Goal: Information Seeking & Learning: Learn about a topic

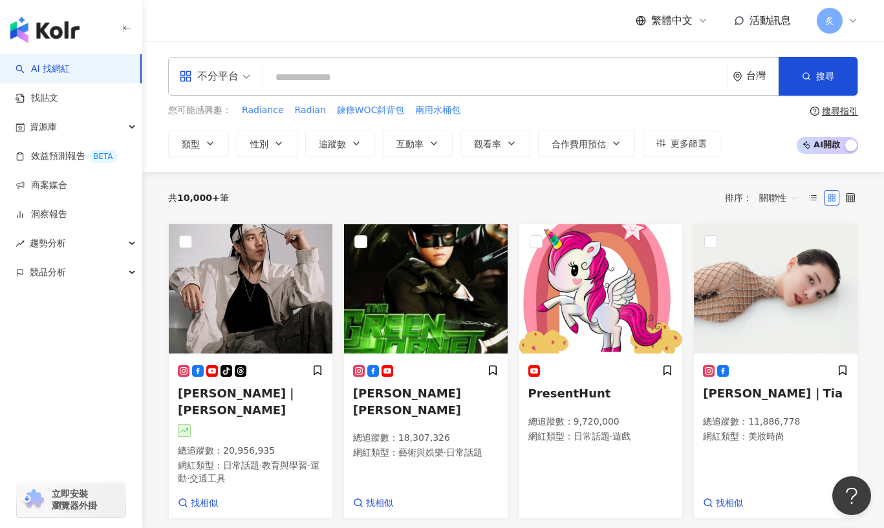
click at [484, 77] on input "search" at bounding box center [494, 77] width 453 height 25
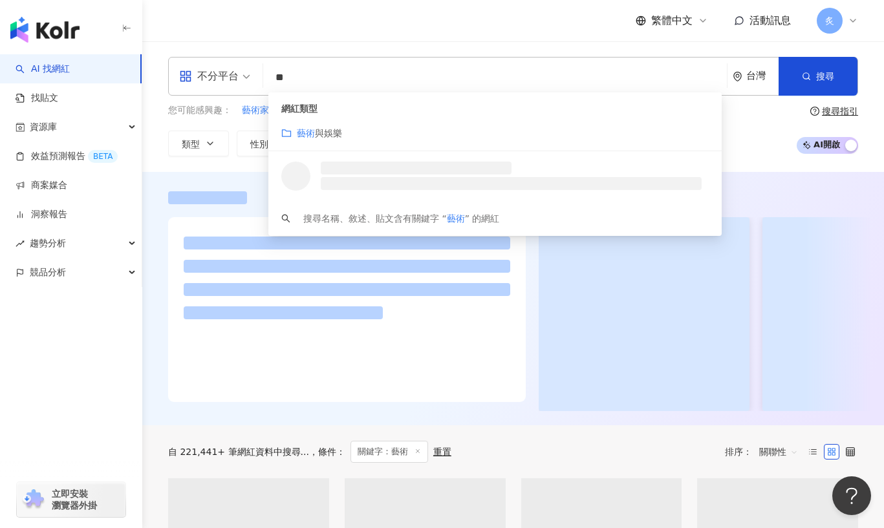
type input "**"
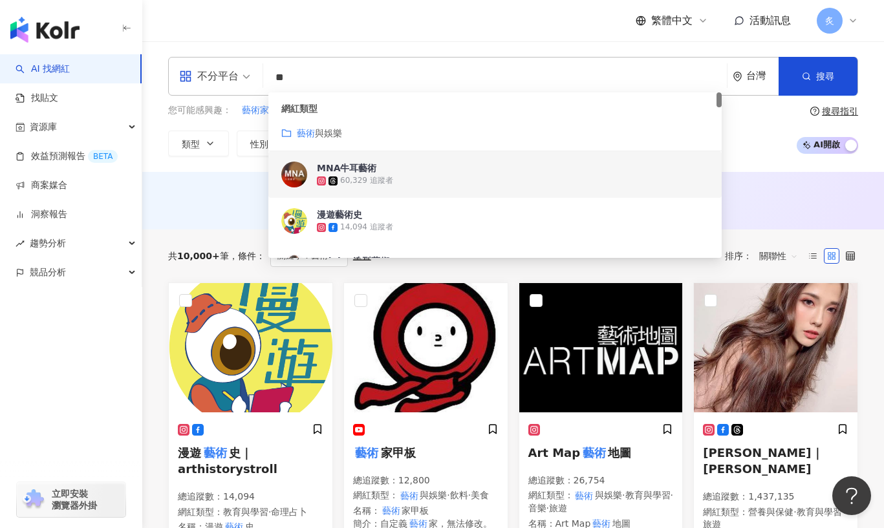
click at [206, 185] on div "AI 推薦 ： 無結果，請嘗試搜尋其他語言關鍵字或條件" at bounding box center [513, 201] width 742 height 58
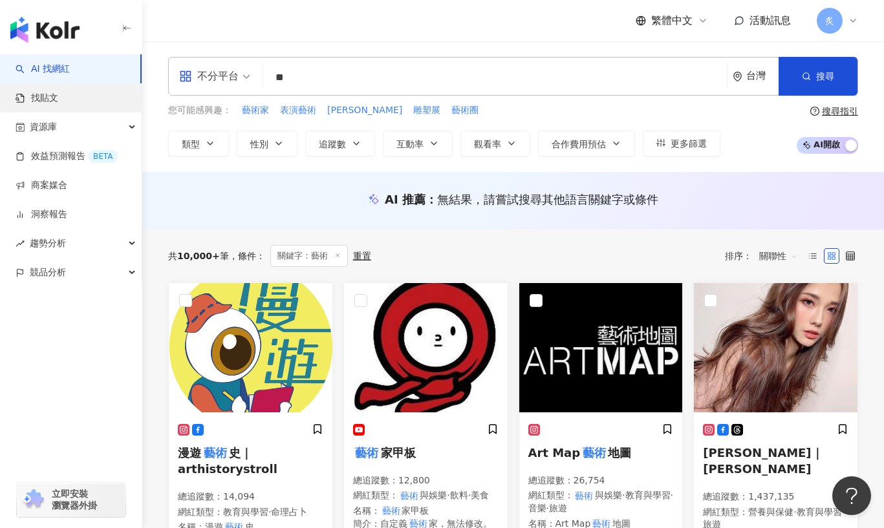
scroll to position [1, 0]
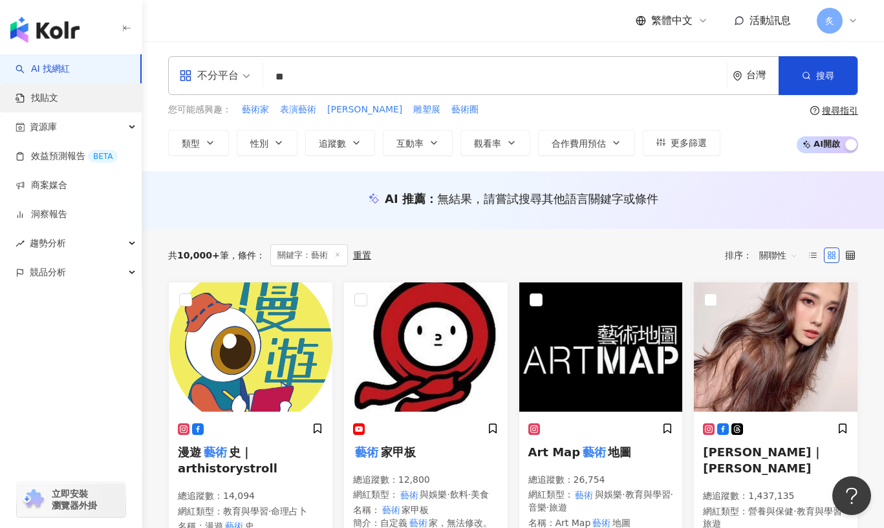
click at [58, 103] on link "找貼文" at bounding box center [37, 98] width 43 height 13
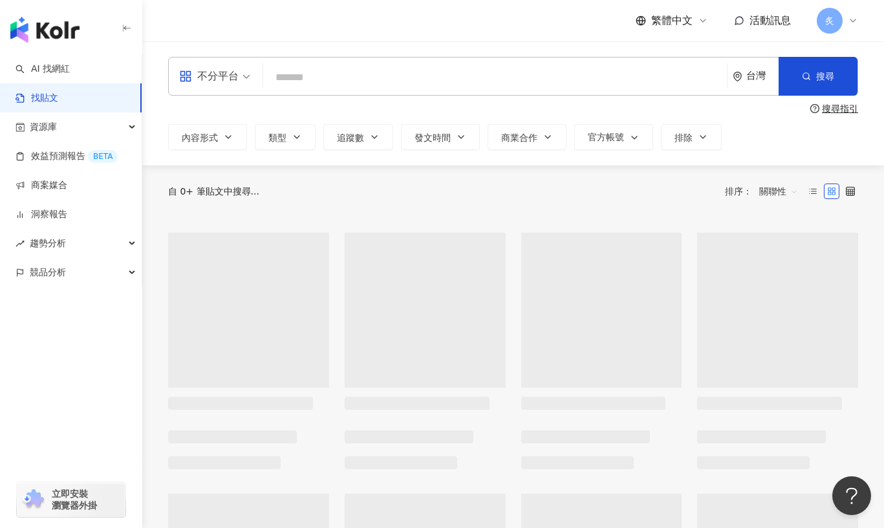
click at [344, 70] on input "search" at bounding box center [494, 77] width 453 height 28
type input "*"
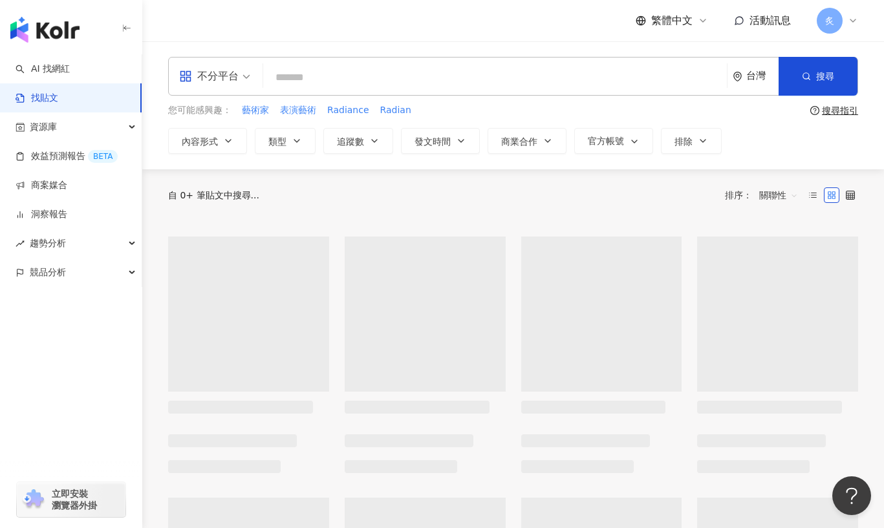
type input "*"
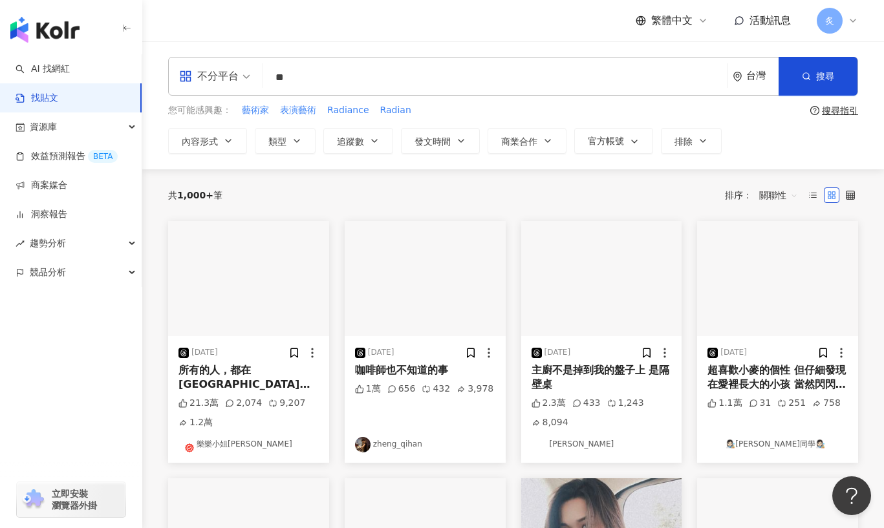
type input "*"
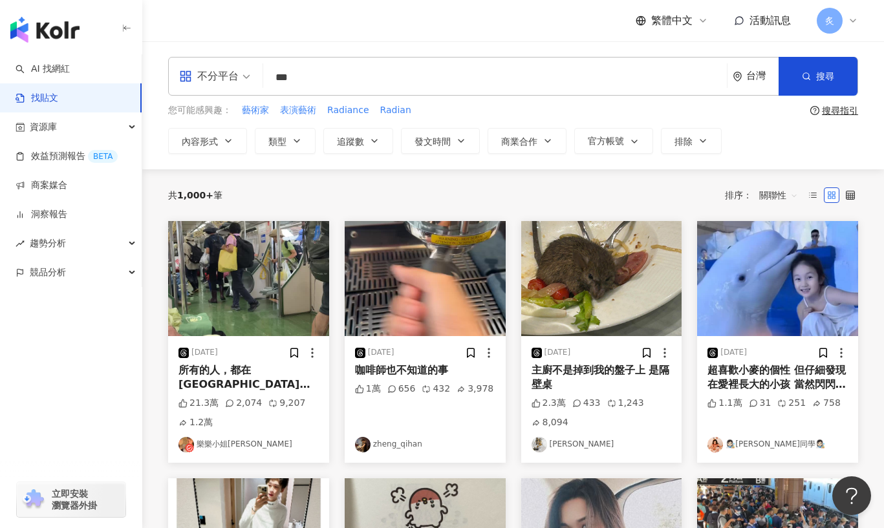
type input "*"
type input "**"
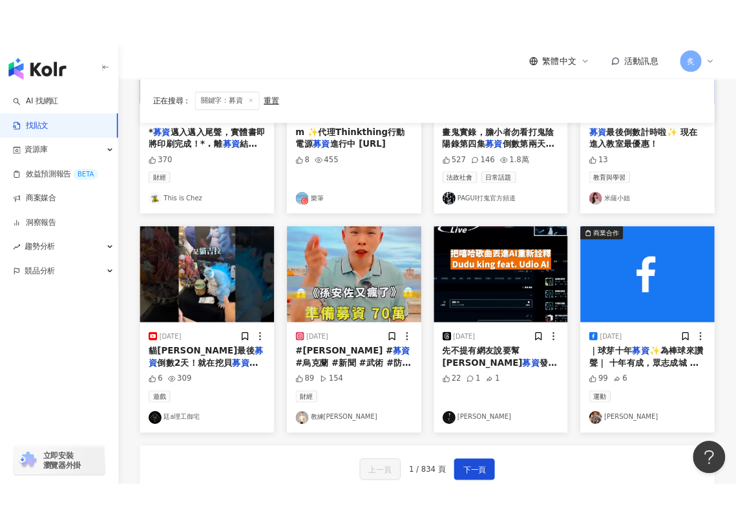
scroll to position [562, 0]
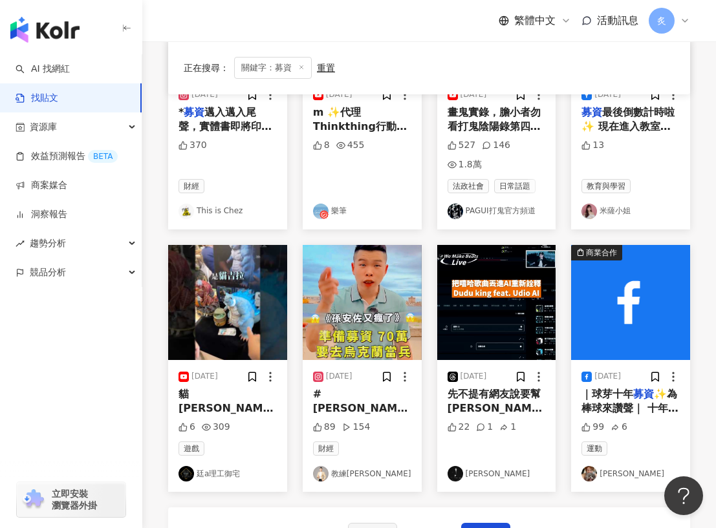
click at [713, 24] on div "繁體中文 活動訊息 炙" at bounding box center [429, 20] width 574 height 41
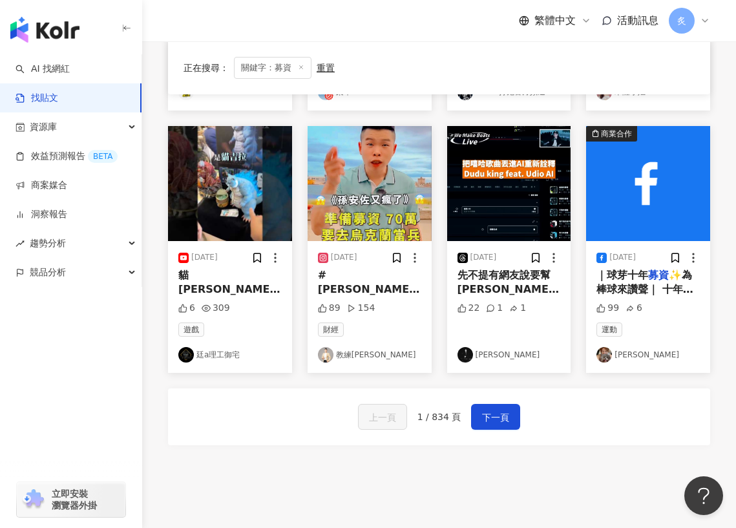
scroll to position [676, 0]
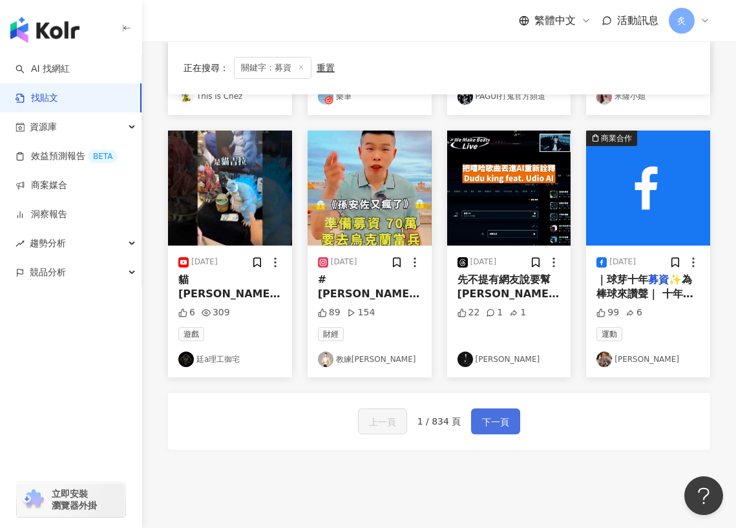
click at [507, 414] on span "下一頁" at bounding box center [495, 422] width 27 height 16
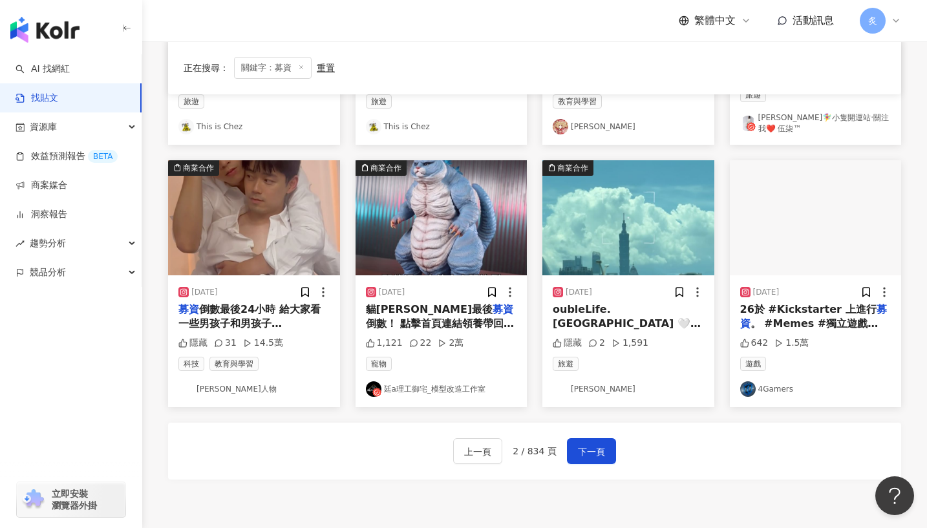
scroll to position [0, 0]
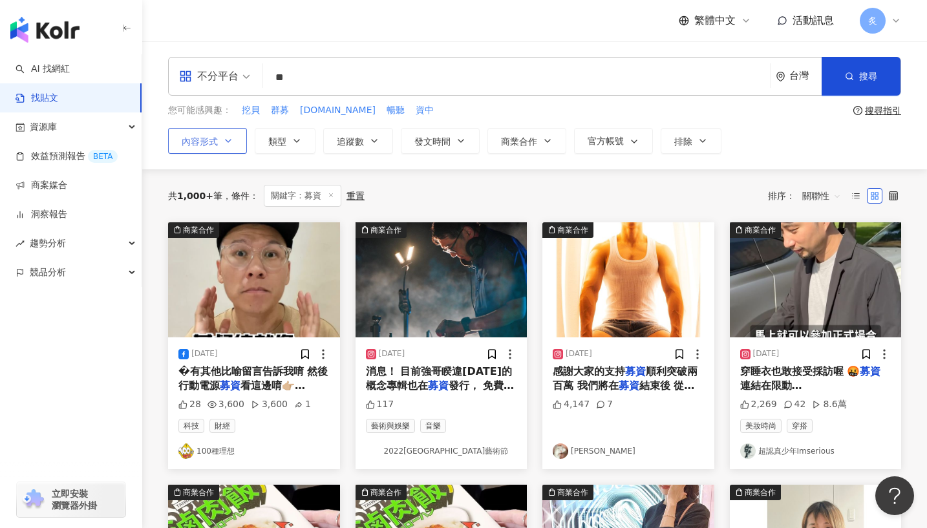
click at [233, 142] on icon "button" at bounding box center [228, 141] width 10 height 10
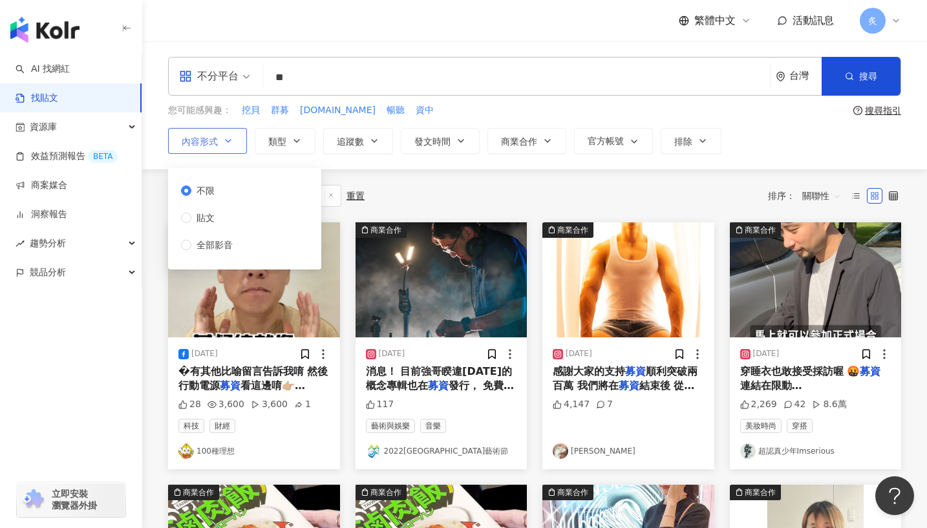
click at [233, 142] on icon "button" at bounding box center [228, 141] width 10 height 10
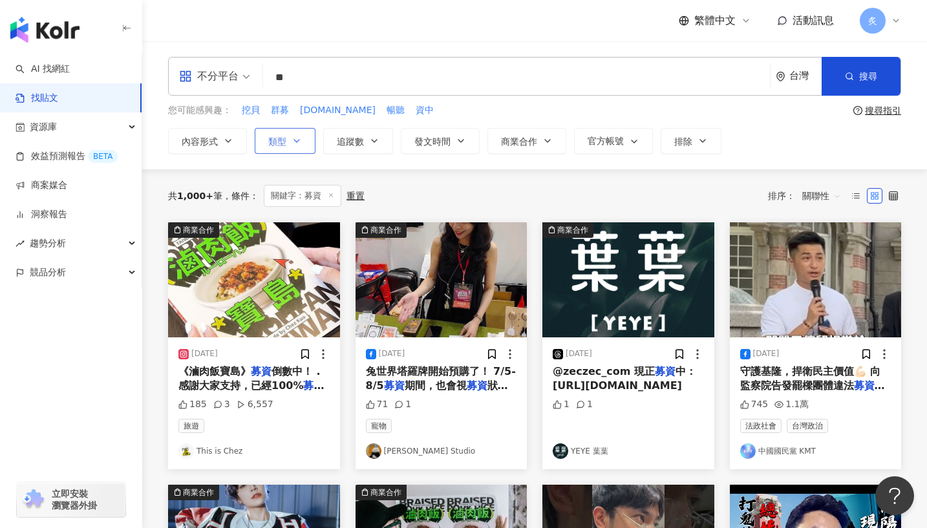
click at [305, 144] on button "類型" at bounding box center [285, 141] width 61 height 26
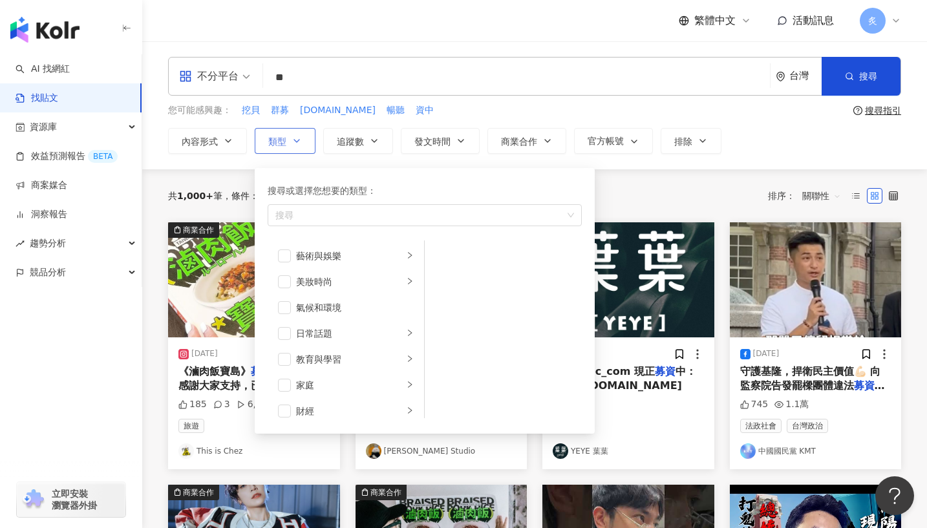
click at [303, 142] on button "類型 搜尋或選擇您想要的類型： 搜尋 藝術與娛樂 美妝時尚 氣候和環境 日常話題 教育與學習 家庭 財經 美食 命理占卜 遊戲 法政社會 生活風格 影視娛樂 …" at bounding box center [285, 141] width 61 height 26
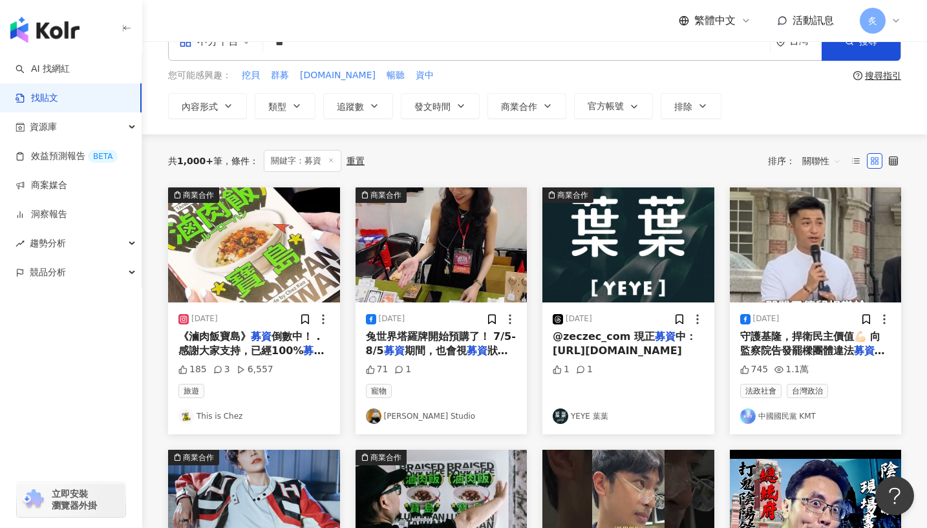
scroll to position [36, 0]
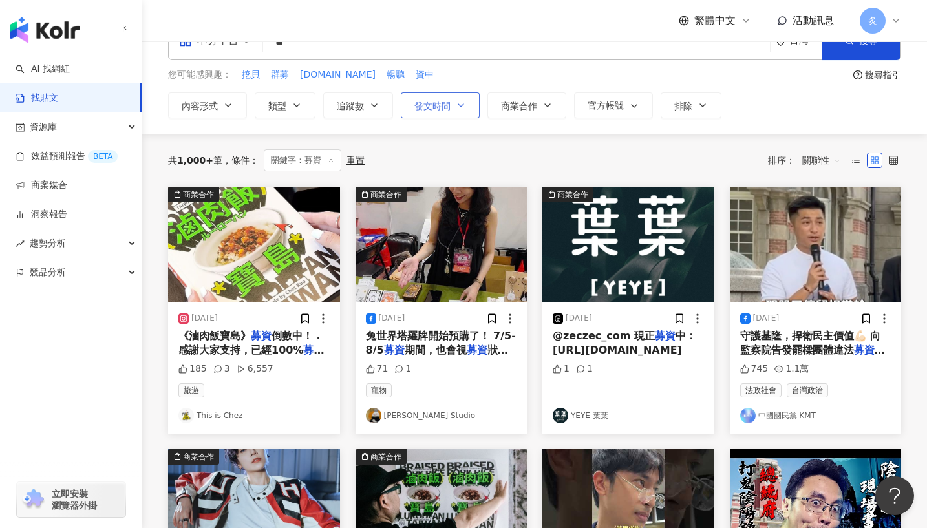
click at [464, 107] on icon "button" at bounding box center [461, 105] width 10 height 10
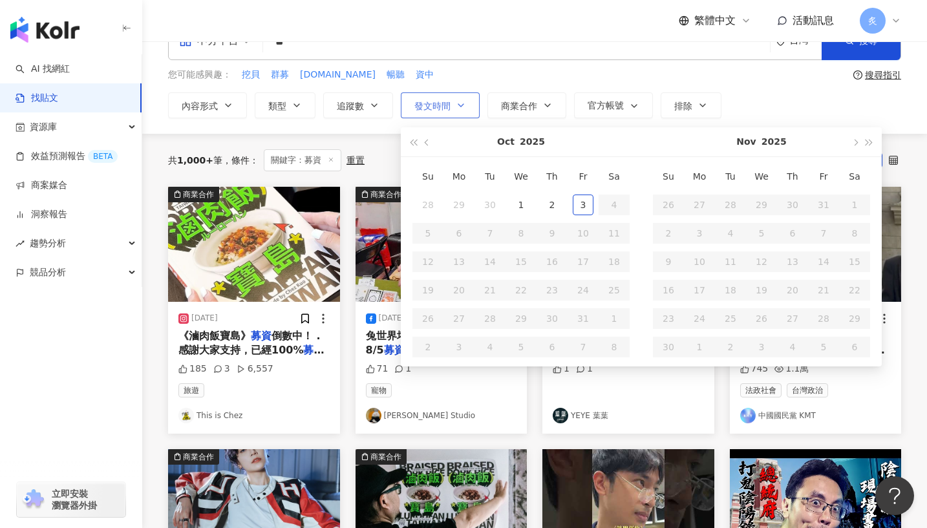
click at [464, 107] on icon "button" at bounding box center [461, 105] width 10 height 10
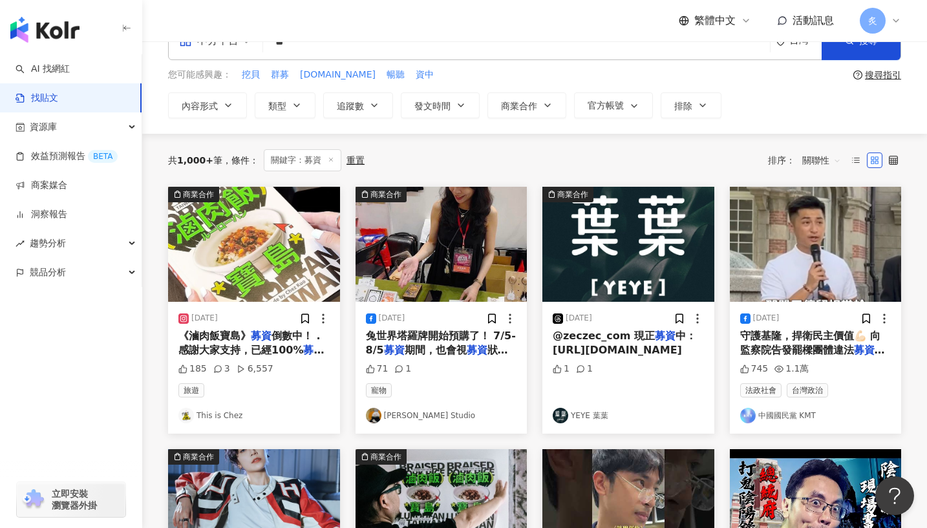
click at [388, 134] on div "共 1,000+ 筆 條件 ： 關鍵字：募資 重置 排序： 關聯性" at bounding box center [534, 160] width 733 height 53
click at [373, 109] on icon "button" at bounding box center [374, 105] width 10 height 10
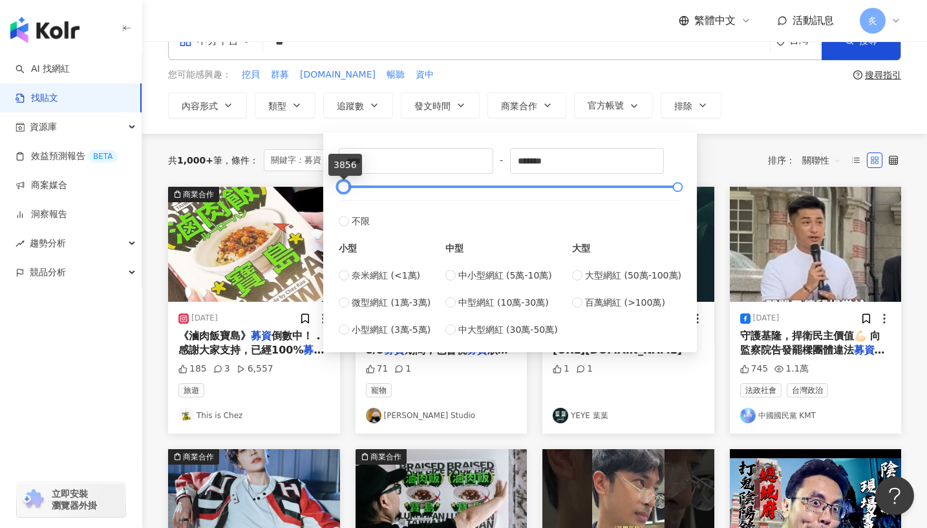
type input "****"
click at [348, 186] on div at bounding box center [344, 187] width 7 height 7
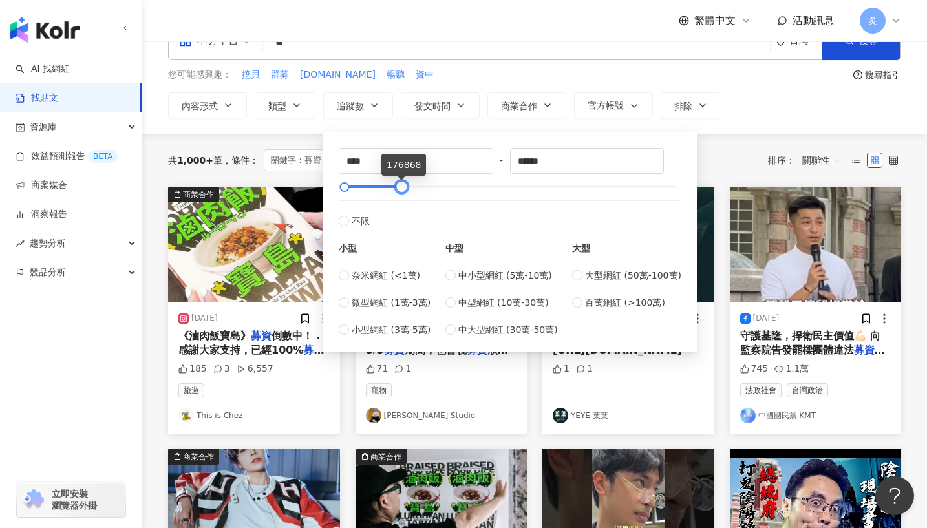
drag, startPoint x: 677, startPoint y: 188, endPoint x: 401, endPoint y: 195, distance: 276.2
click at [401, 195] on div "**** - ****** 不限 小型 奈米網紅 (<1萬) 微型網紅 (1萬-3萬) 小型網紅 (3萬-5萬) 中型 中小型網紅 (5萬-10萬) 中型網紅…" at bounding box center [510, 242] width 343 height 189
drag, startPoint x: 399, startPoint y: 186, endPoint x: 390, endPoint y: 186, distance: 9.1
click at [394, 186] on div at bounding box center [397, 187] width 7 height 7
type input "******"
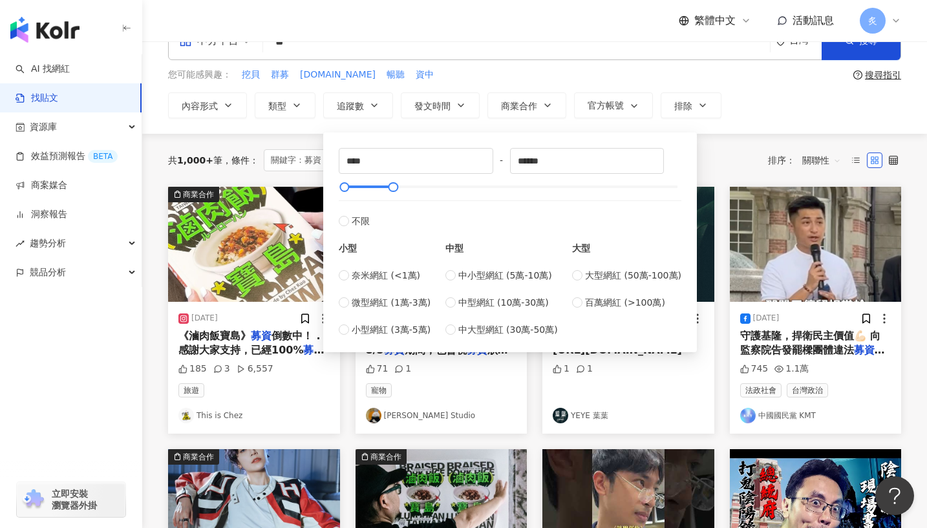
click at [292, 144] on div "共 1,000+ 筆 條件 ： 關鍵字：募資 重置 排序： 關聯性" at bounding box center [534, 160] width 733 height 53
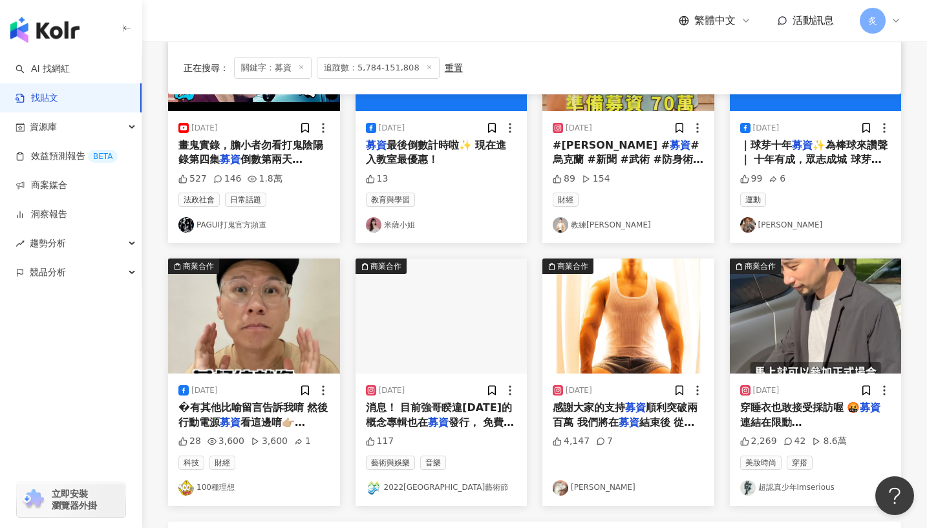
scroll to position [564, 0]
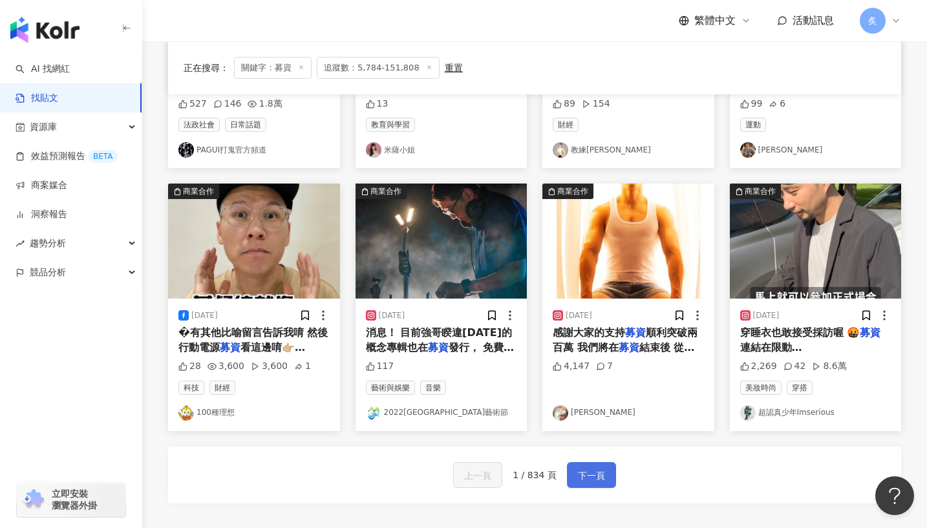
click at [579, 472] on span "下一頁" at bounding box center [591, 476] width 27 height 16
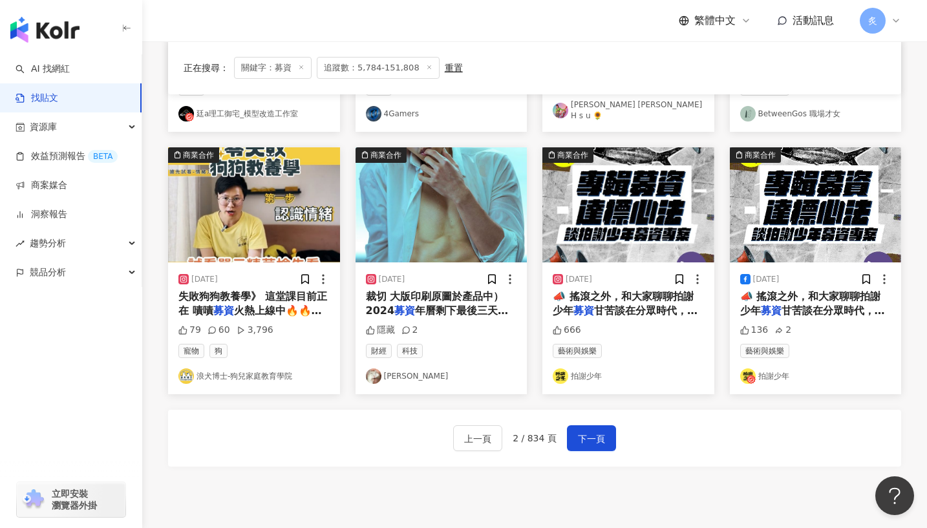
scroll to position [598, 0]
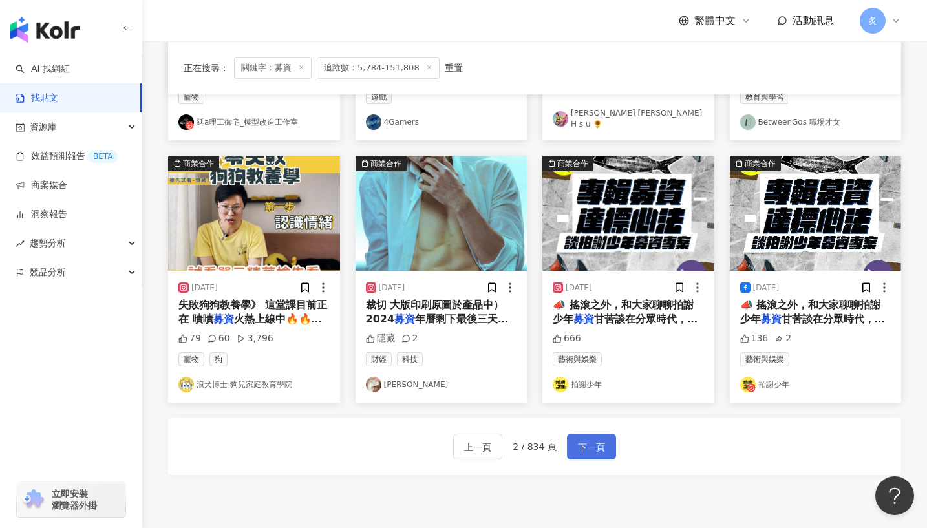
click at [585, 442] on span "下一頁" at bounding box center [591, 448] width 27 height 16
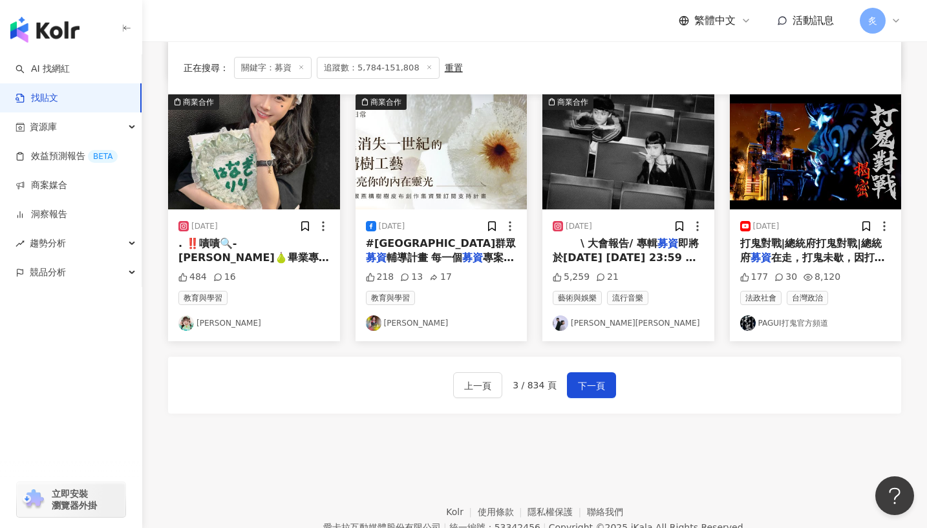
scroll to position [663, 0]
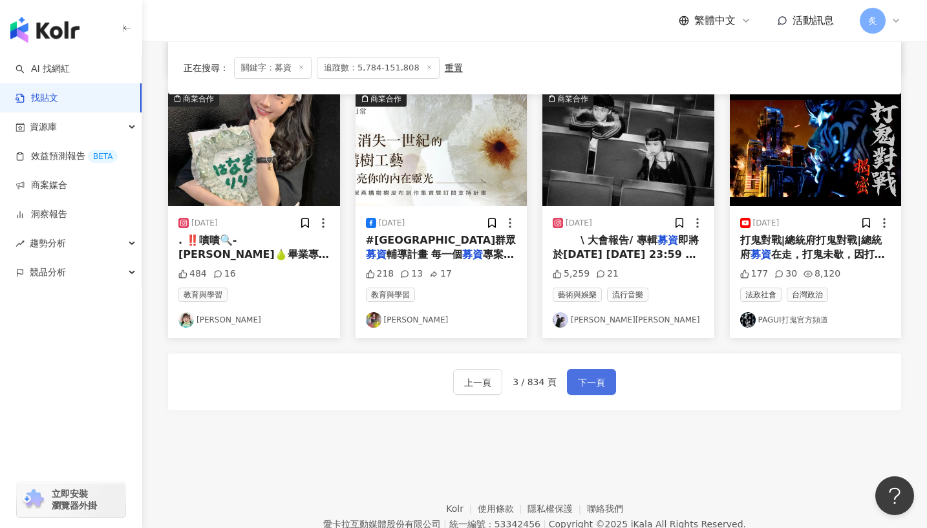
click at [583, 384] on span "下一頁" at bounding box center [591, 383] width 27 height 16
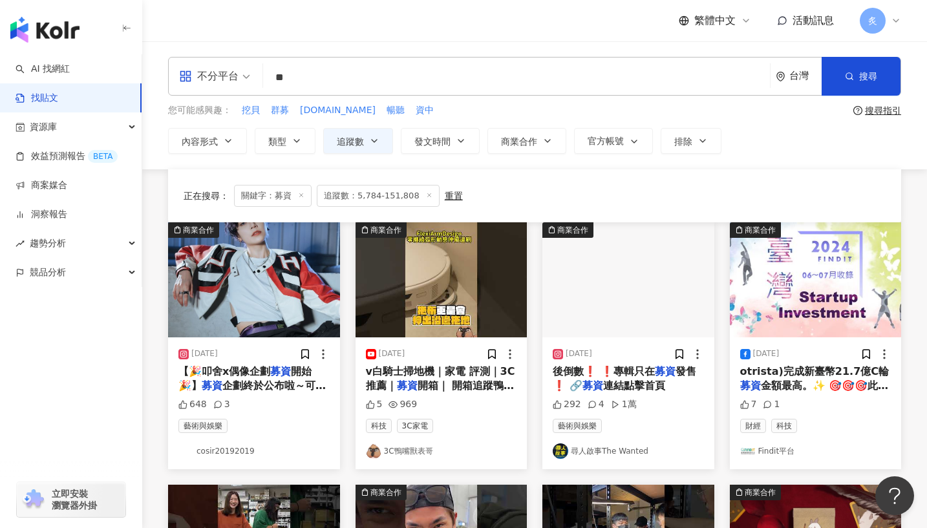
scroll to position [715, 0]
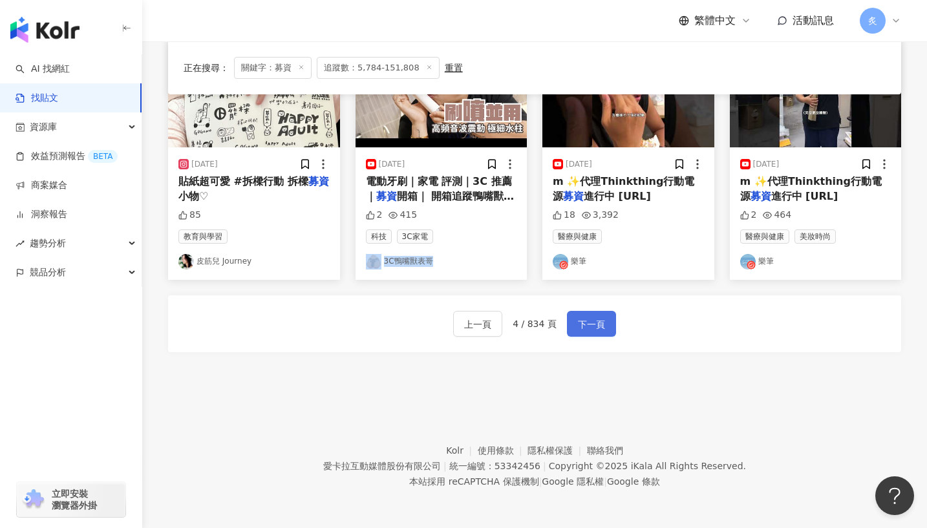
click at [574, 322] on button "下一頁" at bounding box center [591, 324] width 49 height 26
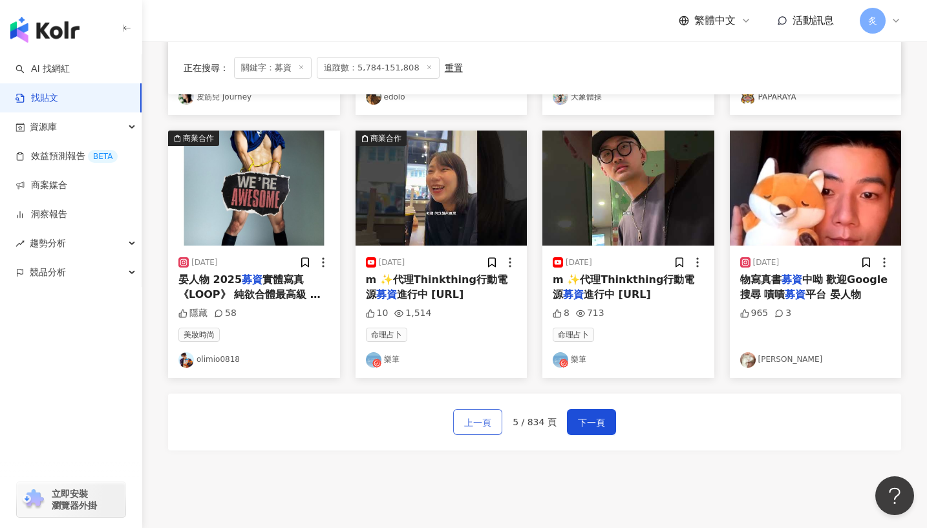
scroll to position [619, 0]
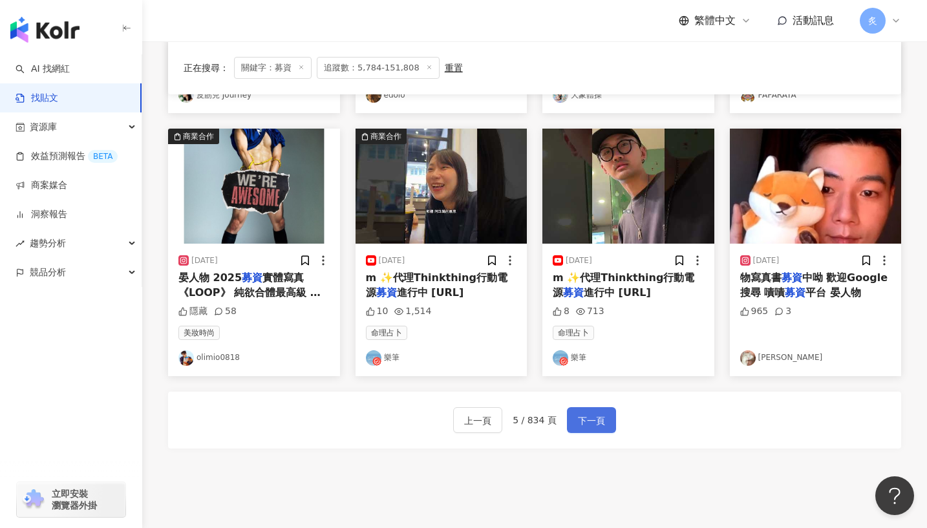
click at [594, 420] on span "下一頁" at bounding box center [591, 421] width 27 height 16
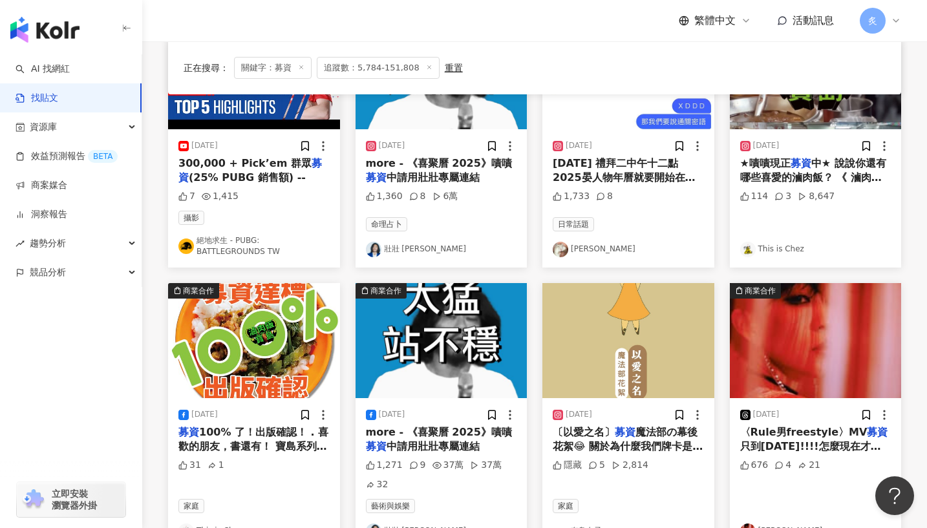
scroll to position [0, 0]
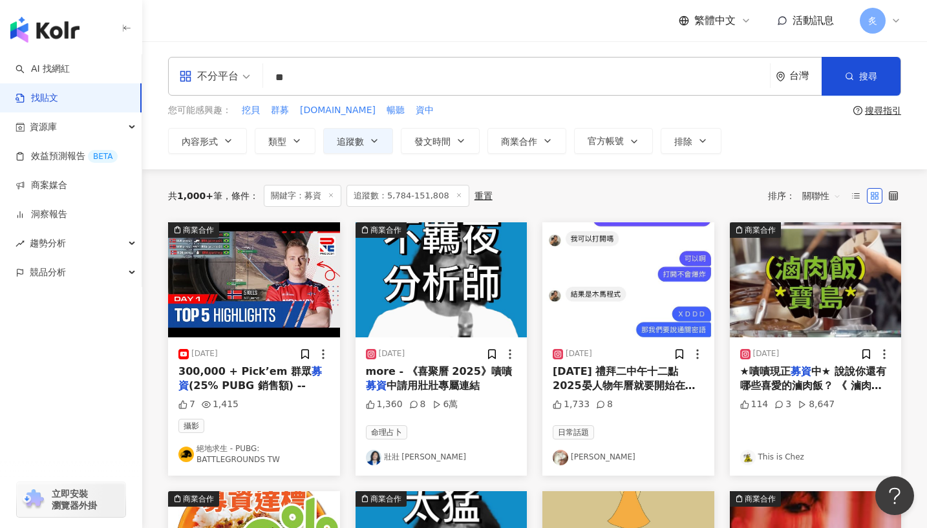
click at [324, 83] on input "**" at bounding box center [516, 77] width 497 height 28
type input "*"
type input "**"
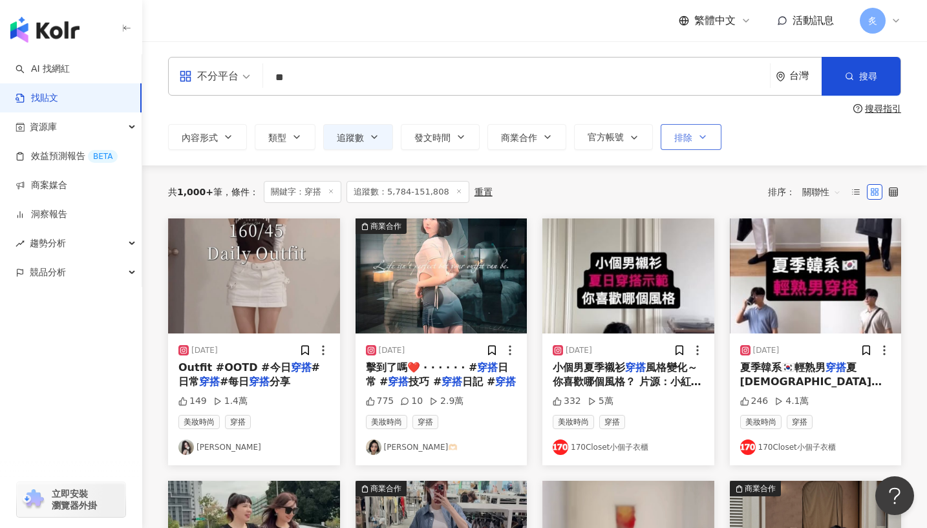
click at [698, 133] on icon "button" at bounding box center [703, 137] width 10 height 10
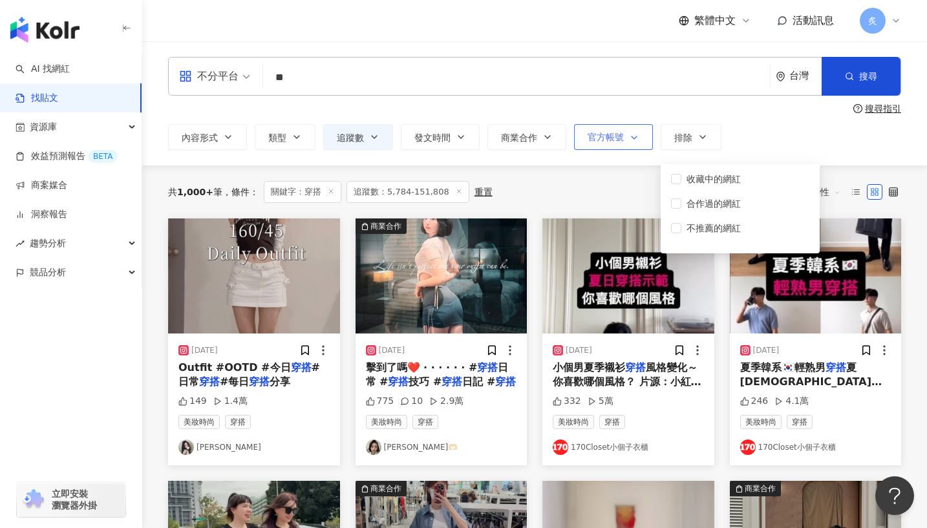
click at [638, 138] on icon "button" at bounding box center [634, 138] width 10 height 10
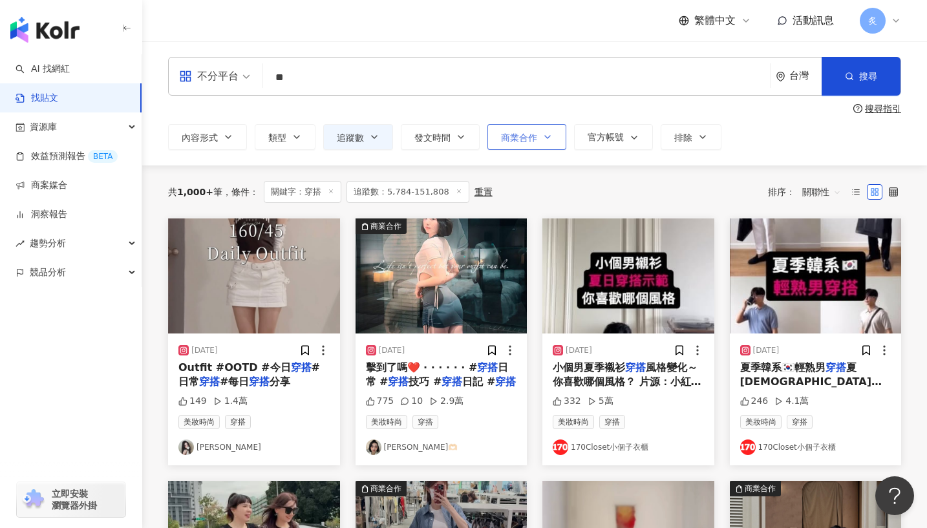
click at [559, 138] on button "商業合作" at bounding box center [527, 137] width 79 height 26
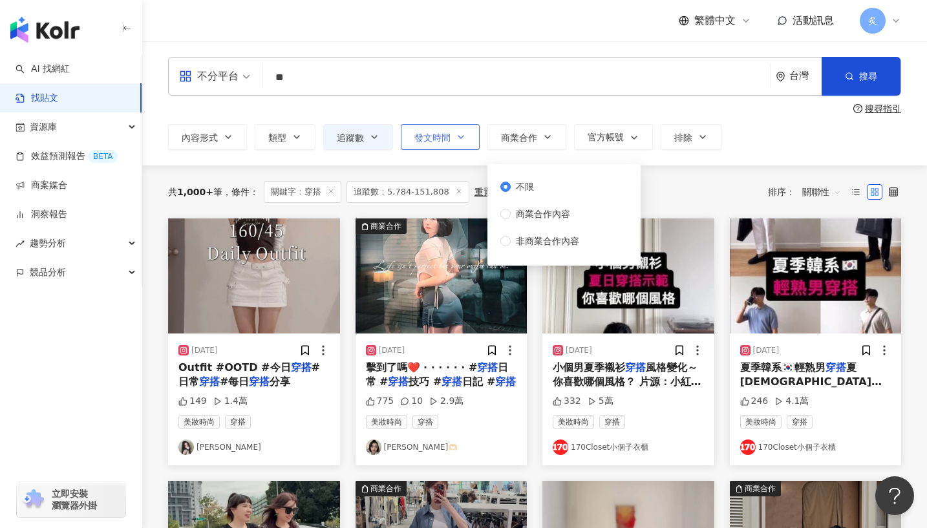
click at [478, 143] on button "發文時間" at bounding box center [440, 137] width 79 height 26
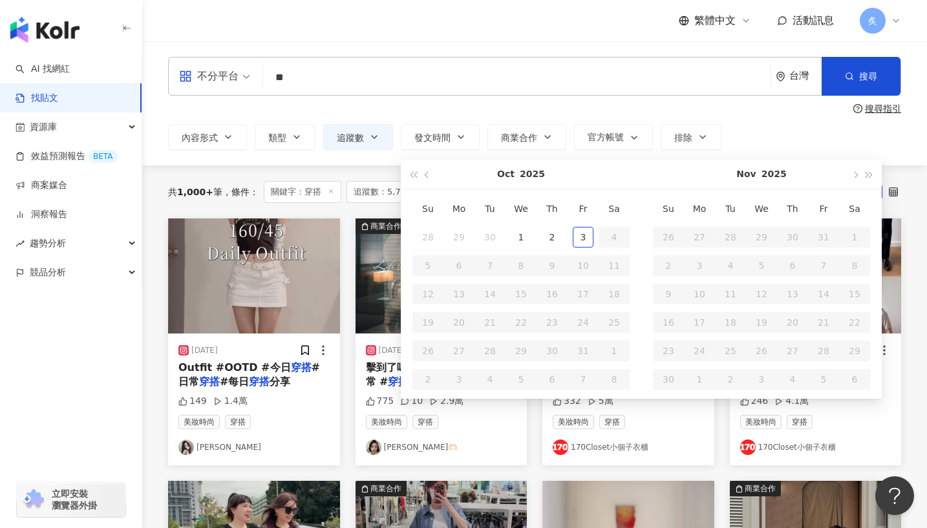
click at [445, 102] on div "不分平台 ** 台灣 搜尋 searchOperator 插入語法 完全符合 "" 聯集 OR 交集 AND 排除 - 群組 {} 搜尋指引 內容形式 類型 …" at bounding box center [534, 103] width 785 height 93
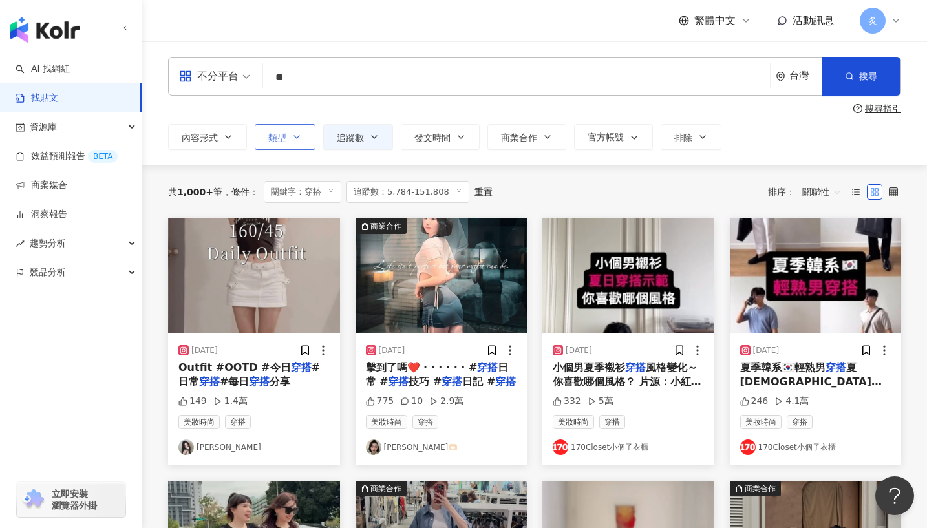
click at [298, 149] on button "類型" at bounding box center [285, 137] width 61 height 26
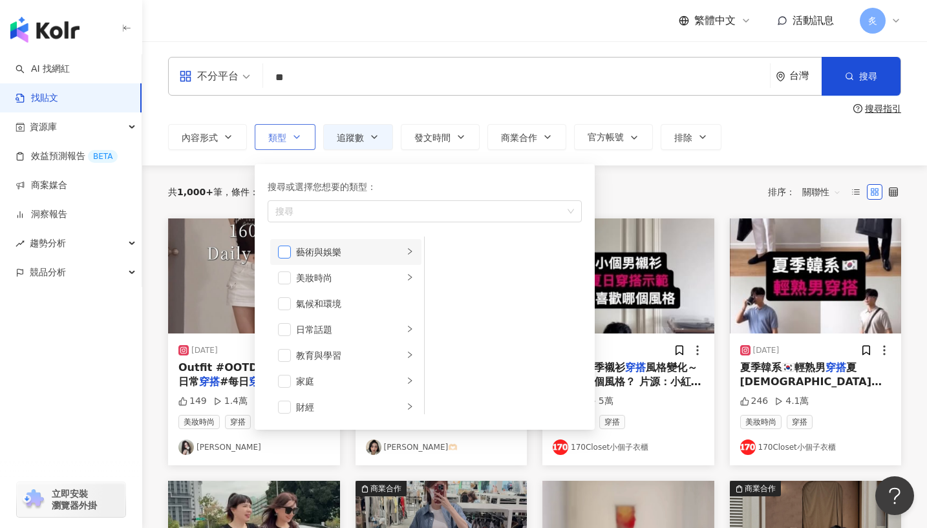
click at [288, 255] on span "button" at bounding box center [284, 252] width 13 height 13
click at [285, 273] on span "button" at bounding box center [284, 278] width 13 height 13
click at [285, 300] on span "button" at bounding box center [284, 301] width 13 height 13
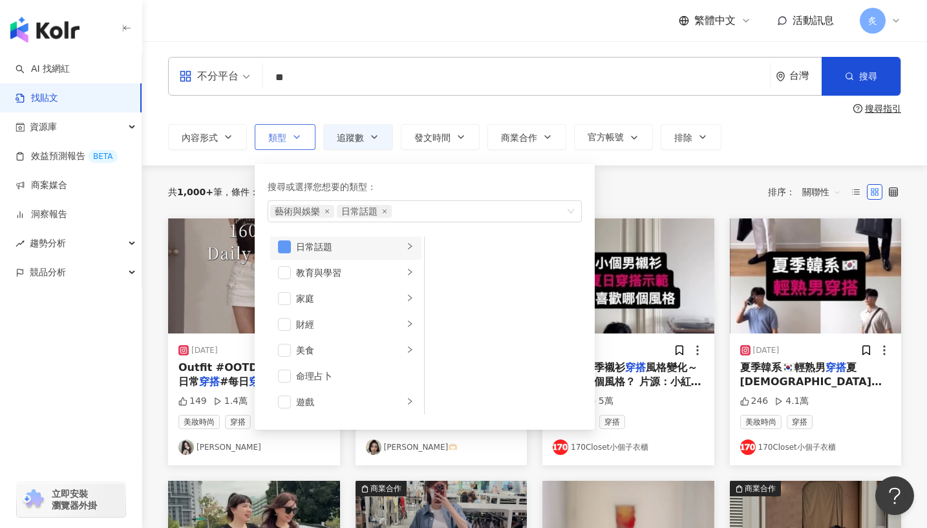
click at [285, 300] on span "button" at bounding box center [284, 298] width 13 height 13
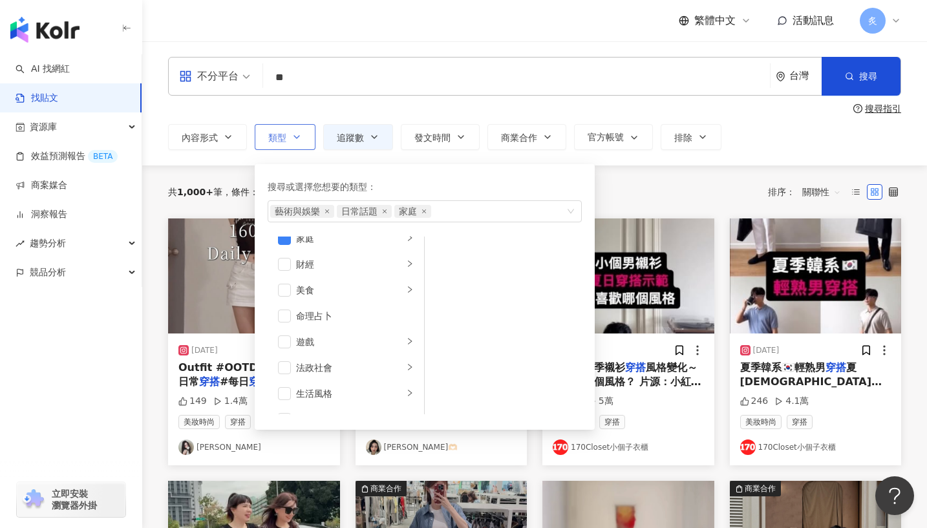
scroll to position [146, 0]
click at [285, 265] on span "button" at bounding box center [284, 261] width 13 height 13
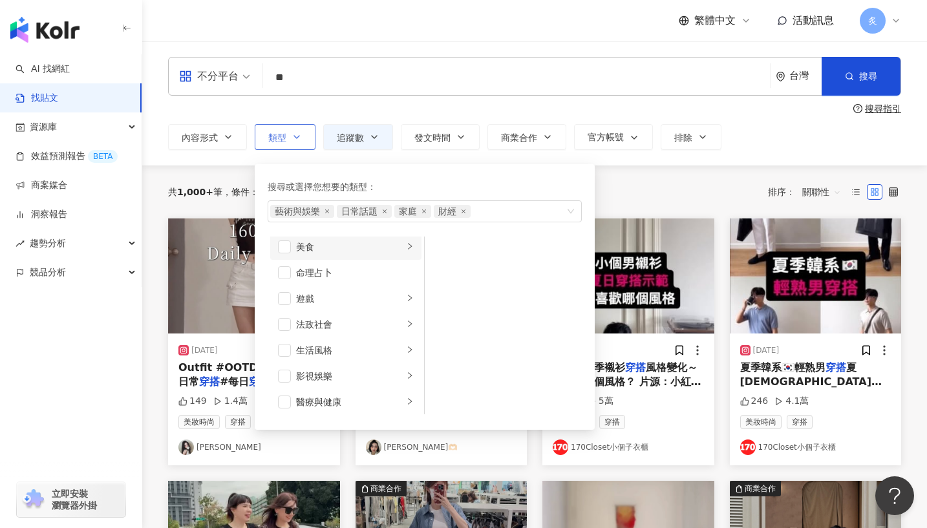
scroll to position [189, 0]
click at [281, 317] on span "button" at bounding box center [284, 322] width 13 height 13
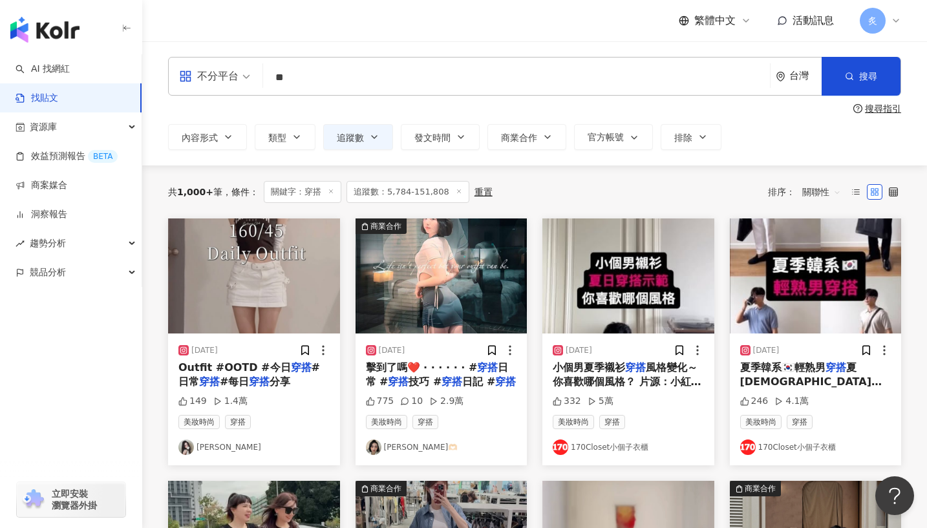
click at [234, 156] on div "不分平台 ** 台灣 搜尋 searchOperator 插入語法 完全符合 "" 聯集 OR 交集 AND 排除 - 群組 {} 搜尋指引 內容形式 類型 …" at bounding box center [534, 103] width 785 height 124
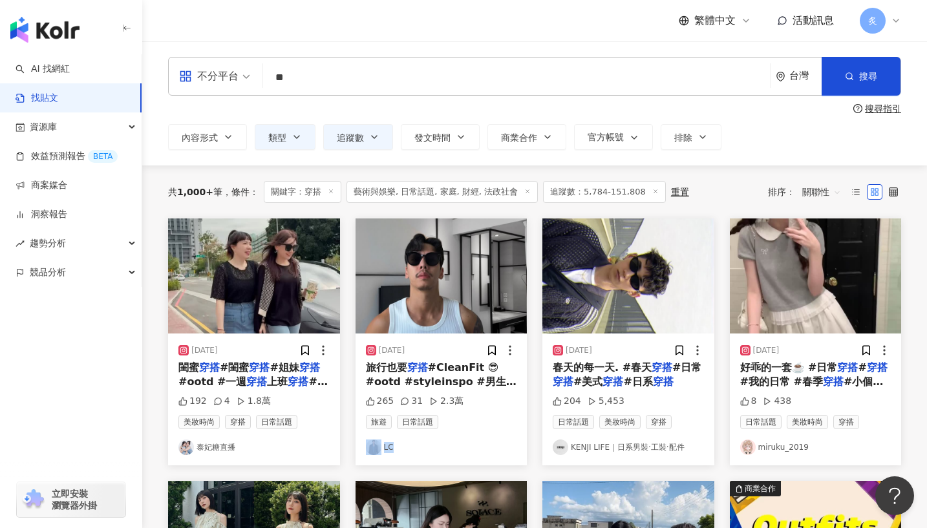
click at [392, 447] on link "LC" at bounding box center [441, 448] width 151 height 16
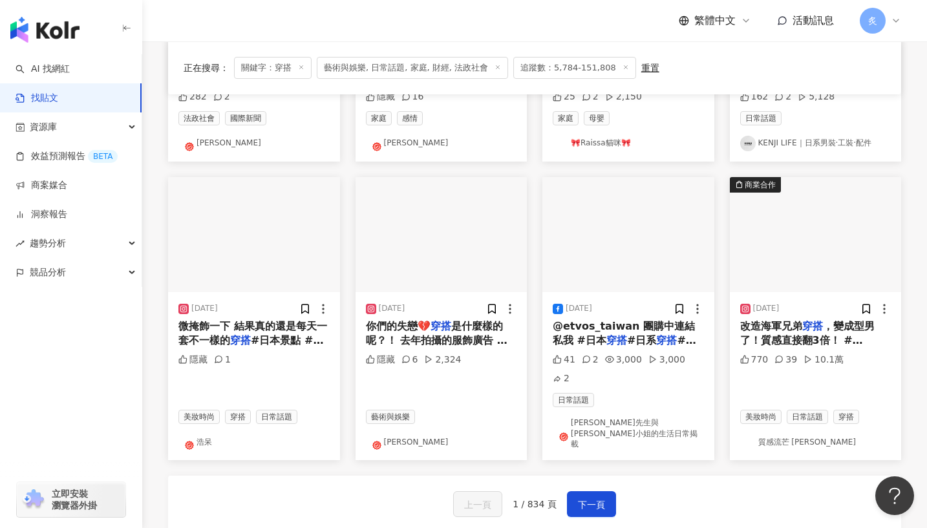
scroll to position [571, 0]
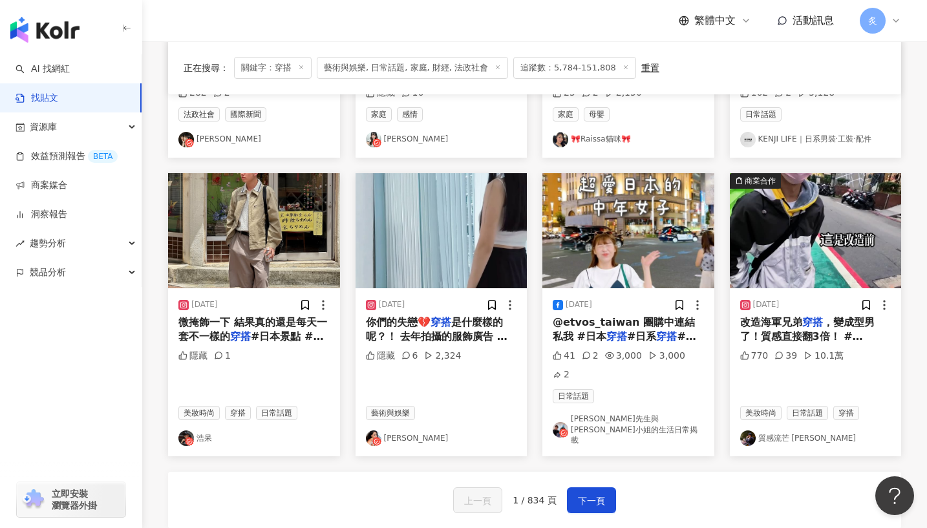
click at [205, 431] on link "浩呆" at bounding box center [253, 439] width 151 height 16
click at [773, 431] on link "質感流芒 丹尼爾" at bounding box center [815, 439] width 151 height 16
click at [595, 493] on span "下一頁" at bounding box center [591, 501] width 27 height 16
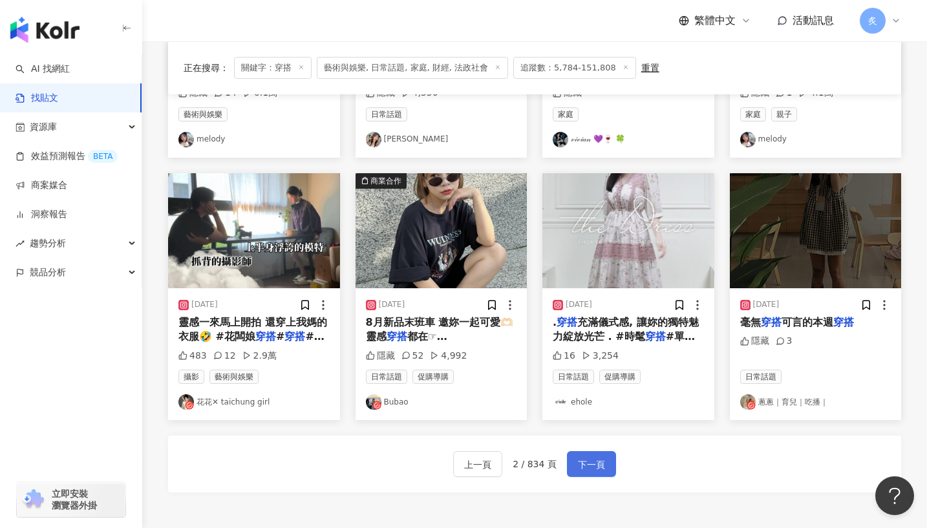
click at [584, 464] on span "下一頁" at bounding box center [591, 465] width 27 height 16
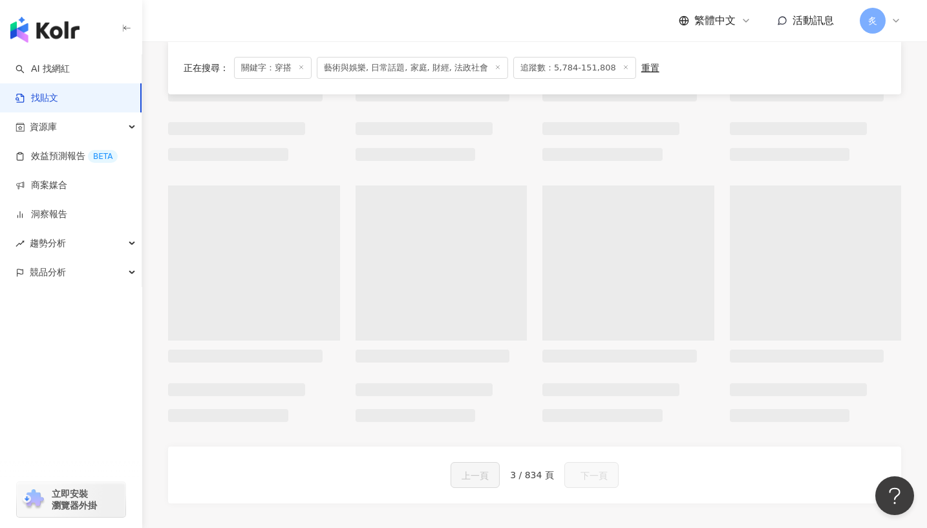
scroll to position [581, 0]
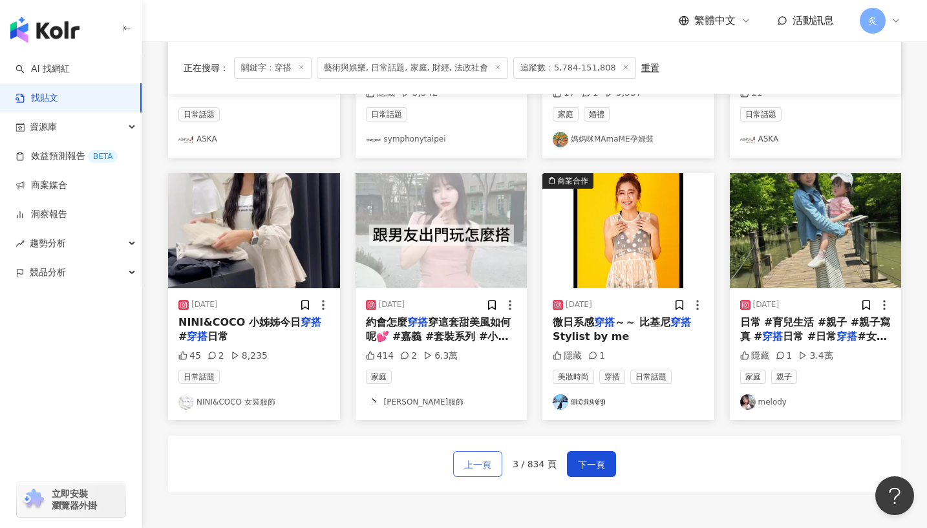
click at [477, 458] on span "上一頁" at bounding box center [477, 465] width 27 height 16
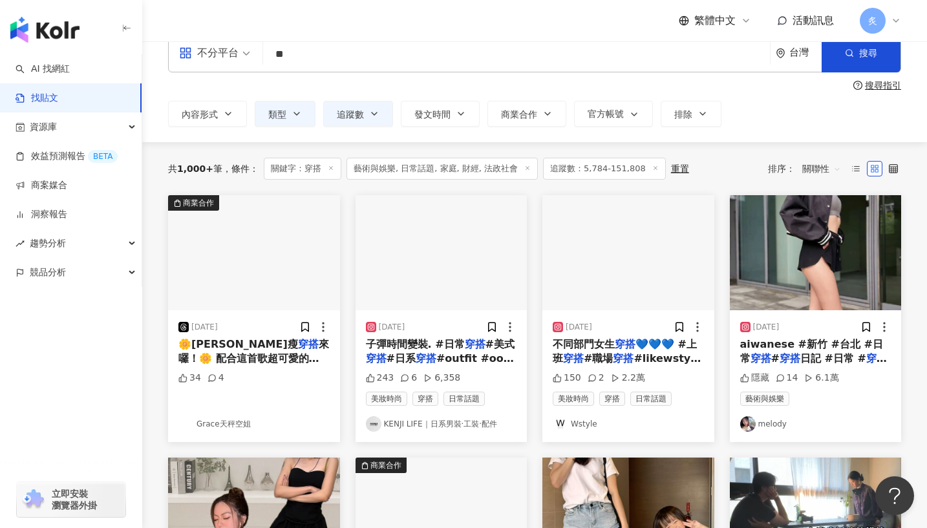
scroll to position [34, 0]
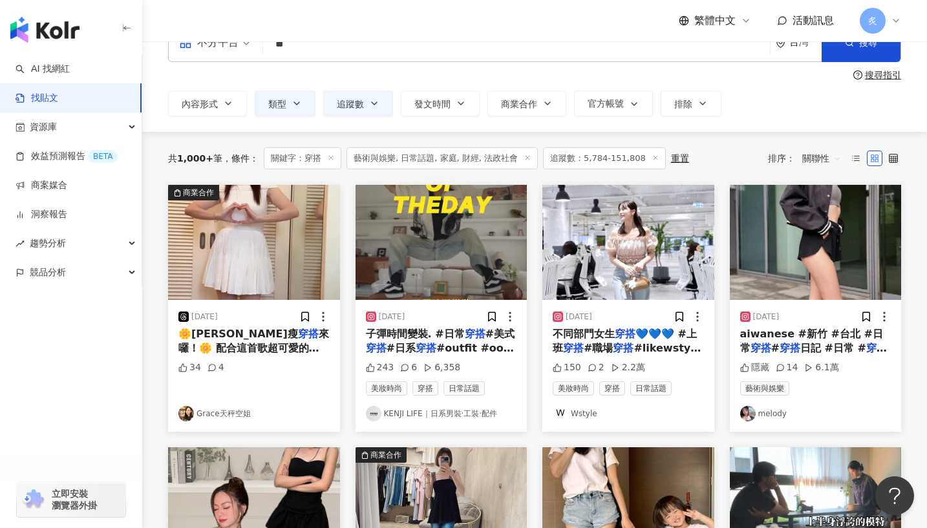
click at [457, 413] on link "KENJI LIFE｜日系男裝·工裝·配件" at bounding box center [441, 414] width 151 height 16
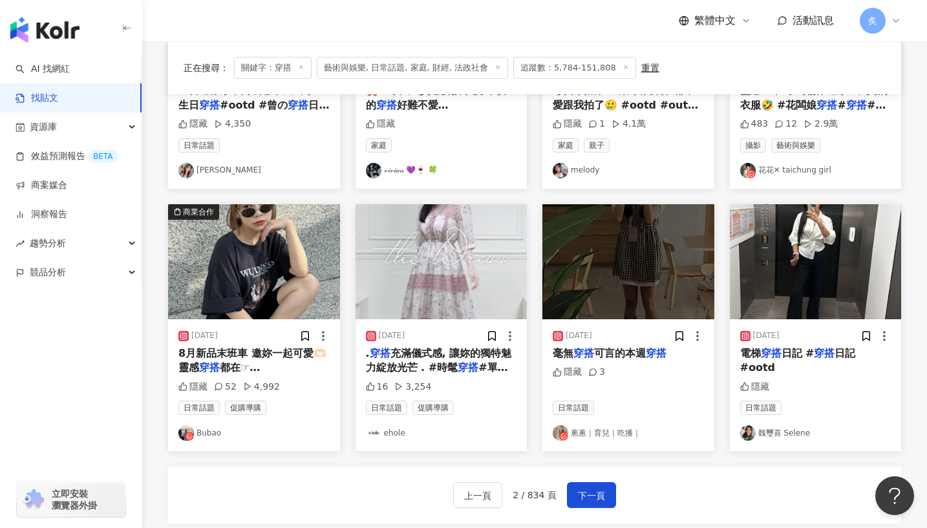
scroll to position [550, 0]
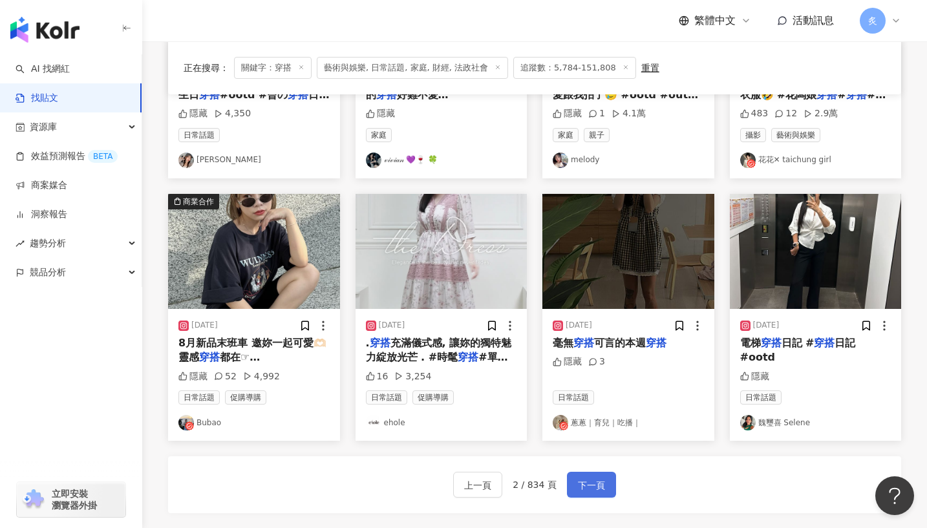
click at [581, 482] on span "下一頁" at bounding box center [591, 486] width 27 height 16
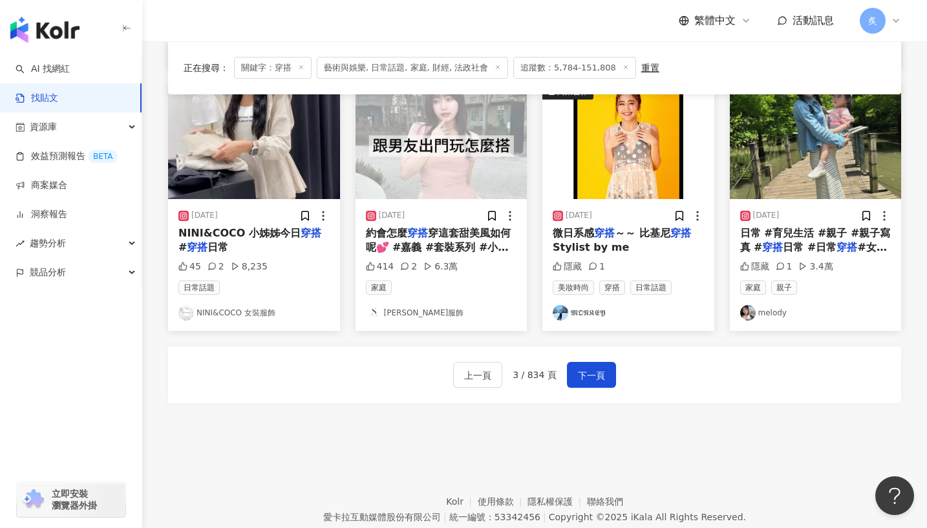
scroll to position [656, 0]
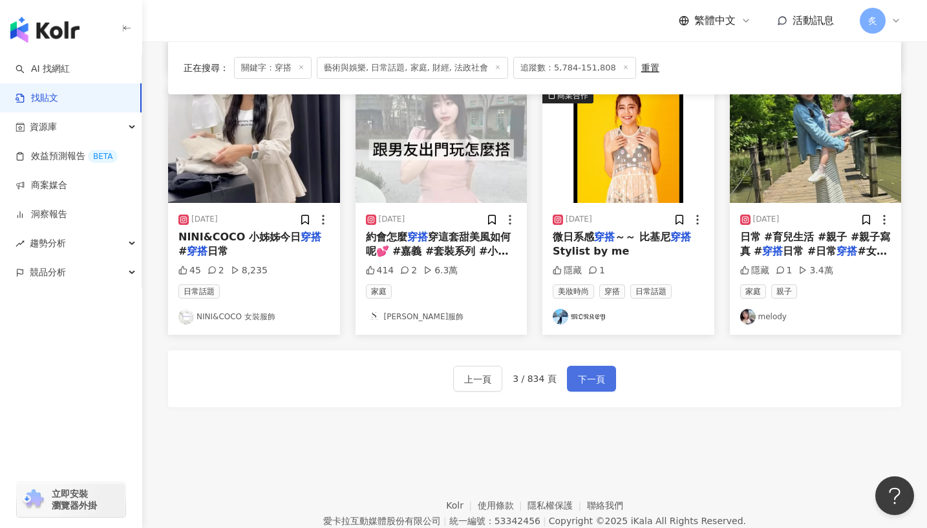
click at [592, 385] on span "下一頁" at bounding box center [591, 380] width 27 height 16
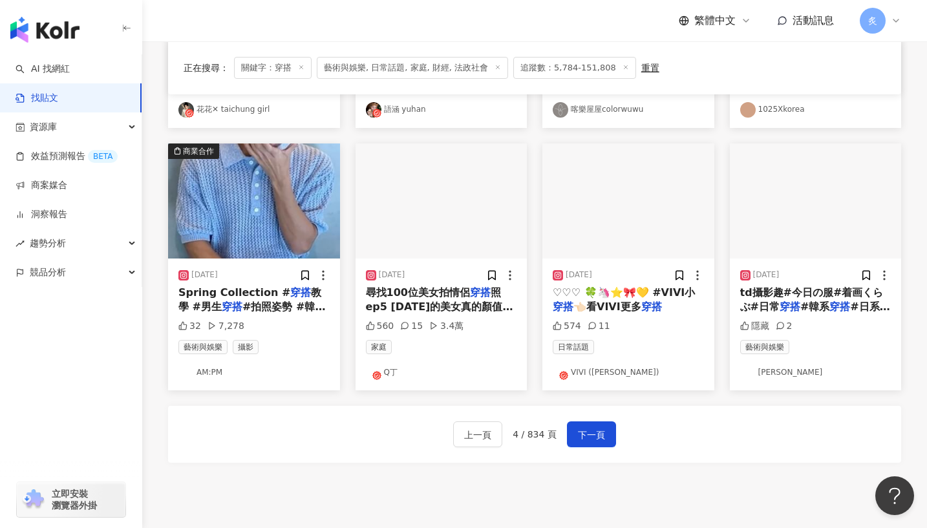
scroll to position [620, 0]
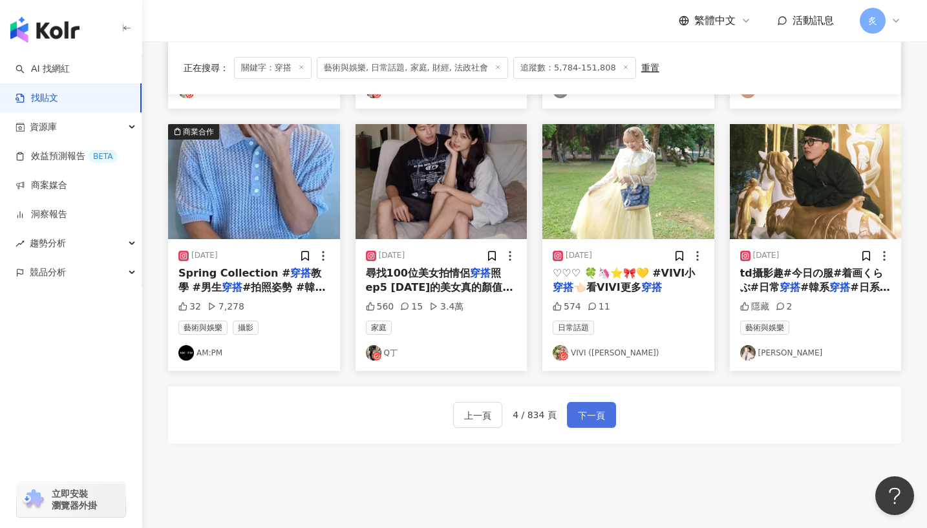
click at [601, 425] on button "下一頁" at bounding box center [591, 415] width 49 height 26
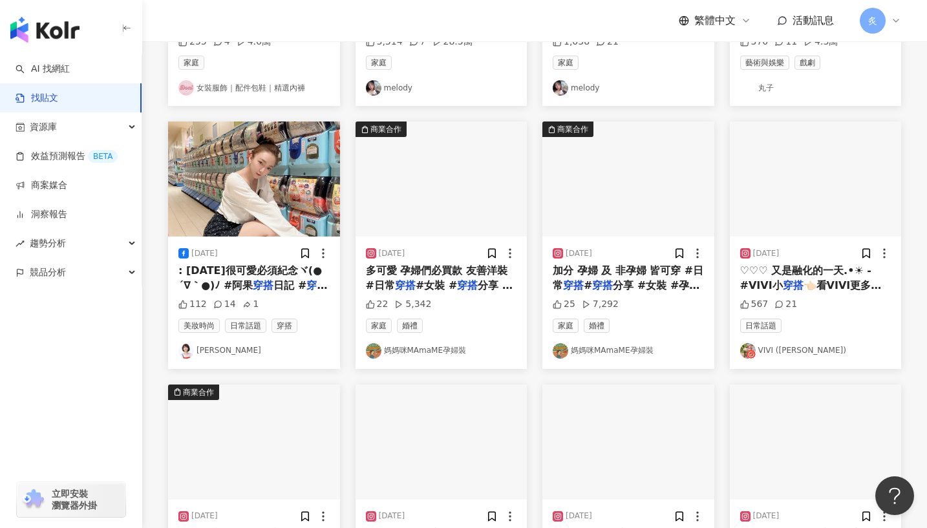
scroll to position [711, 0]
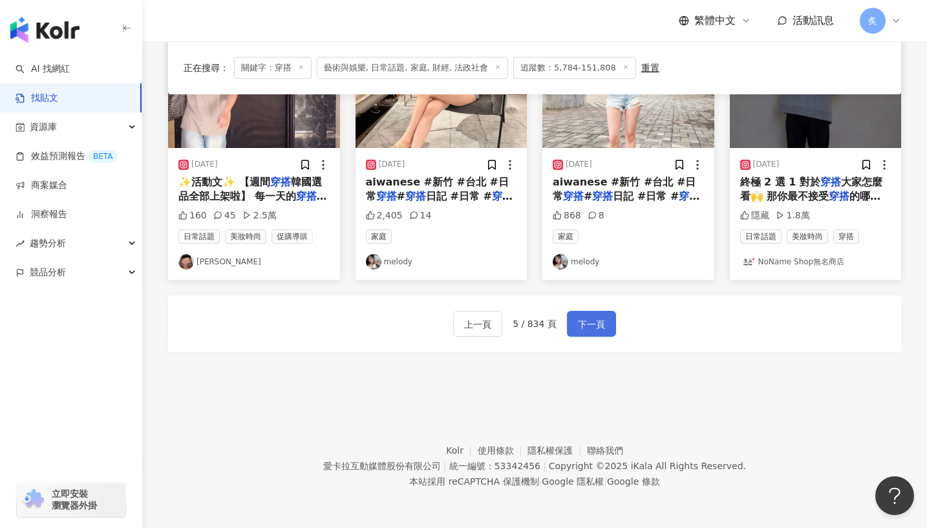
click at [589, 317] on span "下一頁" at bounding box center [591, 325] width 27 height 16
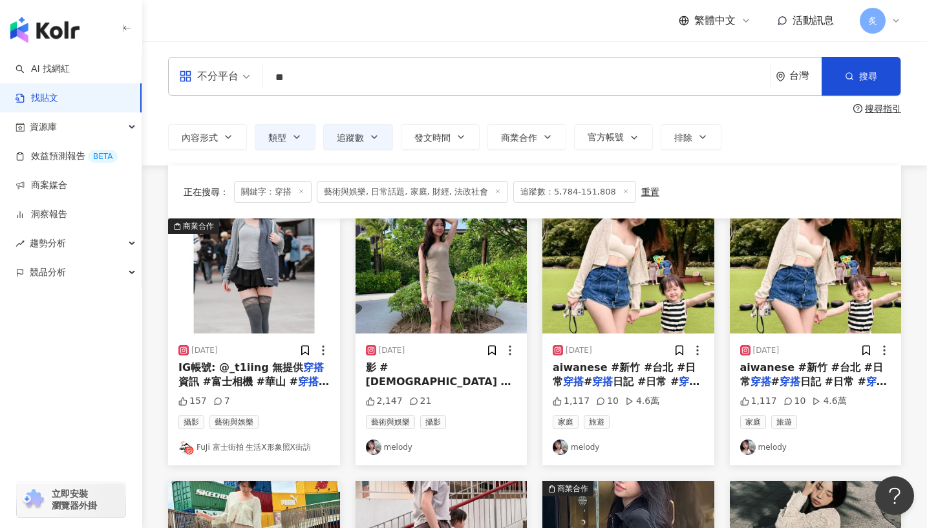
scroll to position [718, 0]
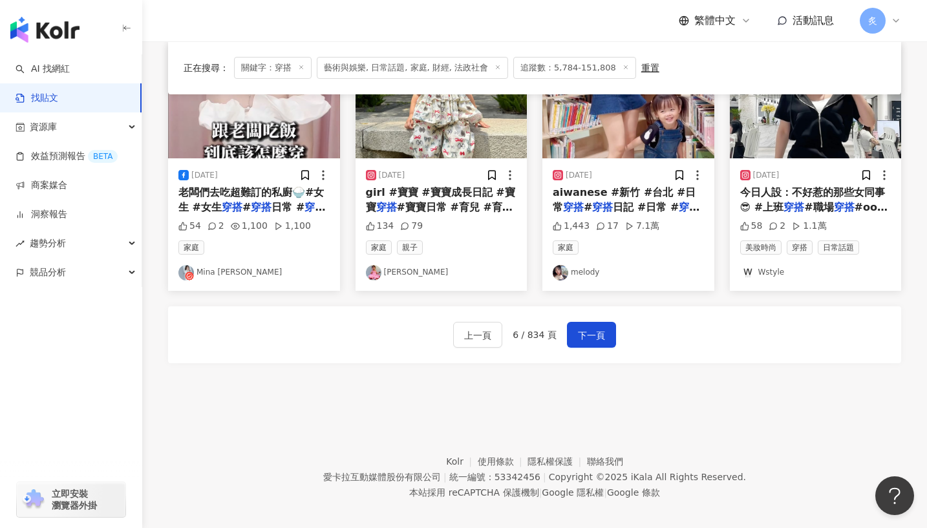
click at [597, 306] on div "上一頁 6 / 834 頁 下一頁" at bounding box center [534, 334] width 733 height 57
click at [594, 328] on span "下一頁" at bounding box center [591, 336] width 27 height 16
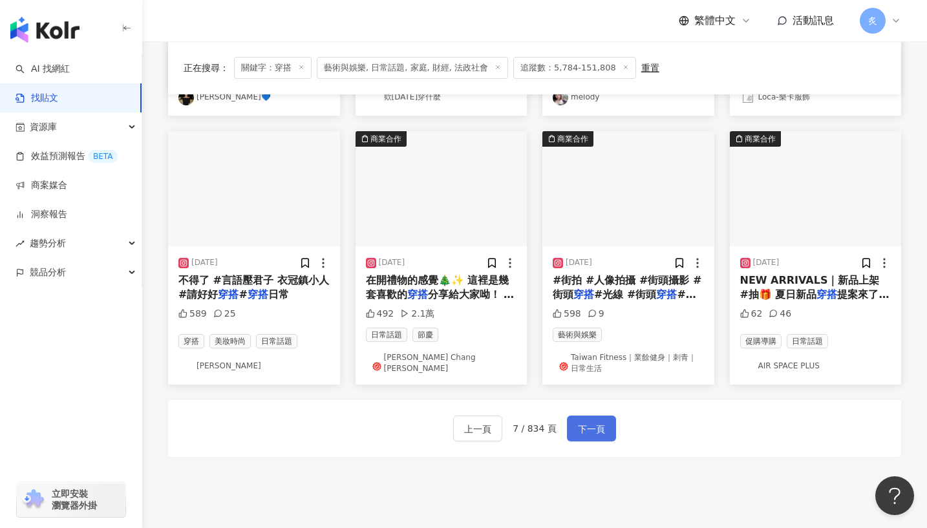
scroll to position [601, 0]
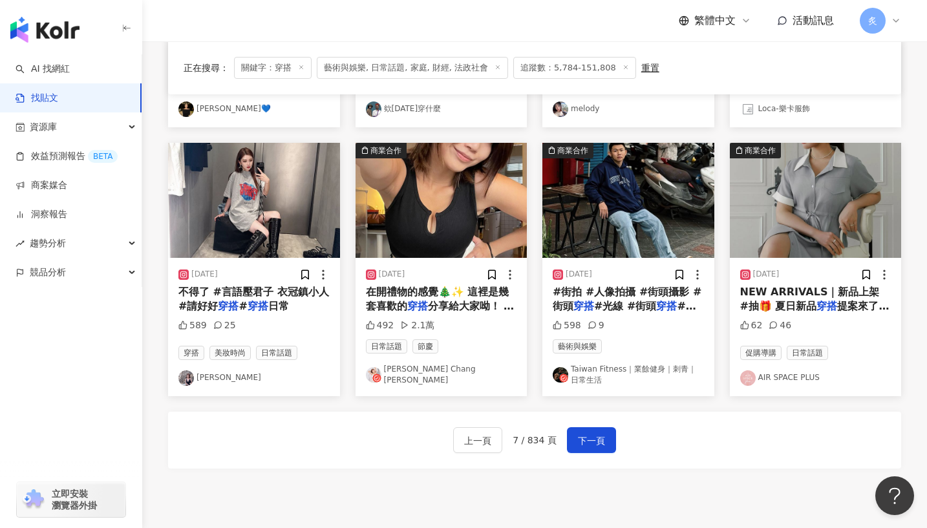
click at [584, 372] on link "Taiwan Fitness｜業餘健身｜刺青｜日常生活" at bounding box center [628, 375] width 151 height 22
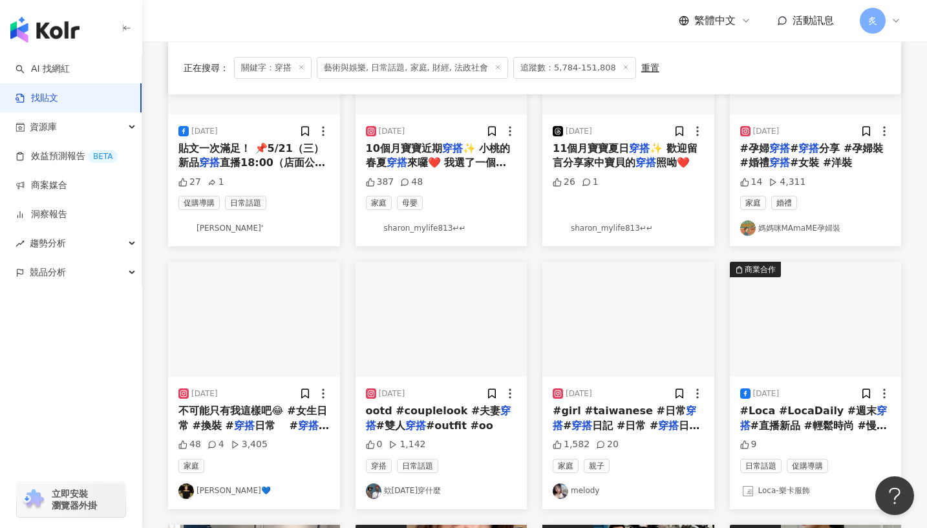
scroll to position [220, 0]
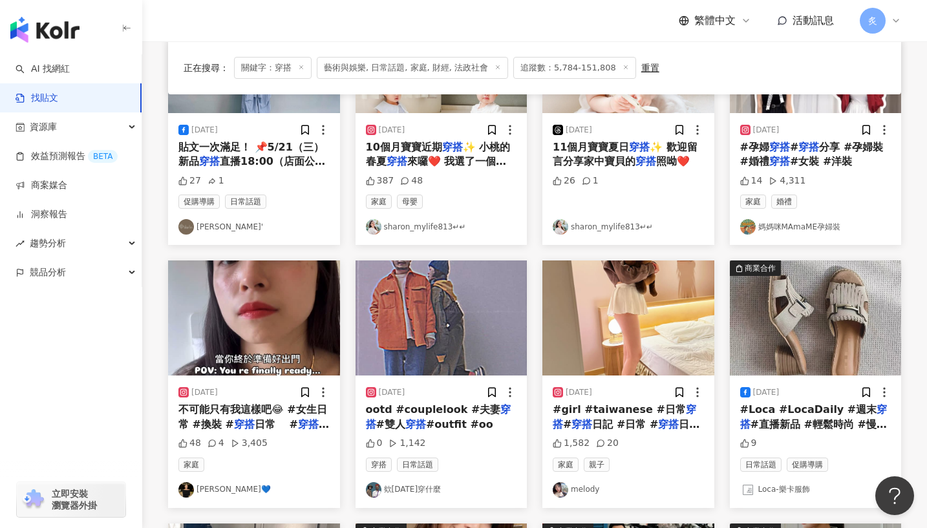
click at [423, 489] on link "欸今天穿什麼" at bounding box center [441, 490] width 151 height 16
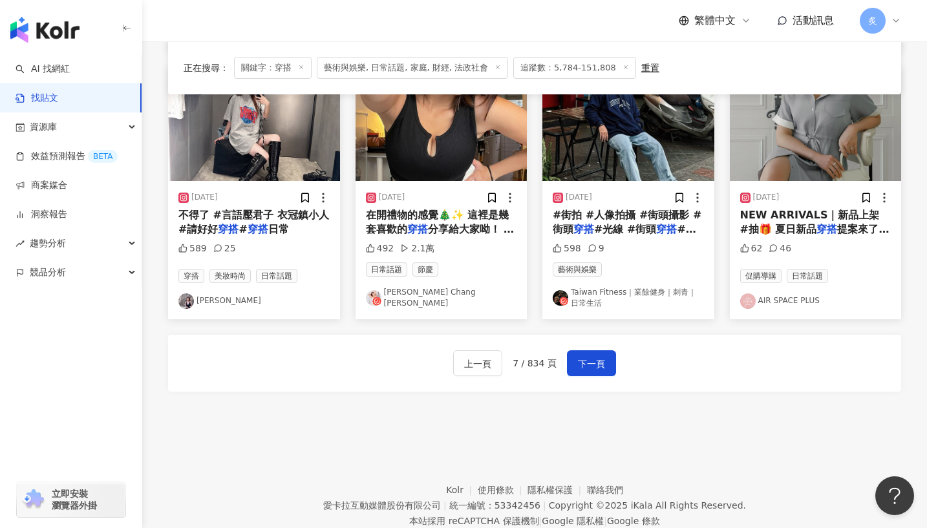
scroll to position [718, 0]
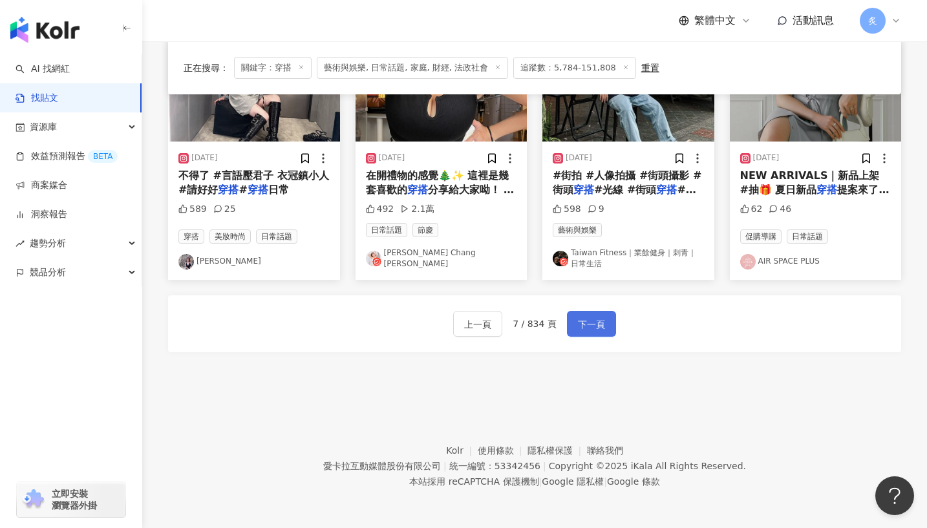
click at [597, 328] on span "下一頁" at bounding box center [591, 325] width 27 height 16
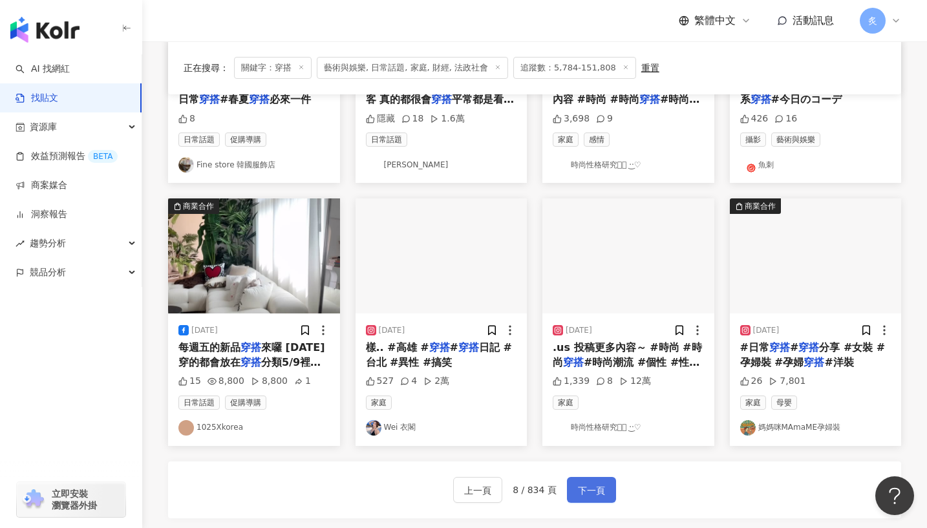
scroll to position [631, 0]
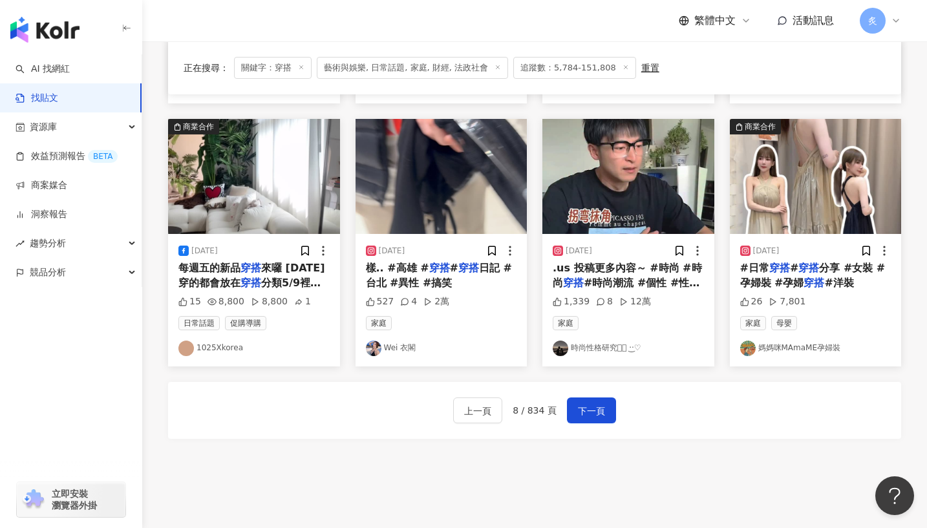
click at [593, 343] on link "時尚性格研究所ོ ·͜·♡" at bounding box center [628, 349] width 151 height 16
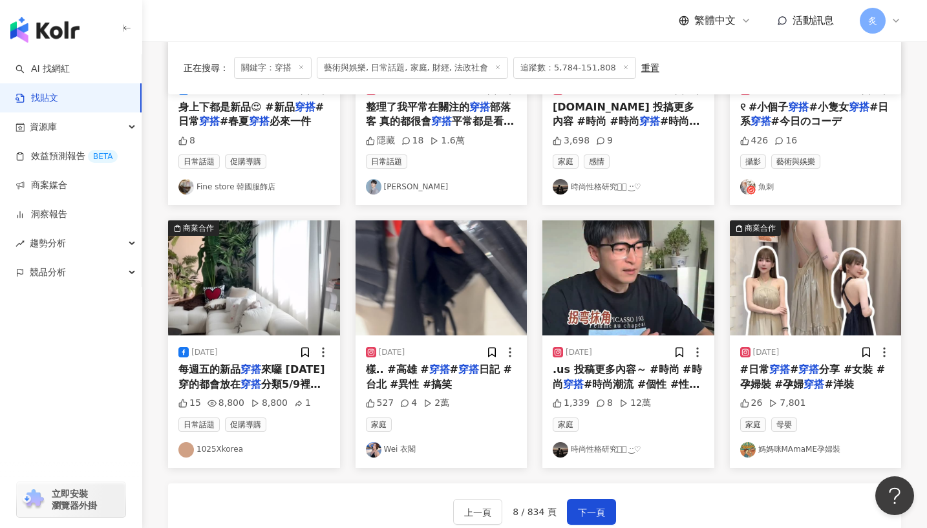
scroll to position [674, 0]
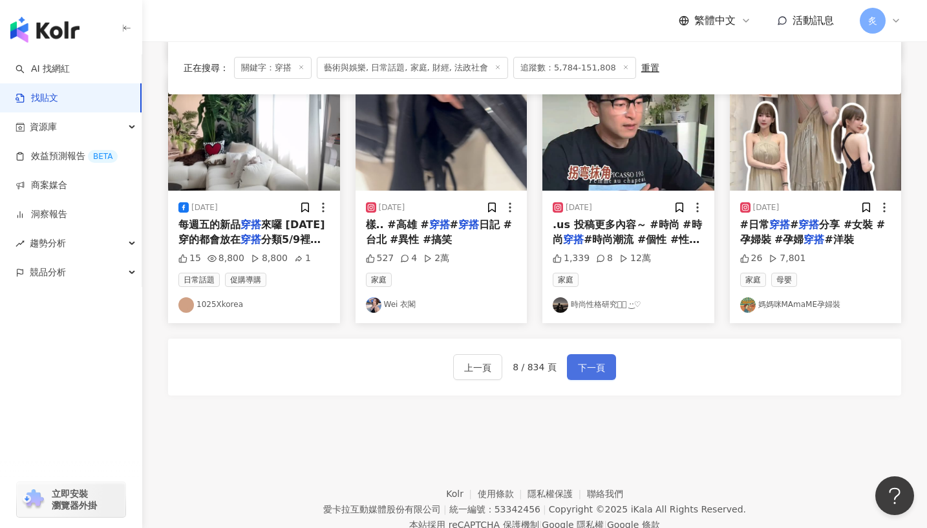
click at [593, 360] on span "下一頁" at bounding box center [591, 368] width 27 height 16
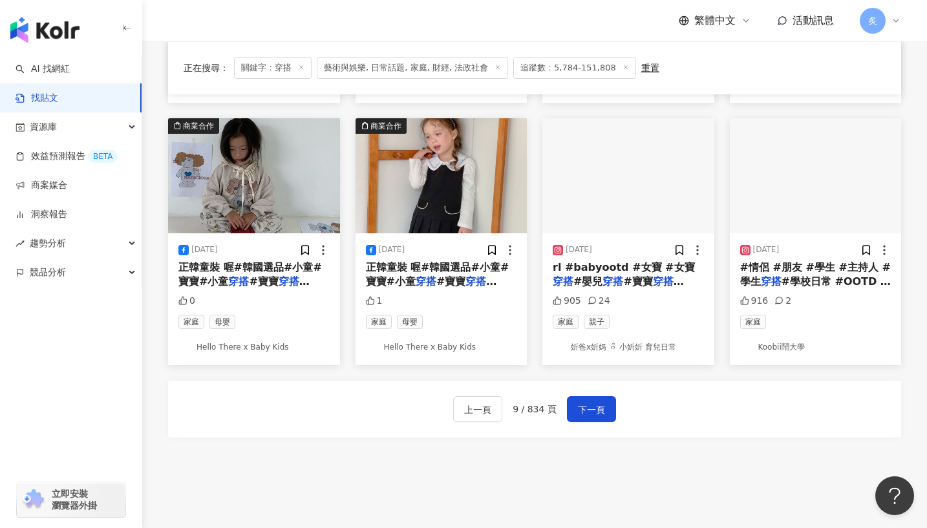
scroll to position [711, 0]
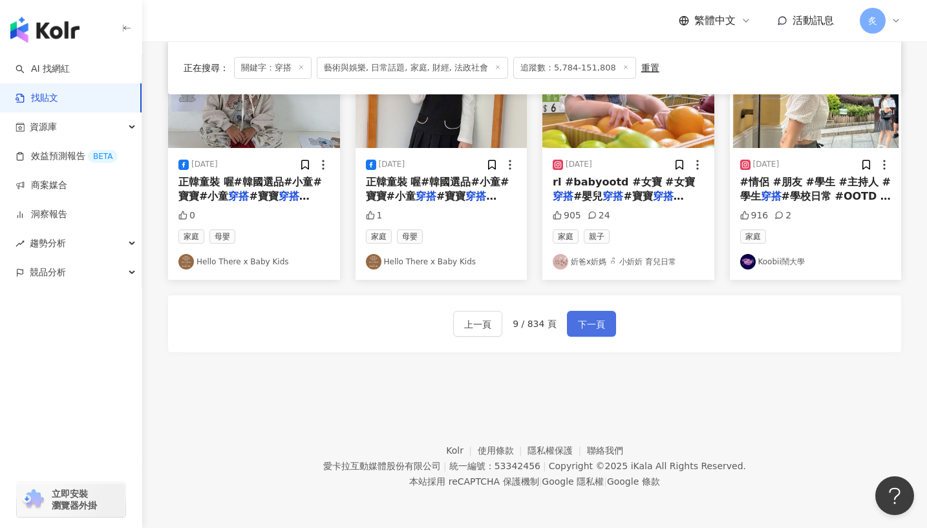
click at [599, 328] on span "下一頁" at bounding box center [591, 325] width 27 height 16
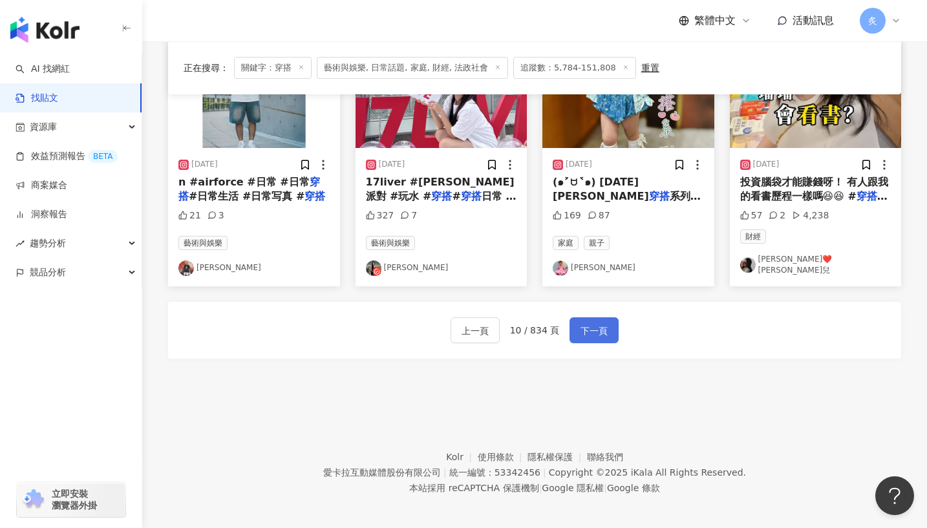
click at [597, 323] on span "下一頁" at bounding box center [594, 331] width 27 height 16
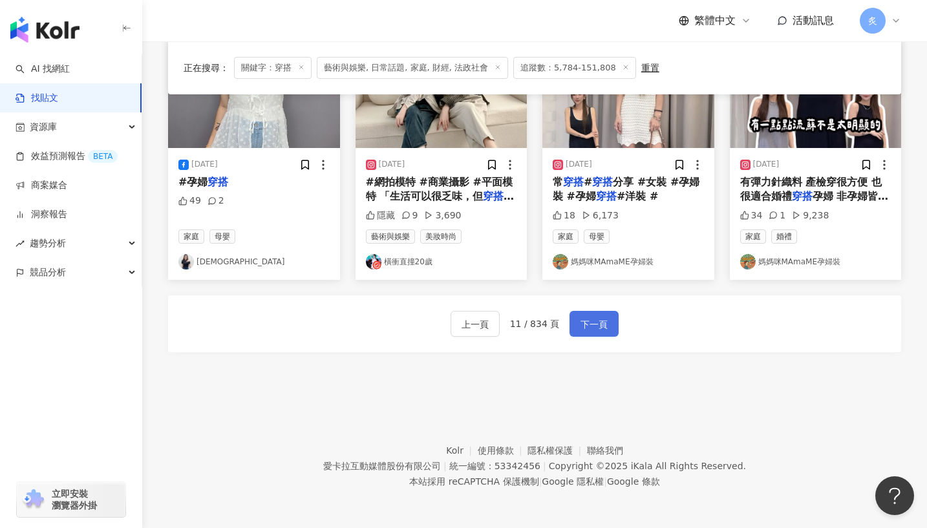
click at [599, 327] on span "下一頁" at bounding box center [594, 325] width 27 height 16
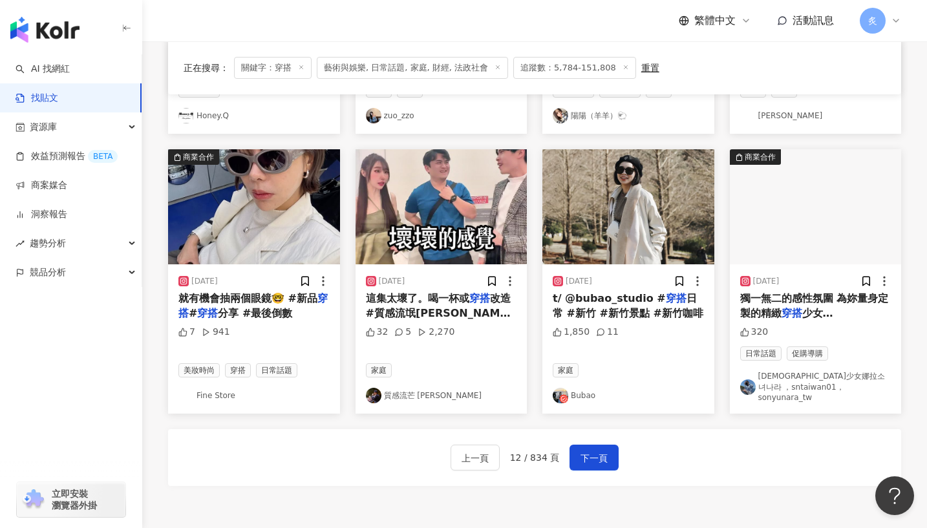
scroll to position [703, 0]
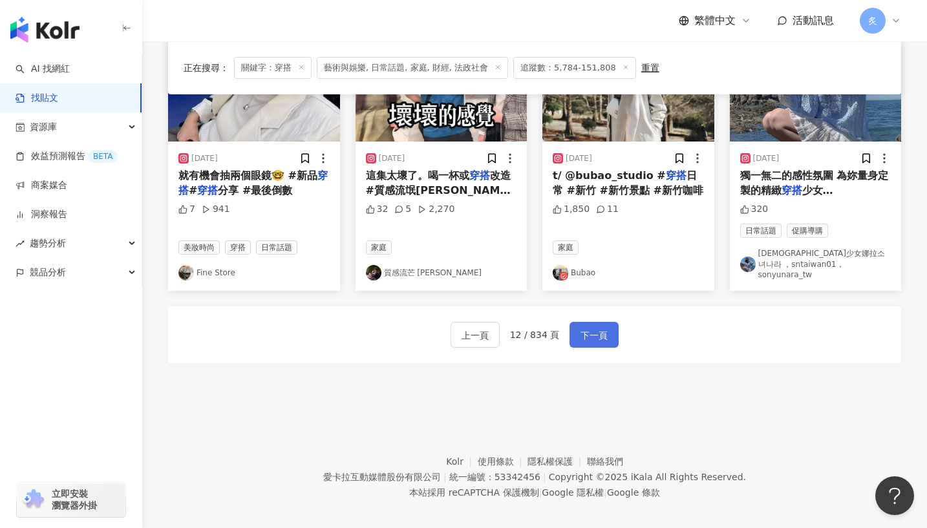
click at [589, 328] on span "下一頁" at bounding box center [594, 336] width 27 height 16
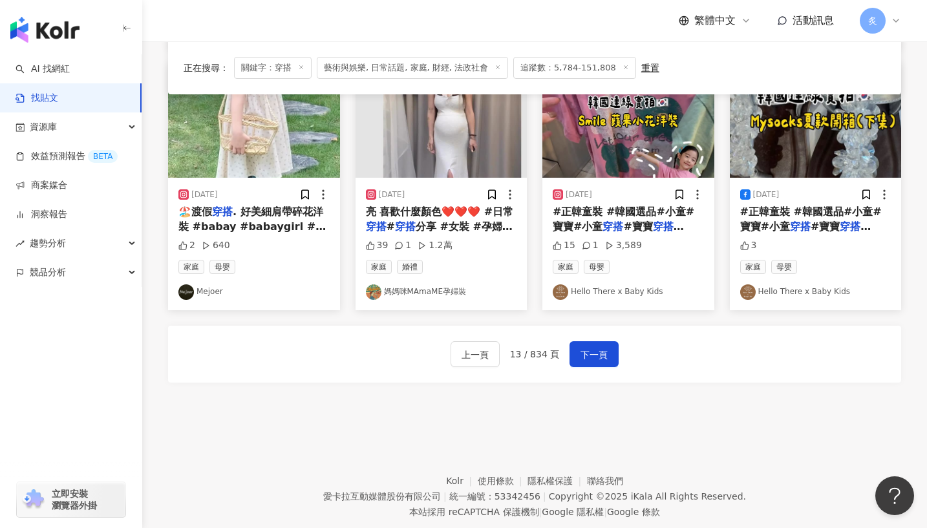
scroll to position [711, 0]
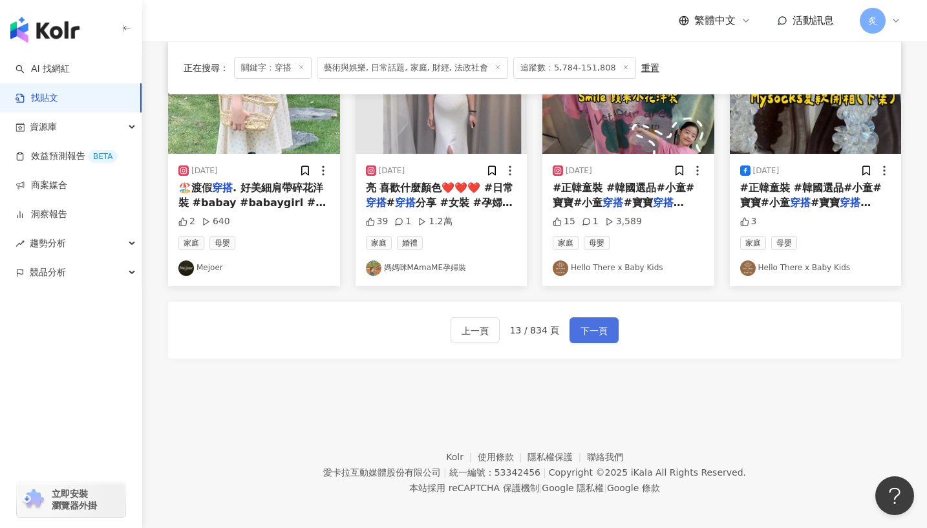
click at [594, 328] on span "下一頁" at bounding box center [594, 331] width 27 height 16
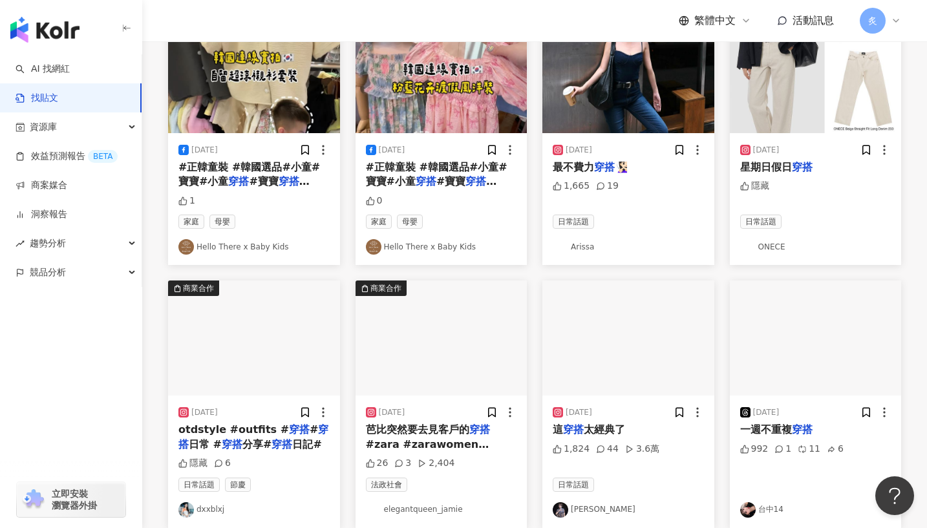
scroll to position [0, 0]
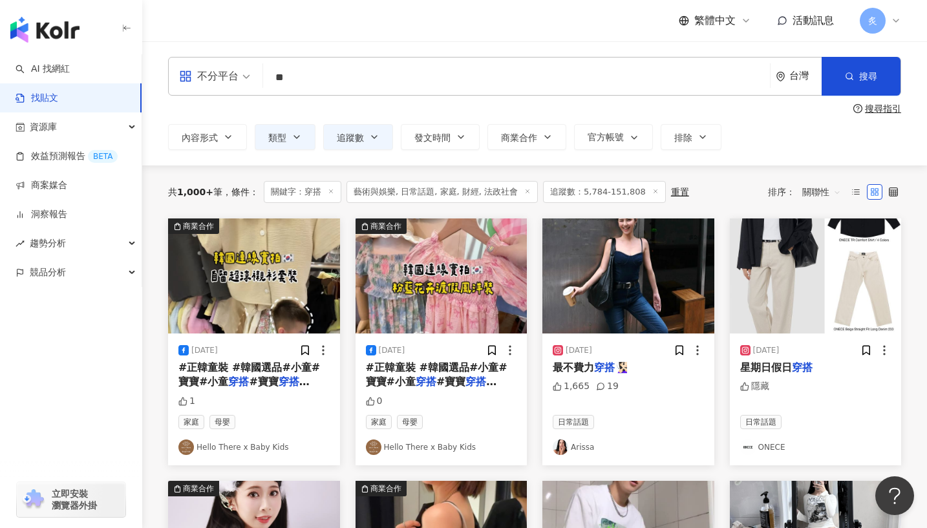
click at [322, 81] on input "**" at bounding box center [516, 77] width 497 height 28
click at [70, 66] on link "AI 找網紅" at bounding box center [43, 69] width 54 height 13
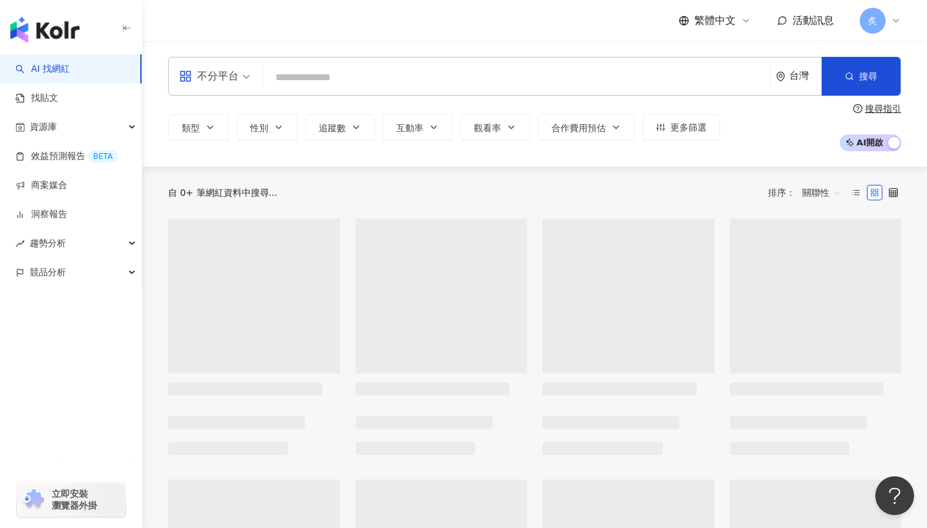
click at [300, 72] on input "search" at bounding box center [516, 77] width 497 height 25
type input "**"
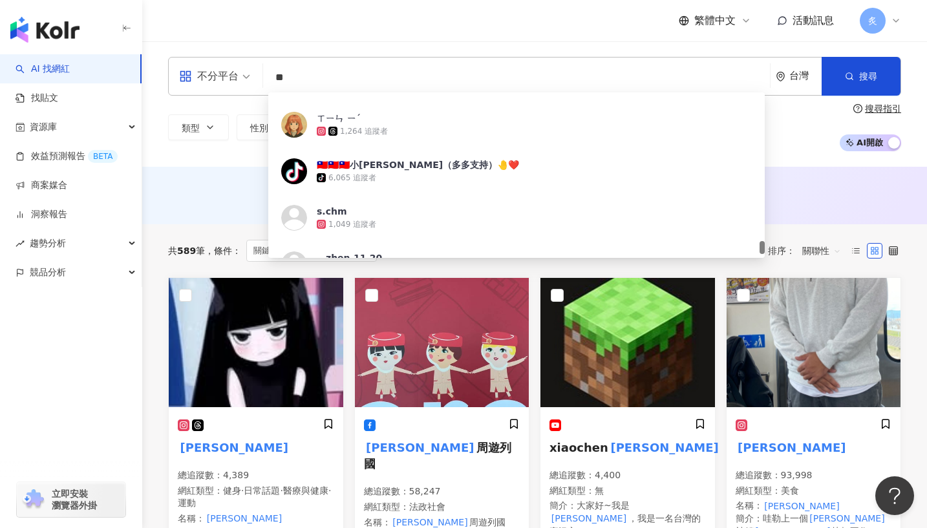
scroll to position [2663, 0]
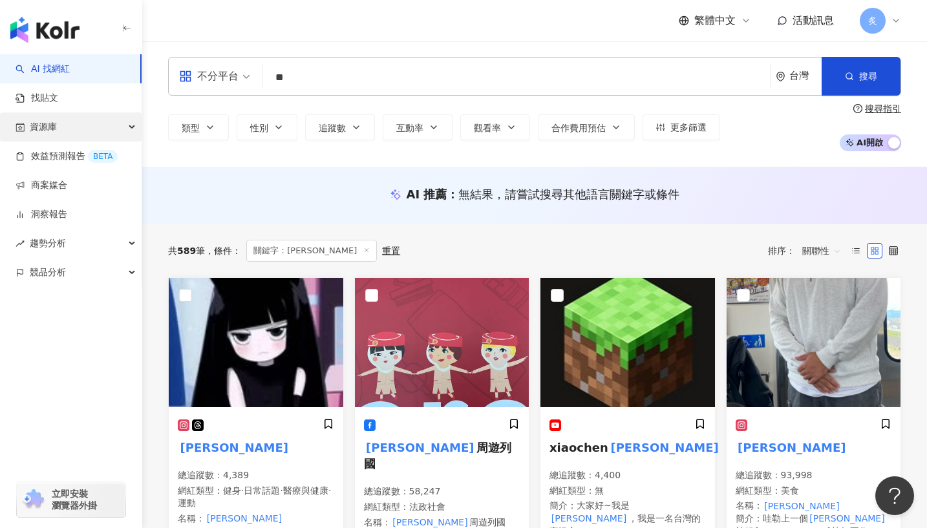
click at [60, 129] on div "資源庫" at bounding box center [71, 127] width 142 height 29
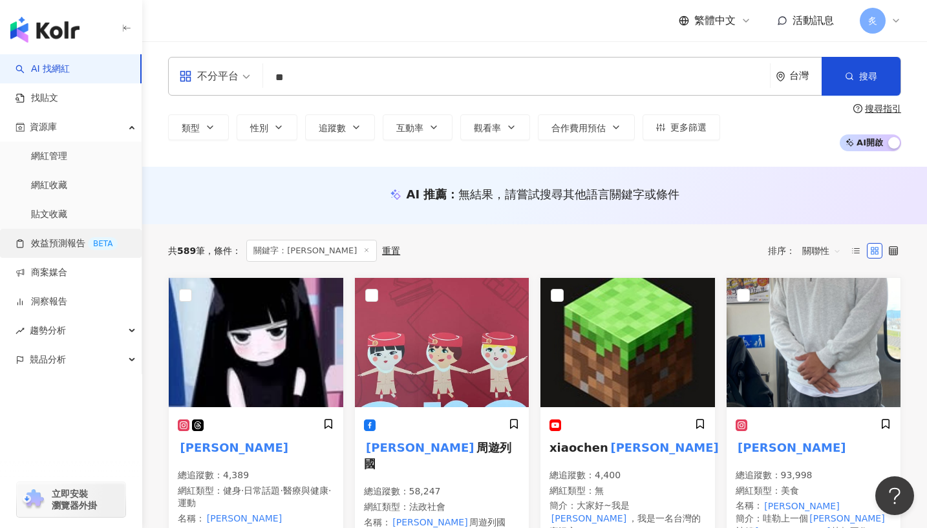
click at [59, 246] on link "效益預測報告 BETA" at bounding box center [67, 243] width 102 height 13
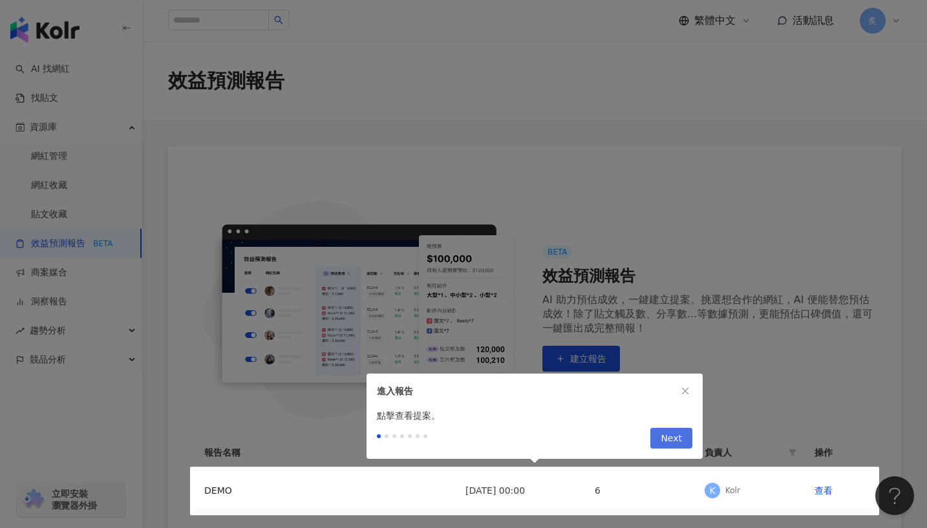
click at [673, 442] on span "Next" at bounding box center [671, 439] width 21 height 21
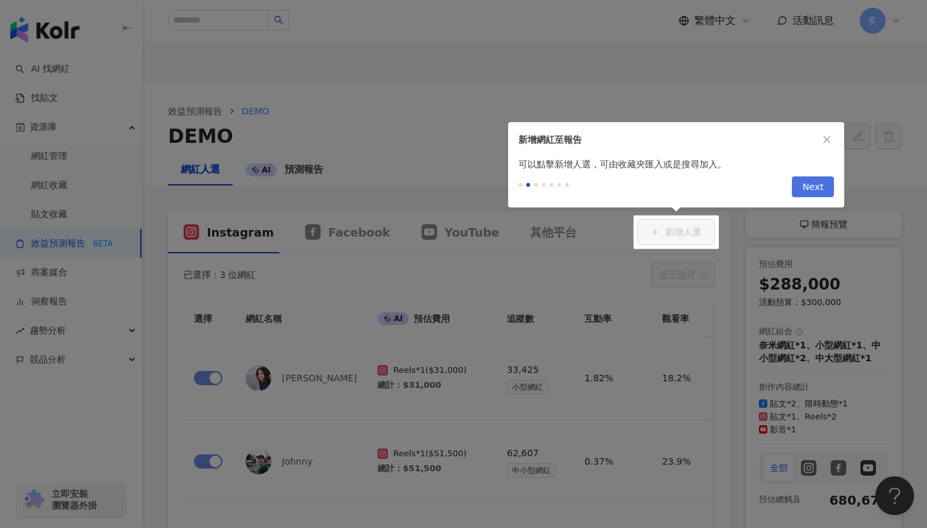
click at [822, 195] on span "Next" at bounding box center [812, 187] width 21 height 21
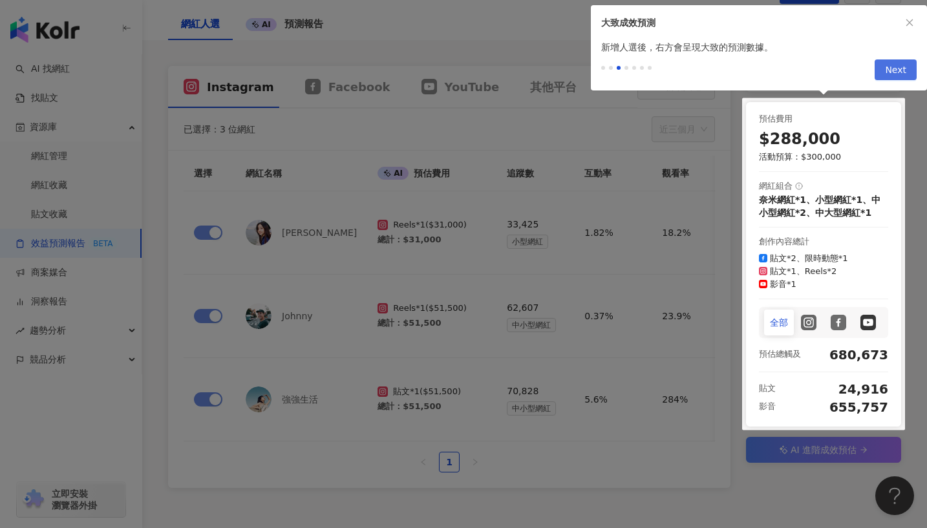
click at [883, 80] on span "Next" at bounding box center [895, 70] width 21 height 21
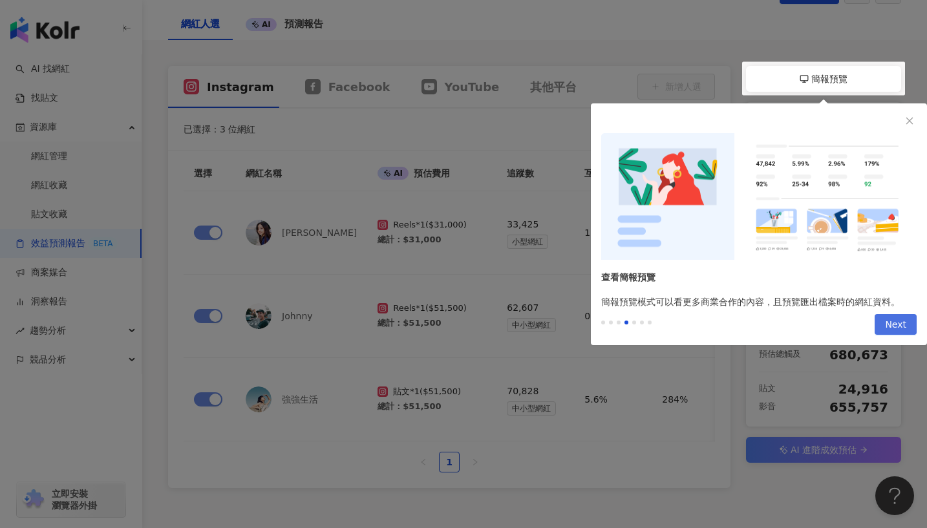
click at [883, 323] on span "Next" at bounding box center [895, 325] width 21 height 21
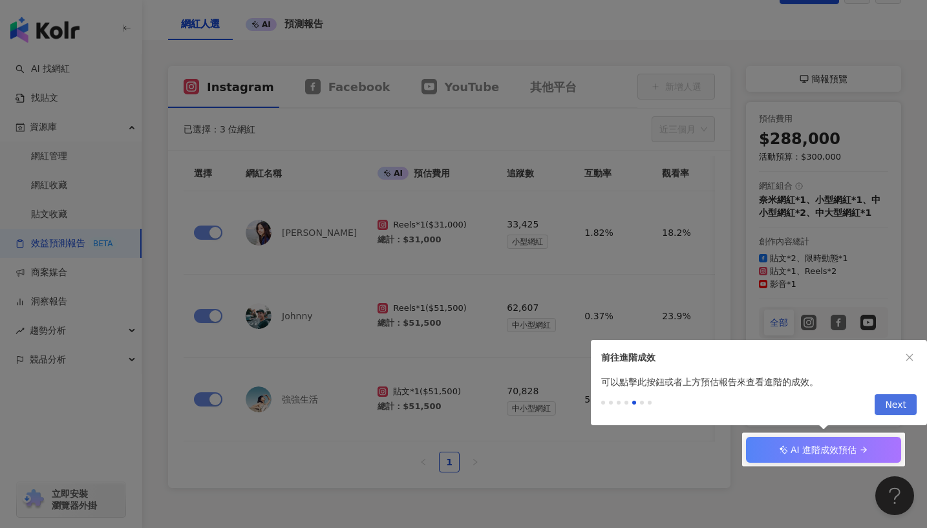
click at [883, 413] on span "Next" at bounding box center [895, 405] width 21 height 21
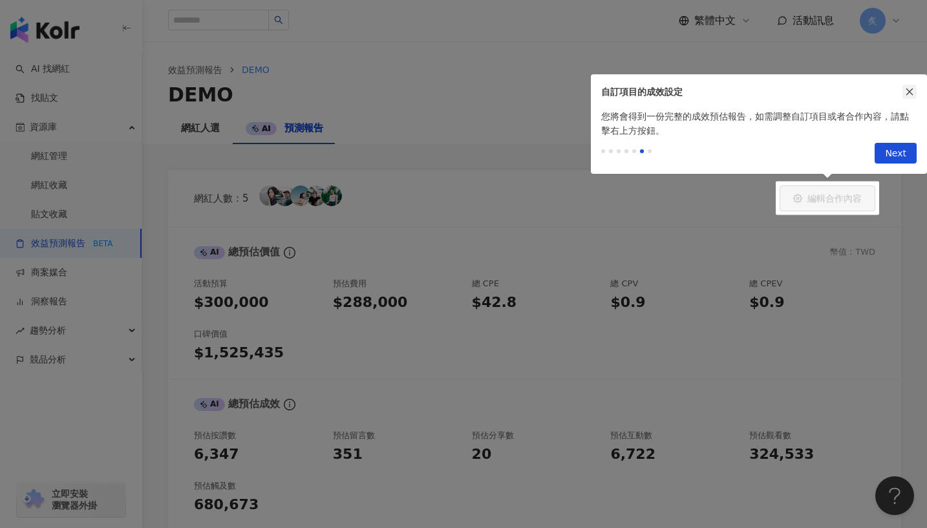
click at [883, 95] on icon "close" at bounding box center [909, 91] width 9 height 9
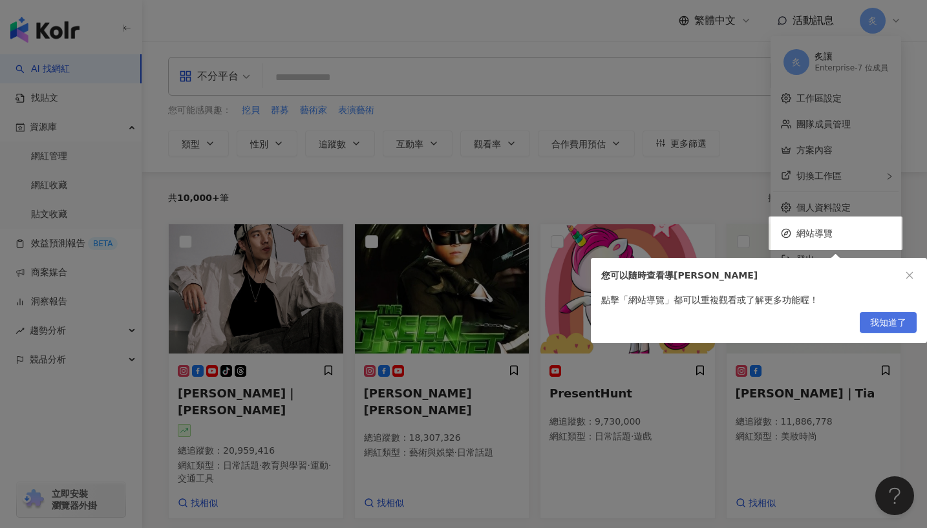
click at [883, 319] on span "我知道了" at bounding box center [888, 323] width 36 height 21
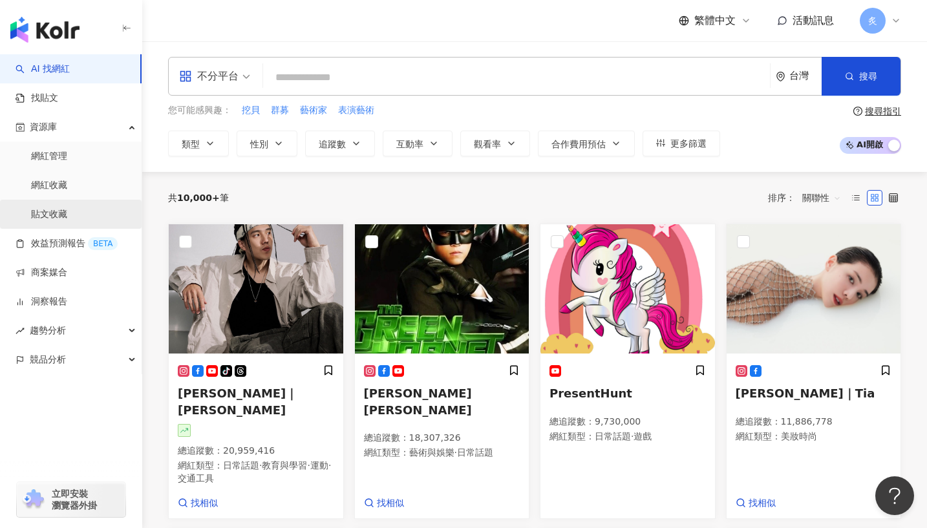
click at [61, 213] on link "貼文收藏" at bounding box center [49, 214] width 36 height 13
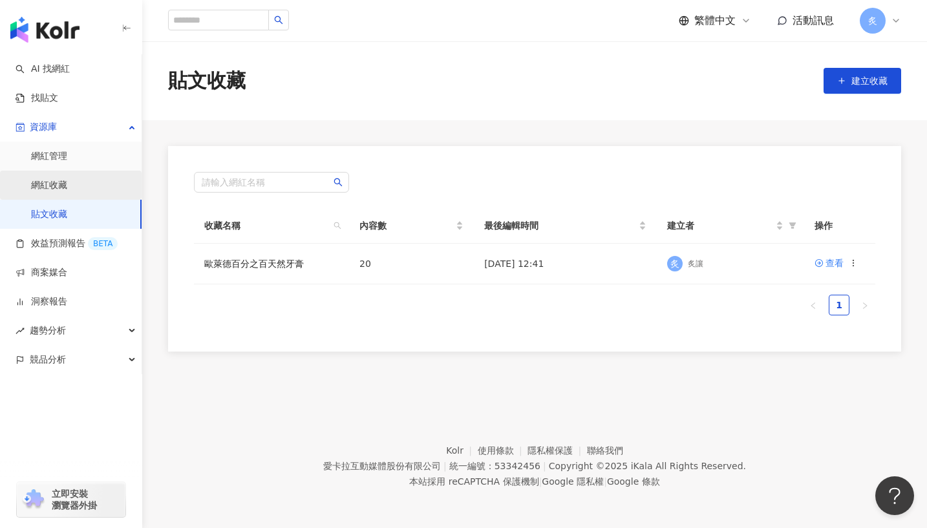
click at [55, 192] on link "網紅收藏" at bounding box center [49, 185] width 36 height 13
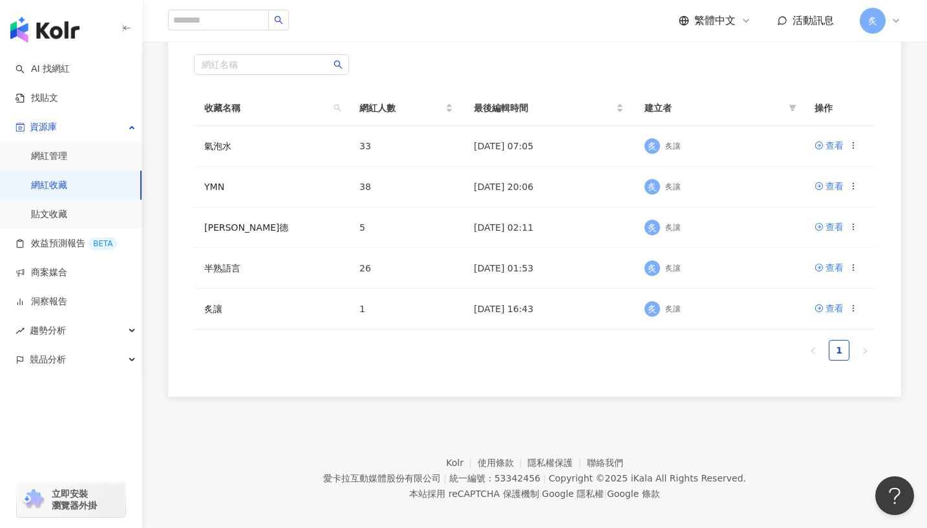
scroll to position [228, 0]
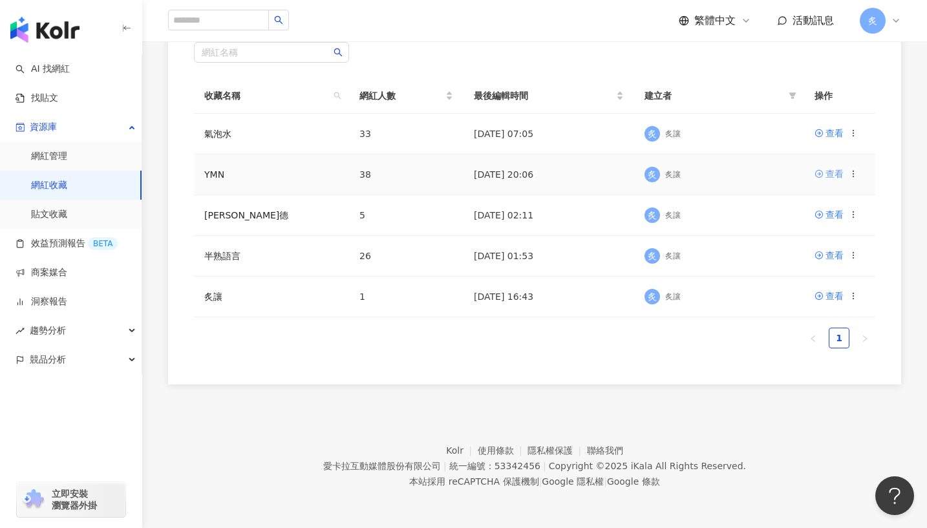
click at [832, 177] on div "查看" at bounding box center [835, 174] width 18 height 14
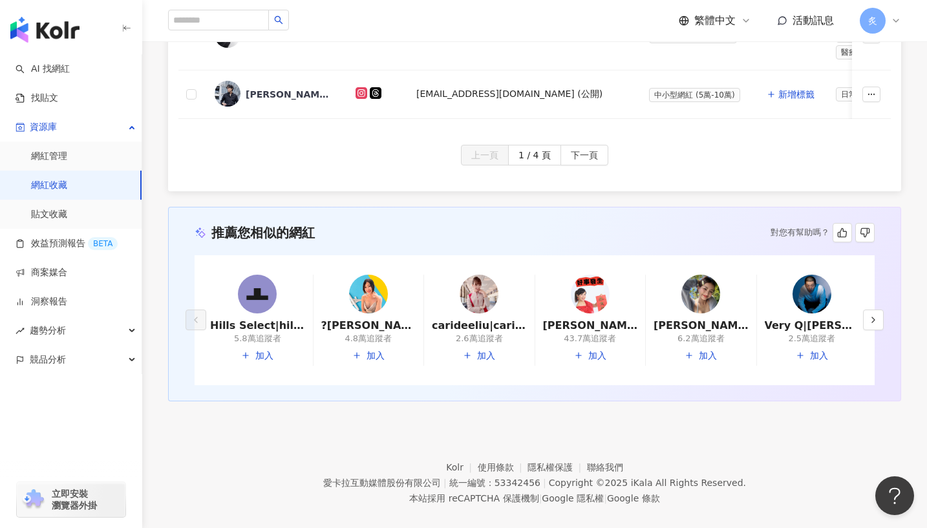
scroll to position [864, 0]
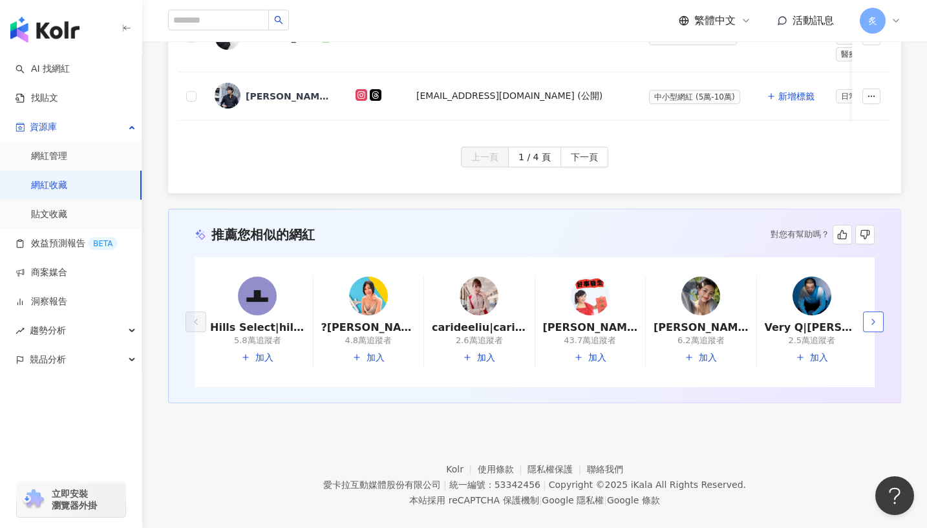
click at [870, 317] on icon "button" at bounding box center [873, 322] width 10 height 10
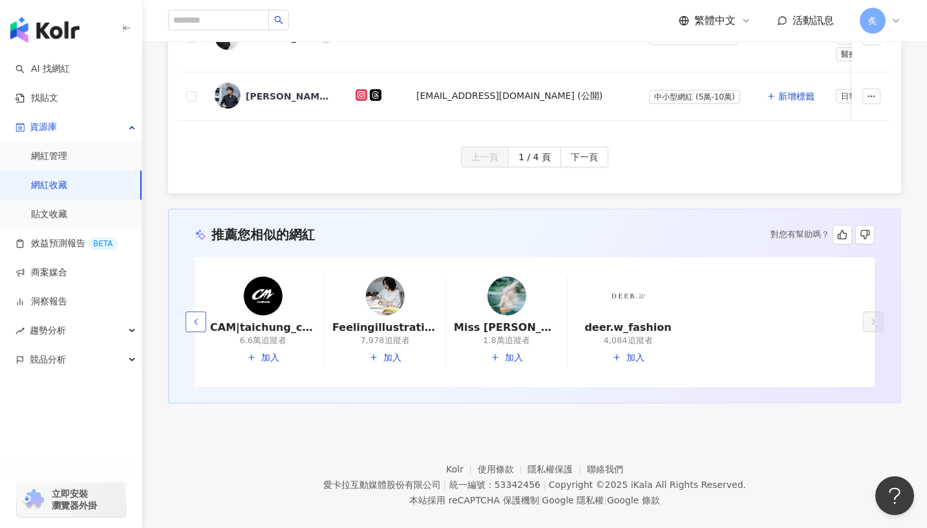
click at [195, 321] on icon "button" at bounding box center [196, 322] width 10 height 10
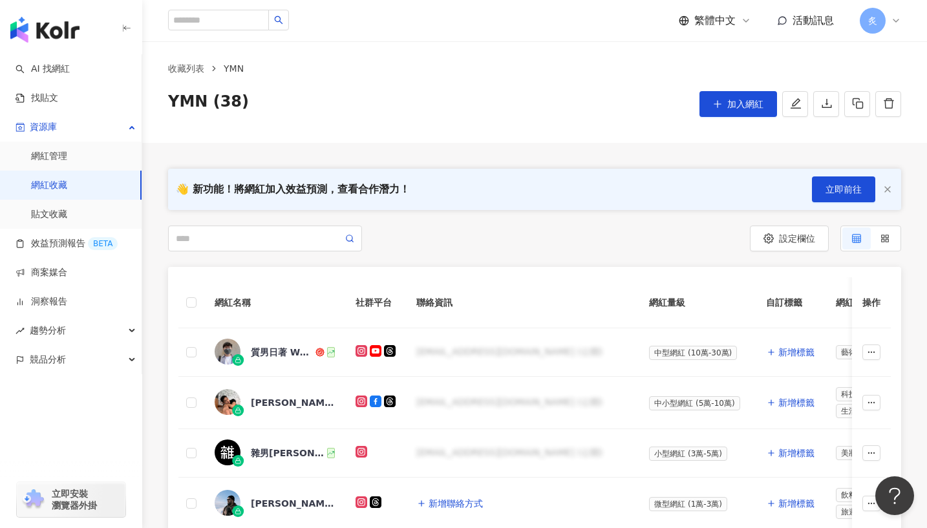
scroll to position [105, 0]
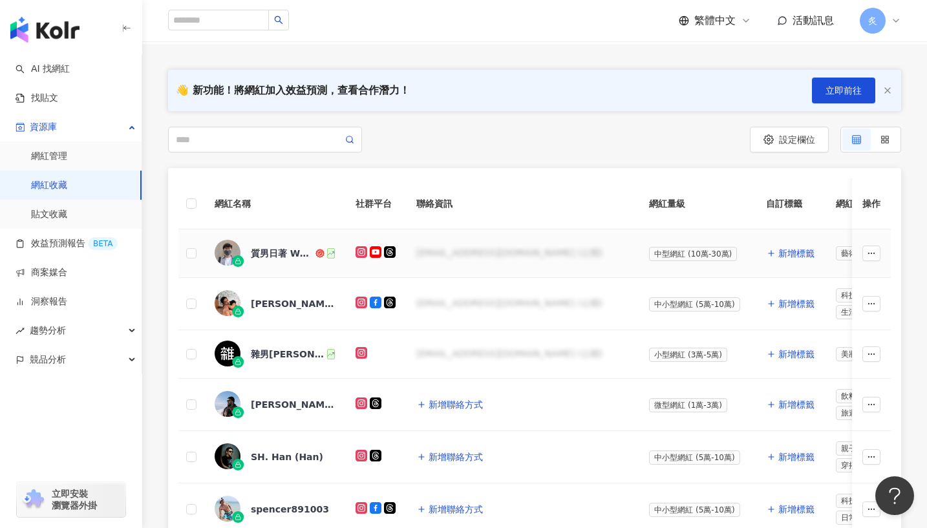
click at [259, 258] on div "質男日著 WearLife" at bounding box center [282, 253] width 62 height 13
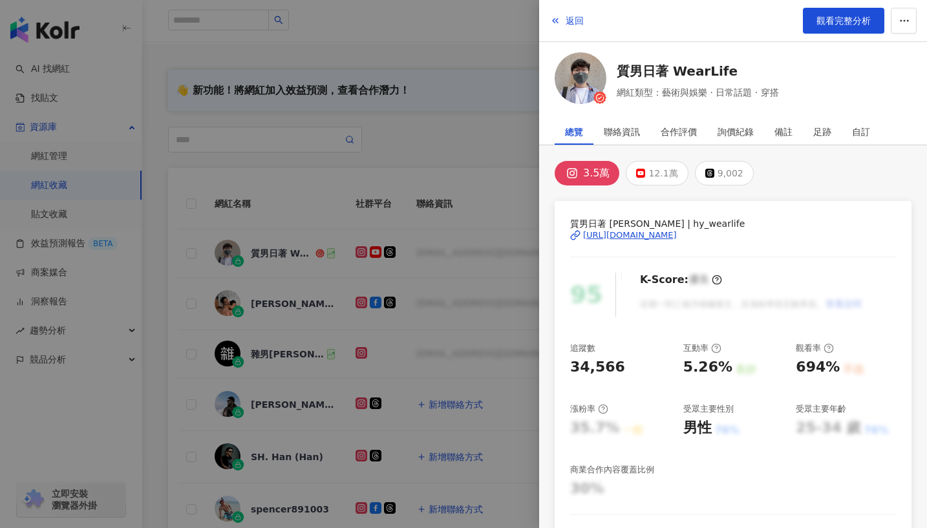
click at [625, 236] on div "https://www.instagram.com/hy_wearlife/" at bounding box center [630, 236] width 94 height 12
click at [416, 161] on div at bounding box center [463, 264] width 927 height 528
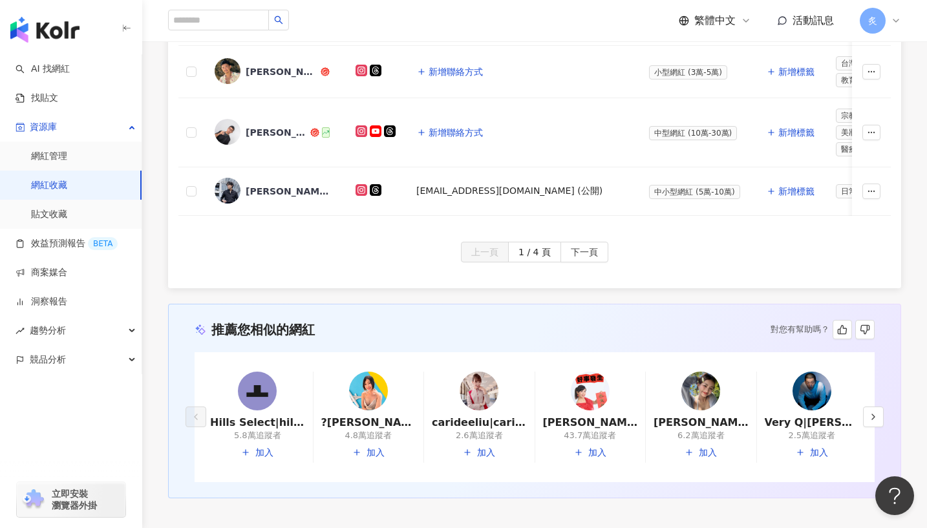
scroll to position [771, 0]
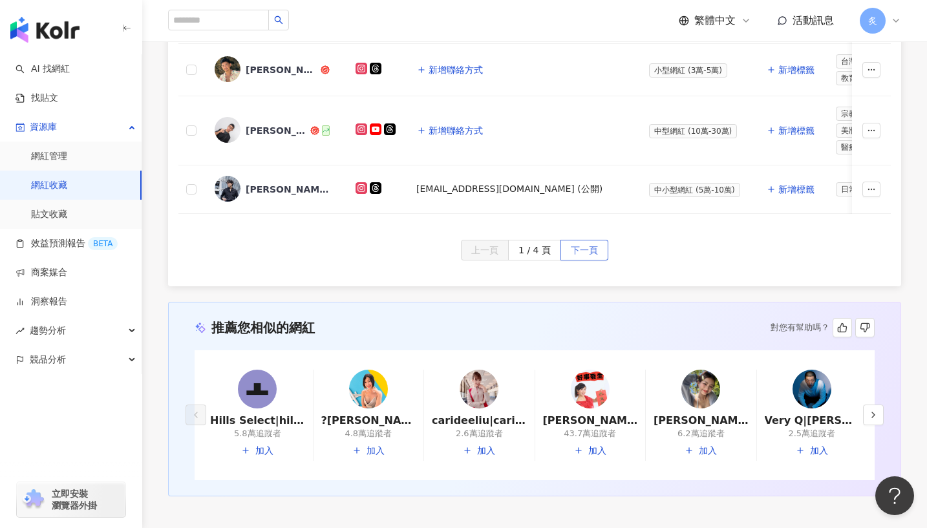
click at [583, 252] on span "下一頁" at bounding box center [584, 251] width 27 height 21
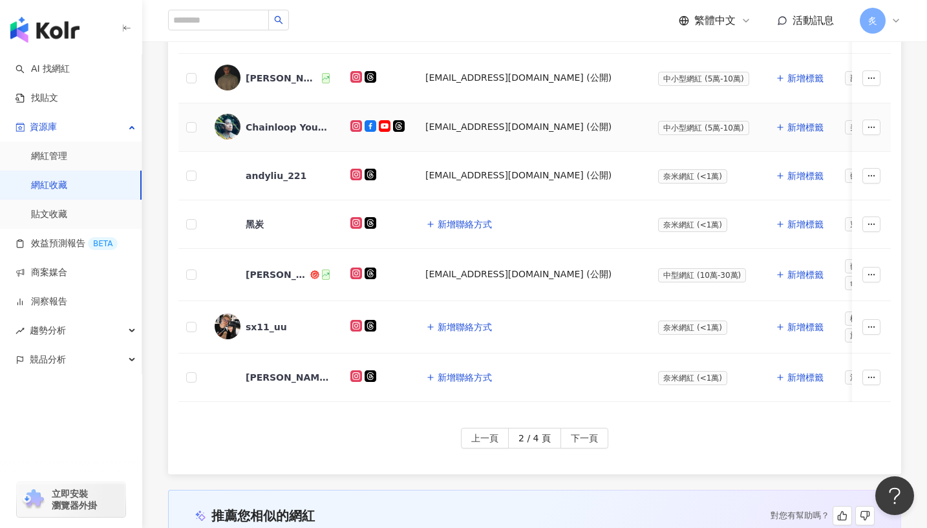
scroll to position [536, 0]
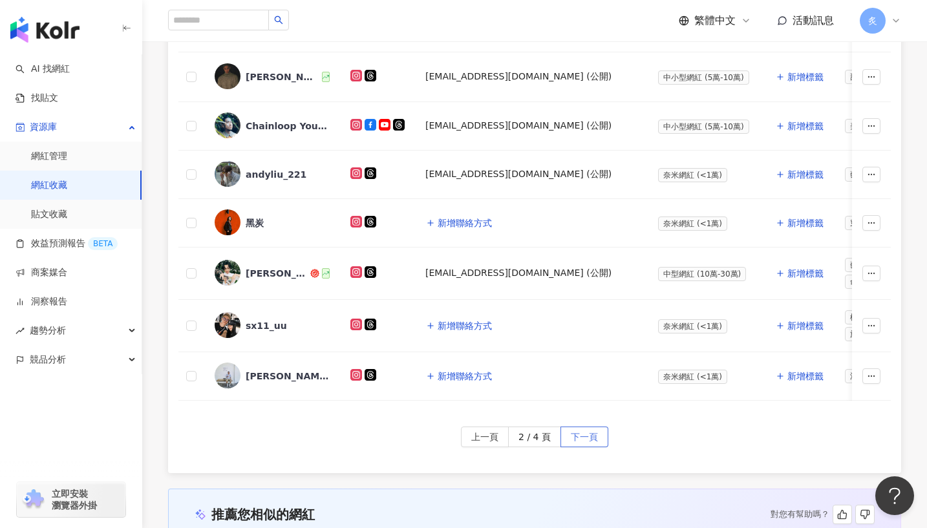
click at [568, 436] on button "下一頁" at bounding box center [585, 437] width 48 height 21
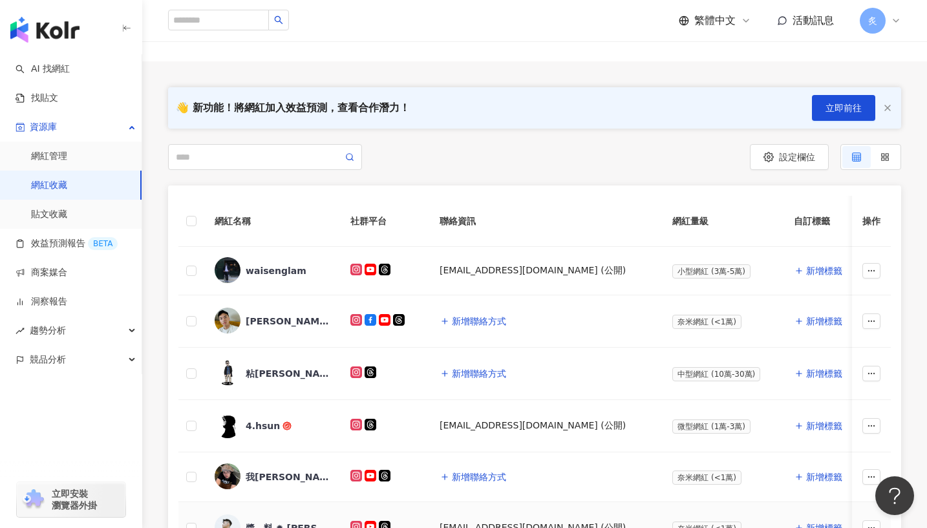
scroll to position [85, 0]
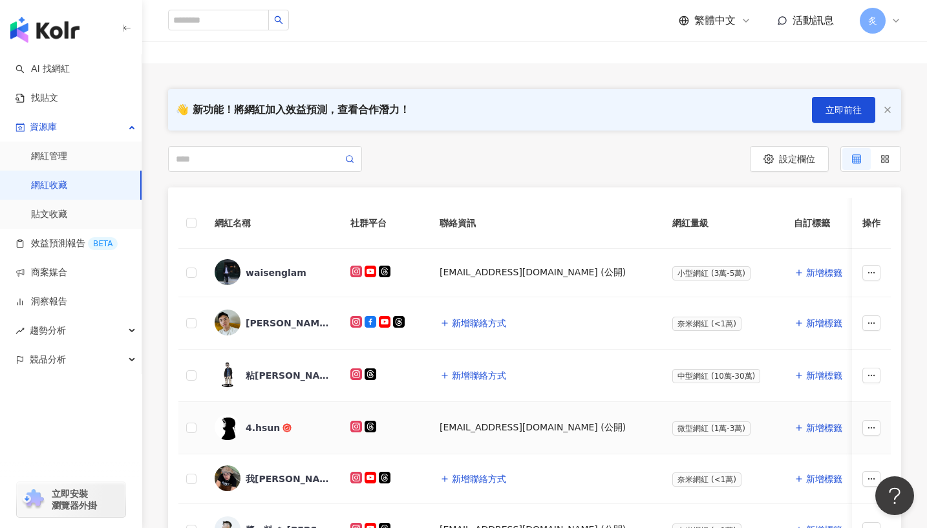
click at [259, 428] on div "4.hsun" at bounding box center [263, 428] width 34 height 13
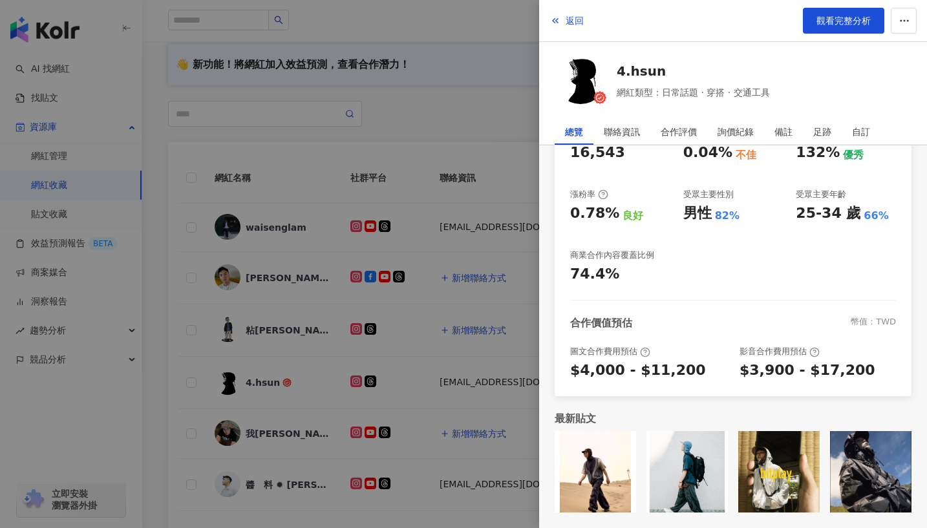
scroll to position [189, 0]
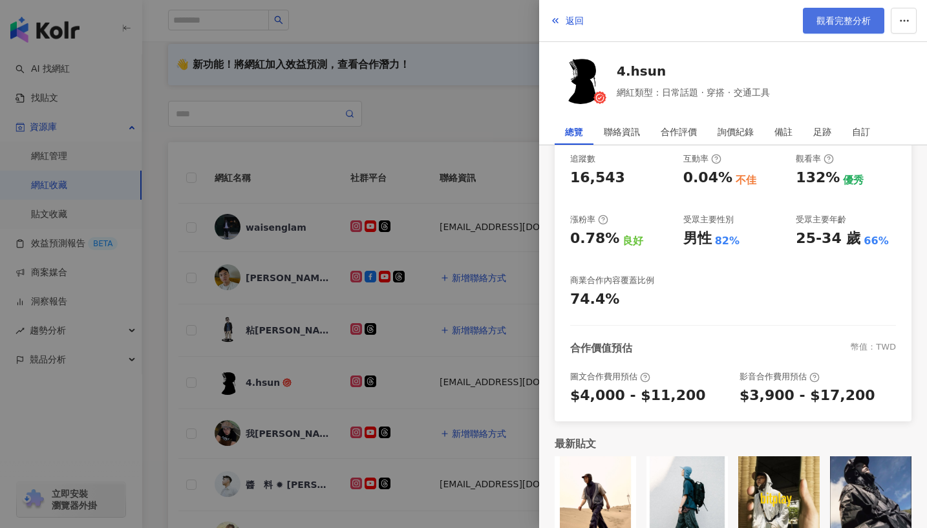
click at [833, 23] on span "觀看完整分析" at bounding box center [844, 21] width 54 height 10
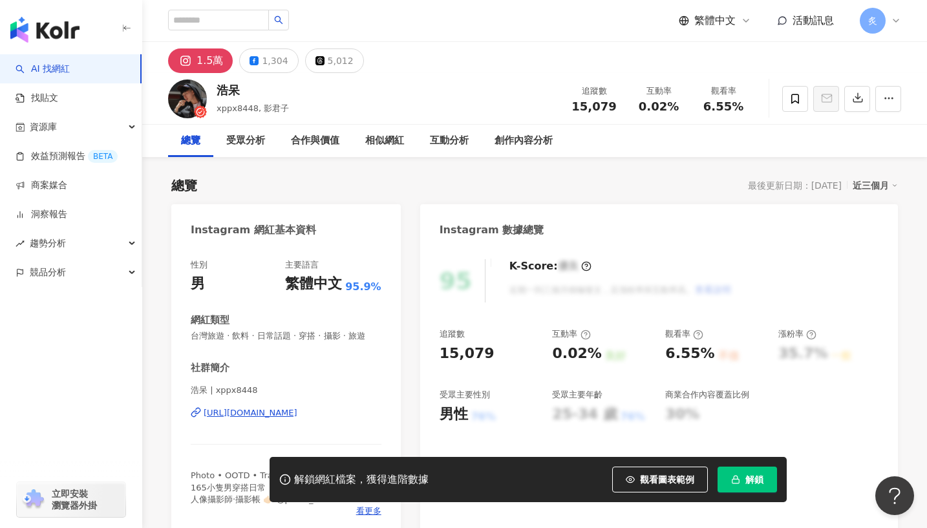
scroll to position [131, 0]
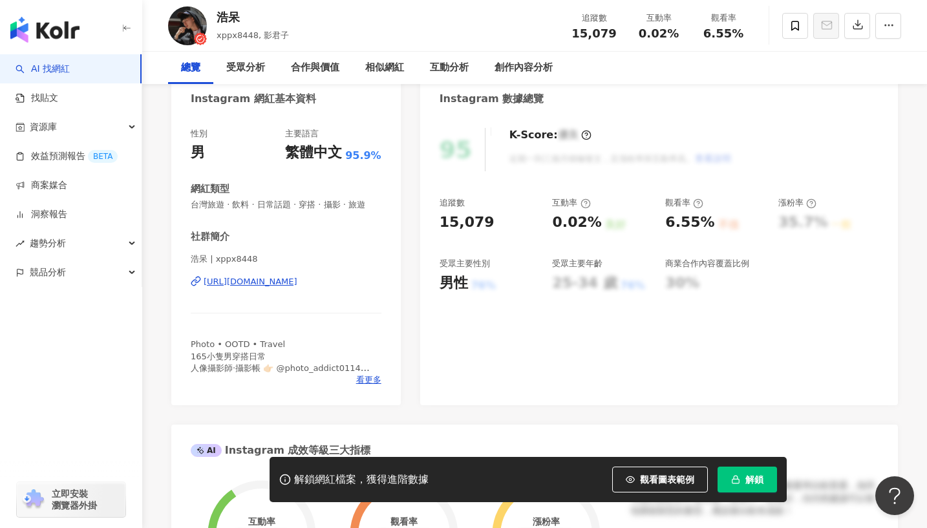
click at [297, 288] on div "https://www.instagram.com/xppx8448/" at bounding box center [251, 282] width 94 height 12
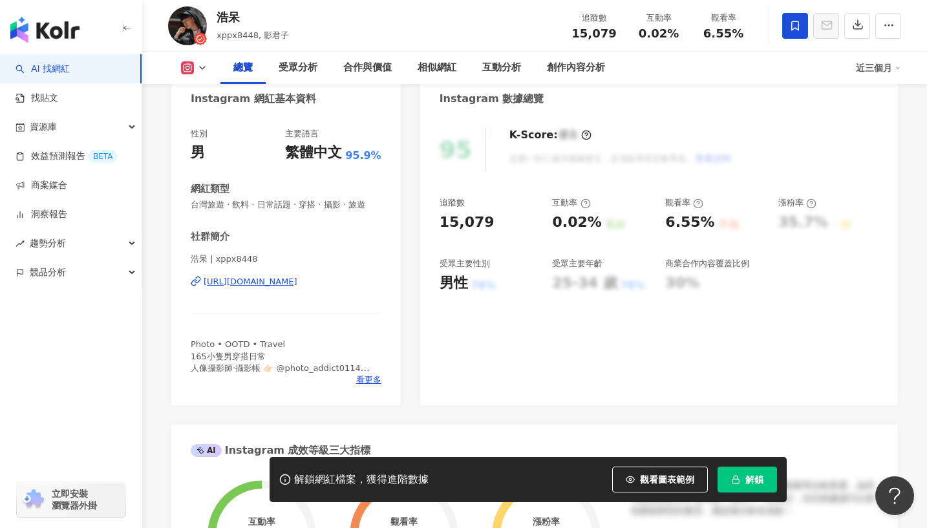
click at [786, 36] on span at bounding box center [795, 26] width 26 height 26
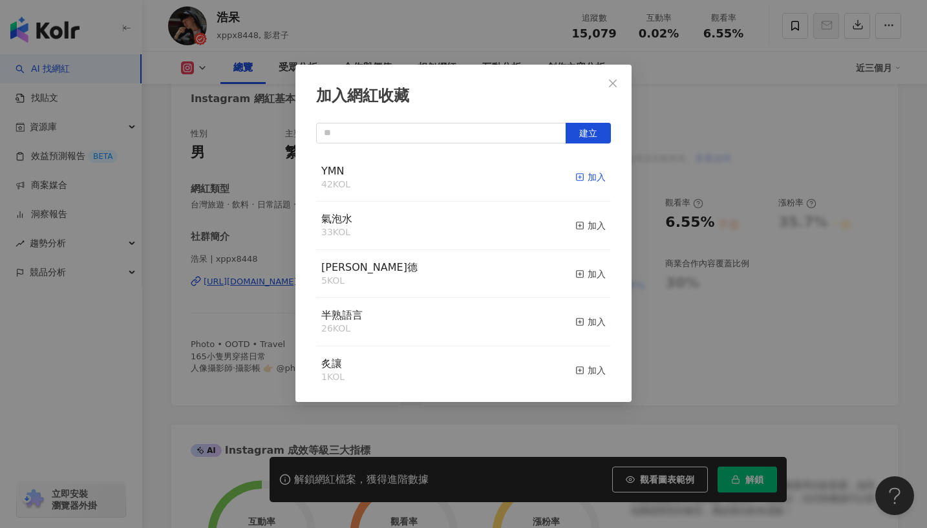
click at [592, 175] on div "加入" at bounding box center [590, 177] width 30 height 14
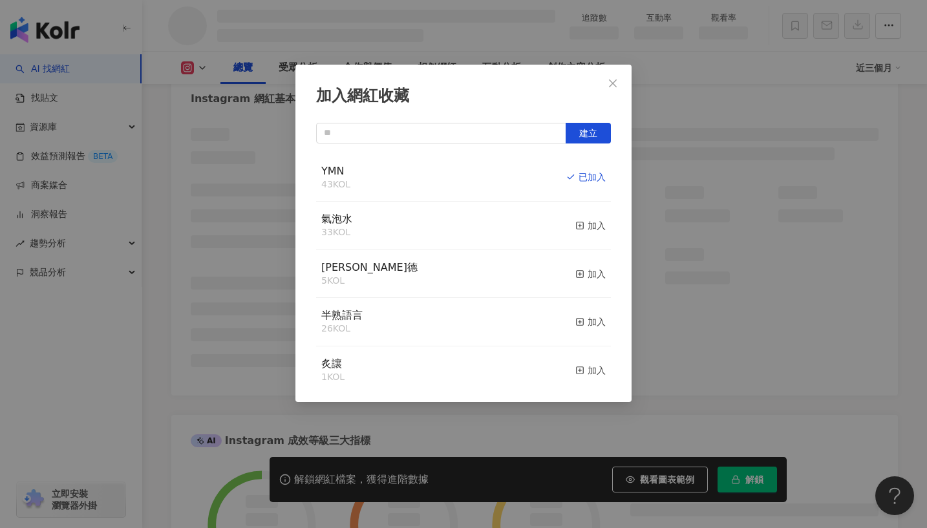
click at [744, 482] on div "加入網紅收藏 建立 YMN 43 KOL 已加入 氣泡水 33 KOL 加入 歐萊德 5 KOL 加入 半熟語言 26 KOL 加入 炙讓 1 KOL 加入" at bounding box center [463, 264] width 927 height 528
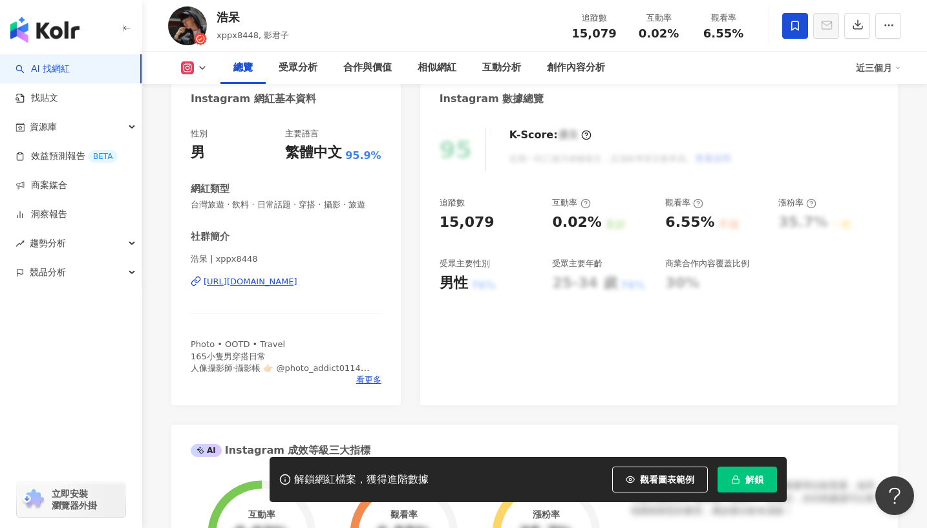
click at [747, 478] on div "加入網紅收藏 建立 YMN 43 KOL 已加入 氣泡水 33 KOL 加入 歐萊德 5 KOL 加入 半熟語言 26 KOL 加入 炙讓 1 KOL 加入" at bounding box center [463, 264] width 927 height 528
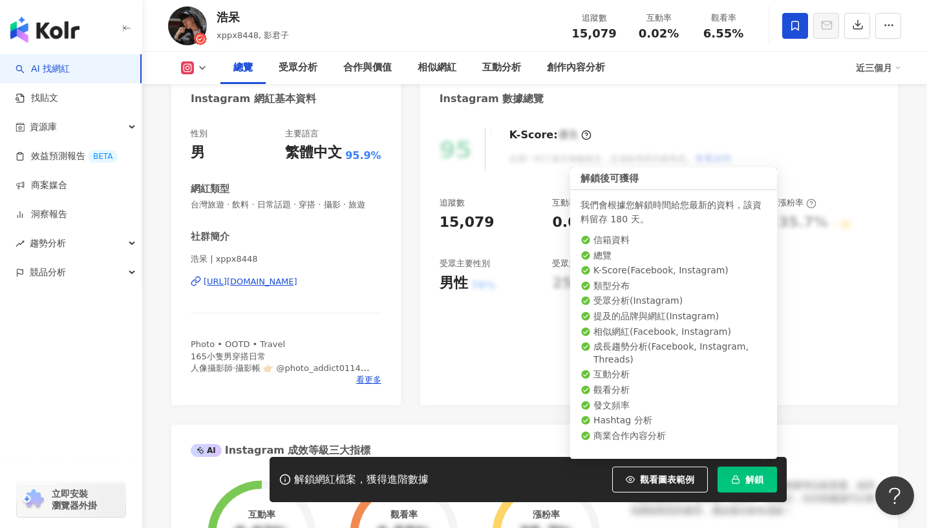
click at [733, 490] on button "解鎖" at bounding box center [747, 480] width 59 height 26
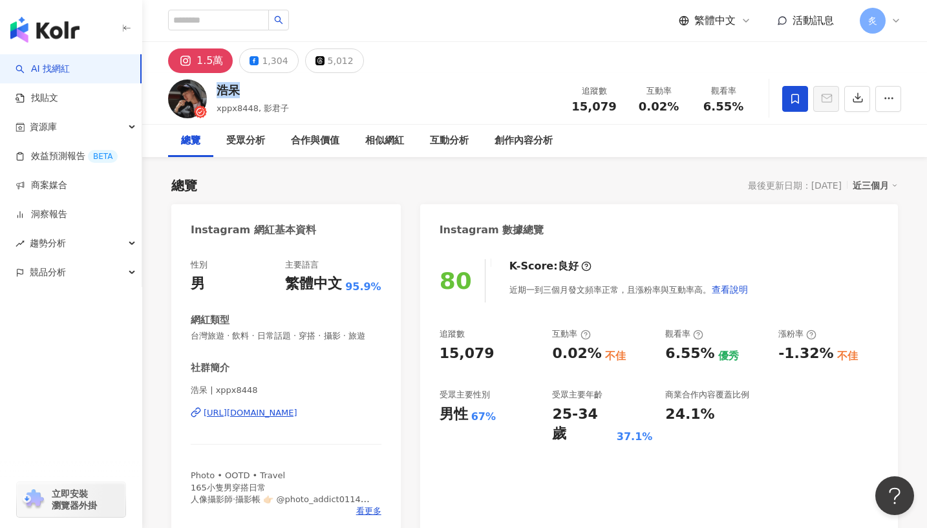
drag, startPoint x: 236, startPoint y: 90, endPoint x: 214, endPoint y: 90, distance: 22.0
click at [214, 90] on div "浩呆 xppx8448, 影君子 追蹤數 15,079 互動率 0.02% 觀看率 6.55%" at bounding box center [534, 98] width 785 height 51
copy div "浩呆"
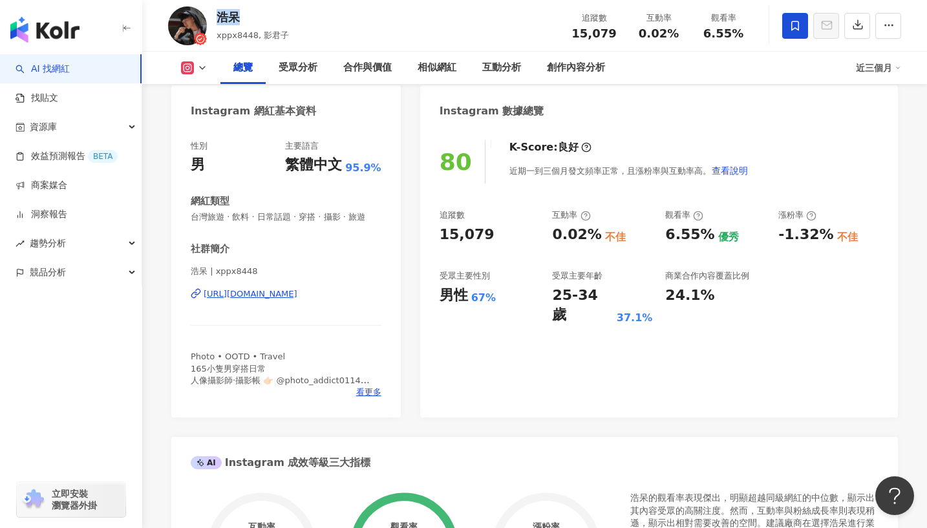
scroll to position [147, 0]
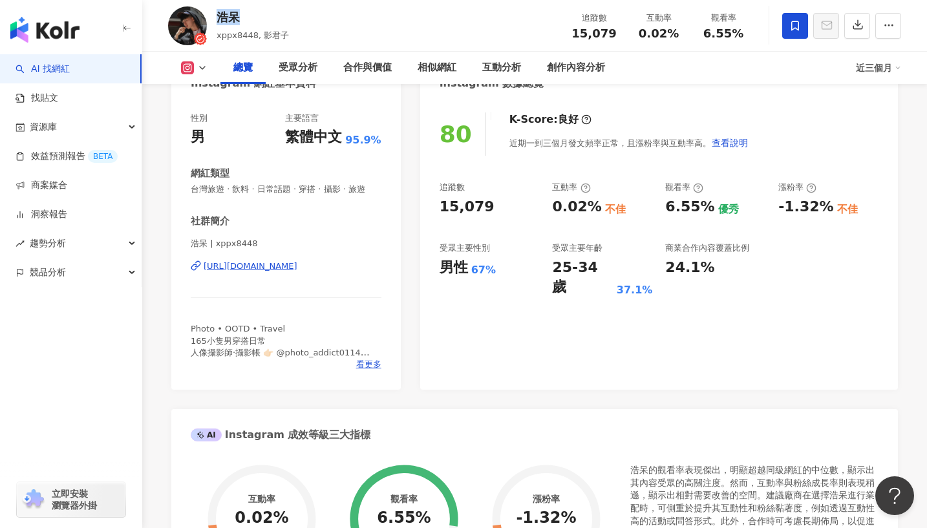
click at [297, 267] on div "https://www.instagram.com/xppx8448/" at bounding box center [251, 267] width 94 height 12
click at [371, 369] on span "看更多" at bounding box center [368, 365] width 25 height 12
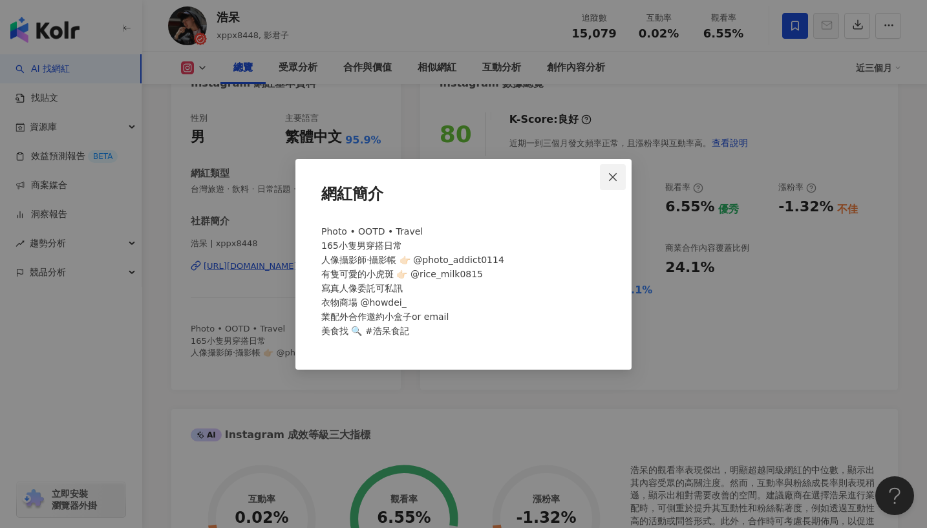
click at [613, 176] on icon "close" at bounding box center [613, 177] width 8 height 8
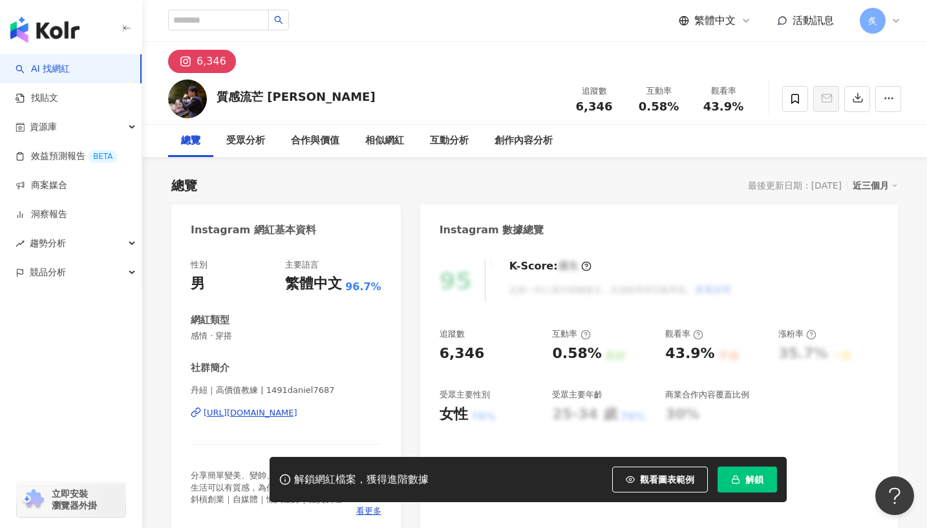
click at [281, 409] on div "https://www.instagram.com/1491daniel7687/" at bounding box center [251, 413] width 94 height 12
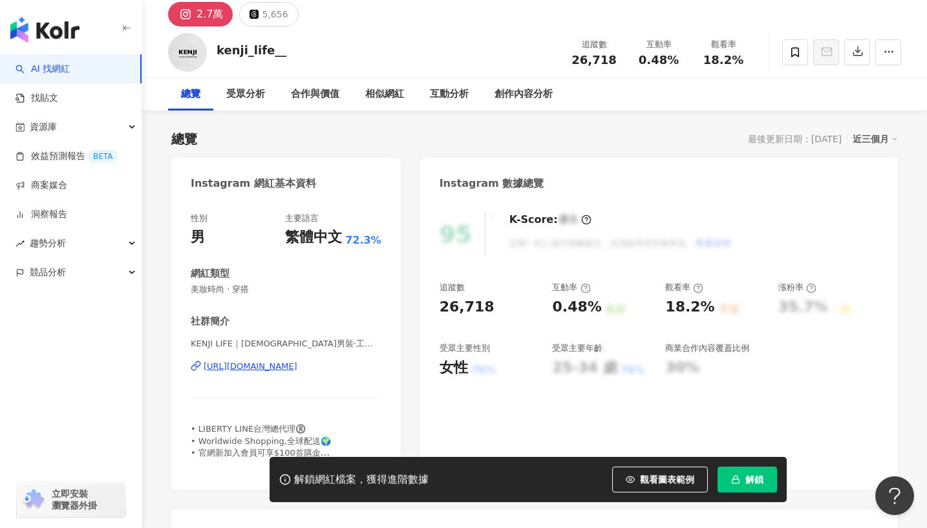
scroll to position [50, 0]
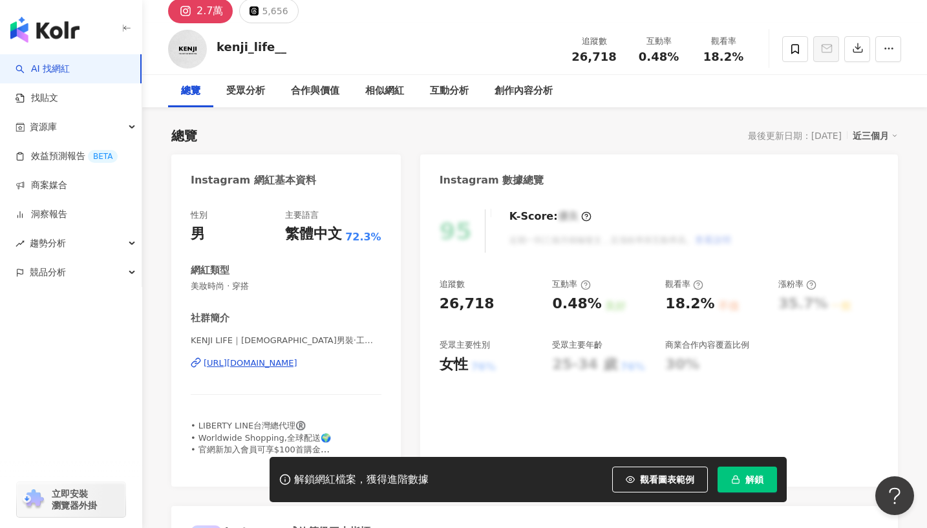
click at [281, 368] on div "[URL][DOMAIN_NAME]" at bounding box center [251, 364] width 94 height 12
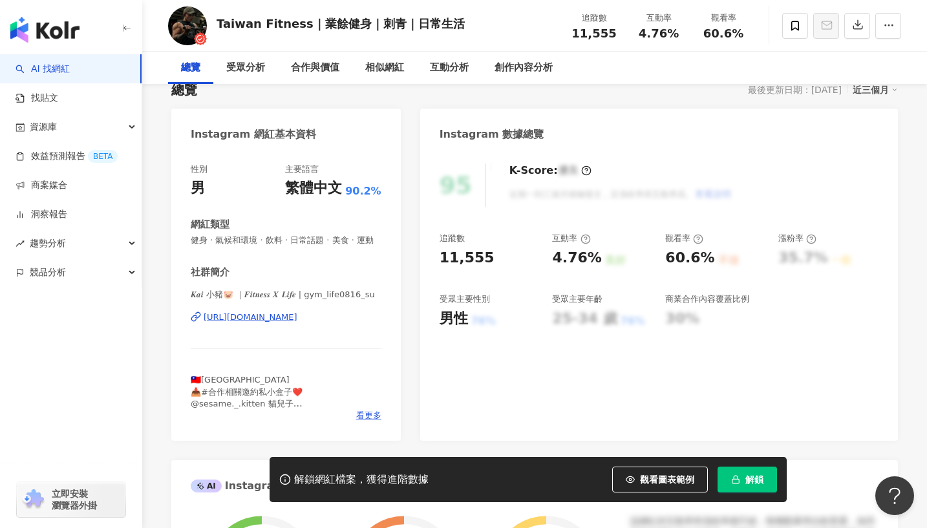
scroll to position [129, 0]
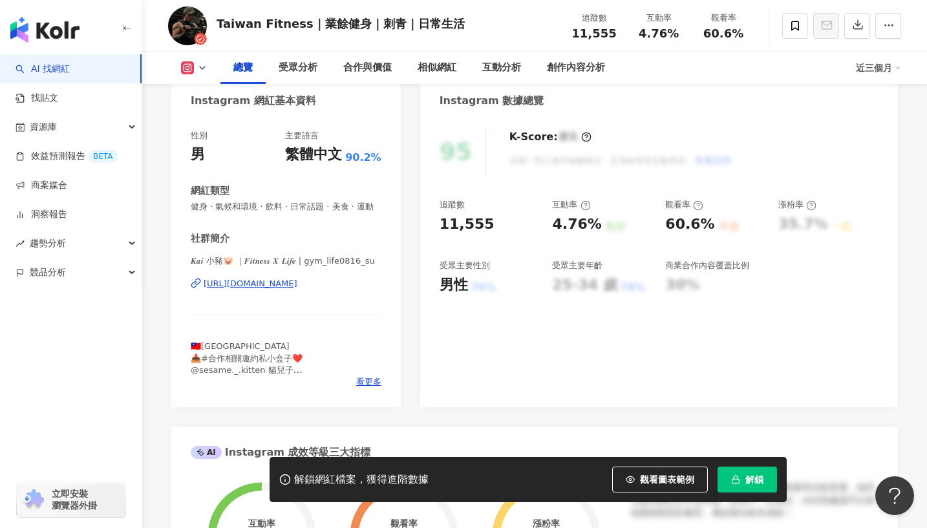
click at [297, 281] on div "[URL][DOMAIN_NAME]" at bounding box center [251, 284] width 94 height 12
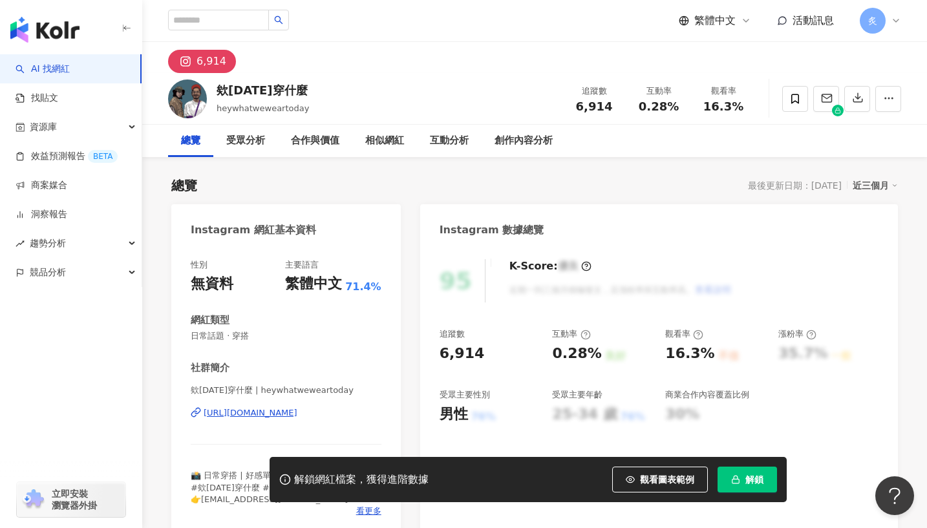
click at [297, 413] on div "https://www.instagram.com/heywhatweweartoday/" at bounding box center [251, 413] width 94 height 12
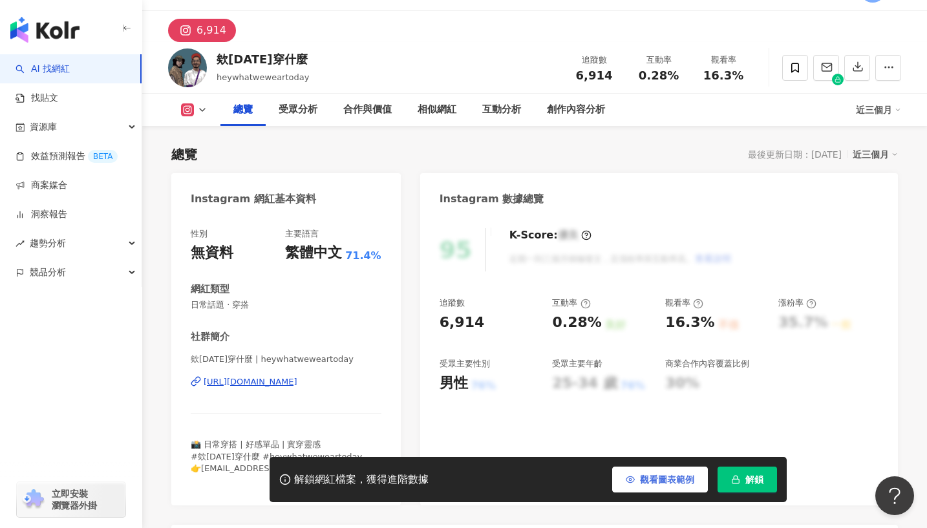
scroll to position [15, 0]
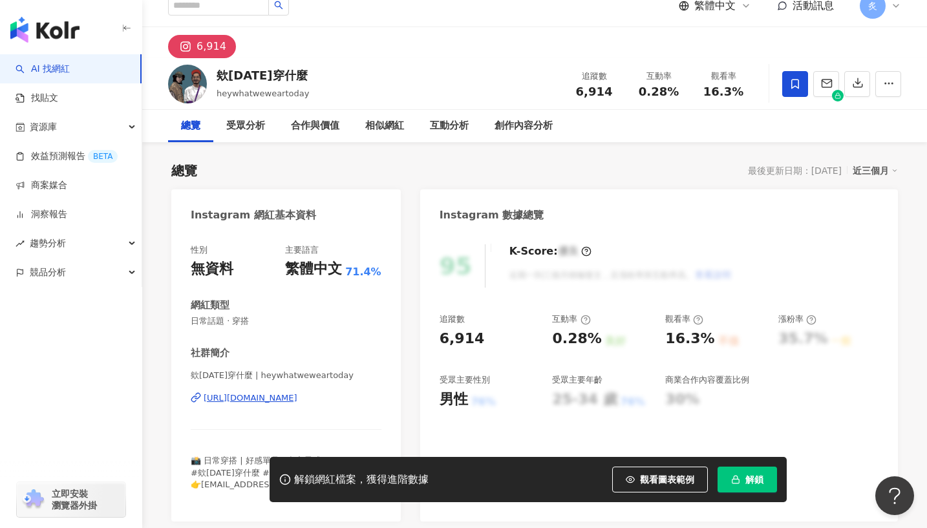
click at [799, 80] on icon at bounding box center [796, 84] width 12 height 12
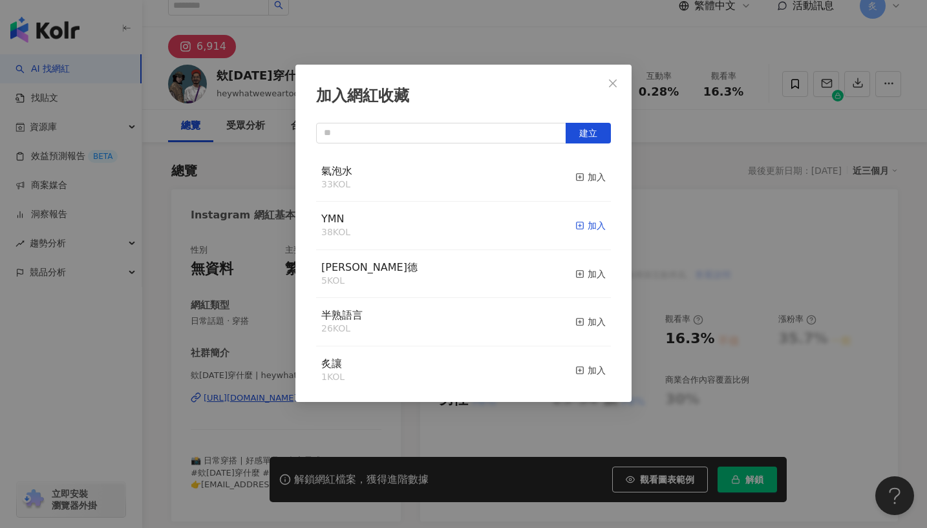
click at [585, 226] on div "加入" at bounding box center [590, 226] width 30 height 14
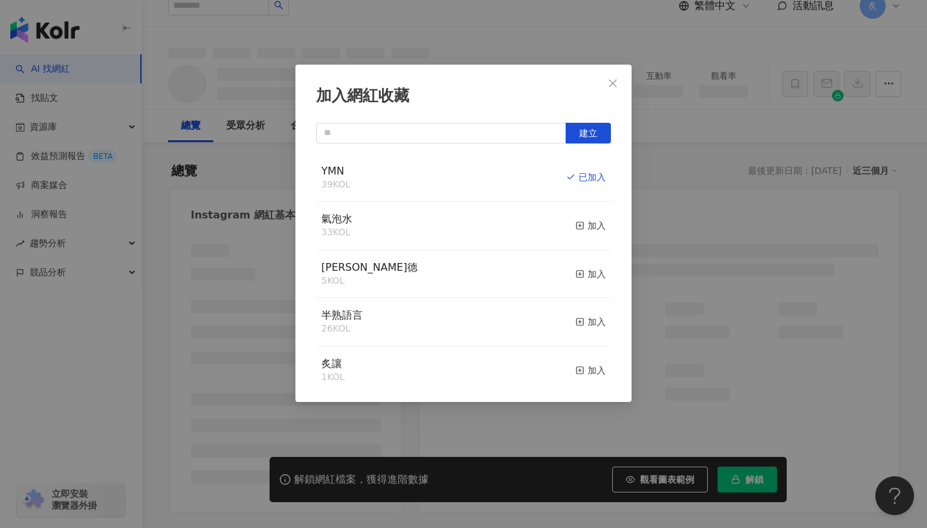
click at [616, 84] on icon "close" at bounding box center [613, 83] width 10 height 10
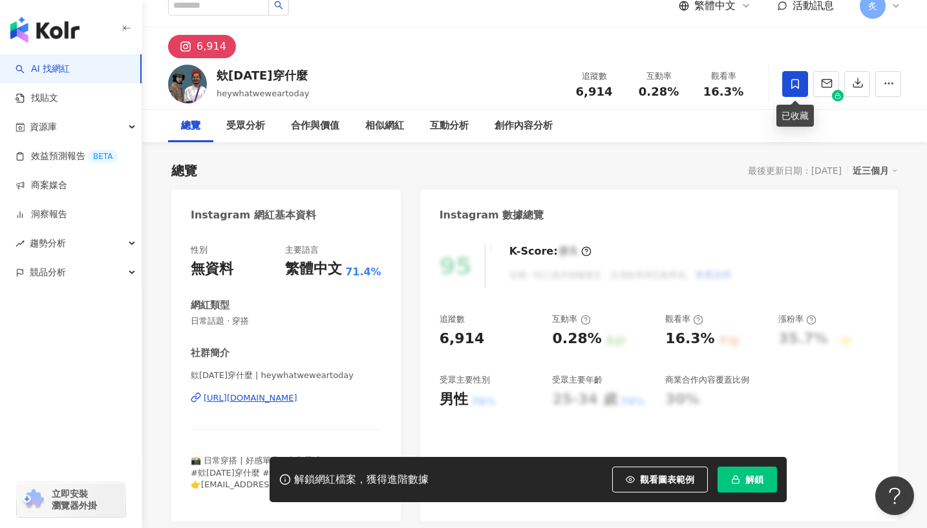
click at [793, 85] on icon at bounding box center [796, 84] width 12 height 12
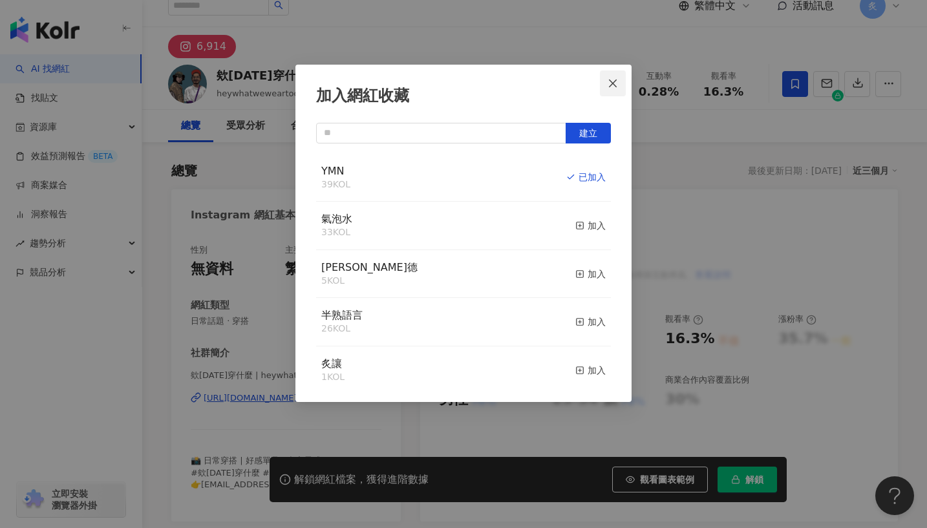
click at [616, 83] on icon "close" at bounding box center [613, 83] width 10 height 10
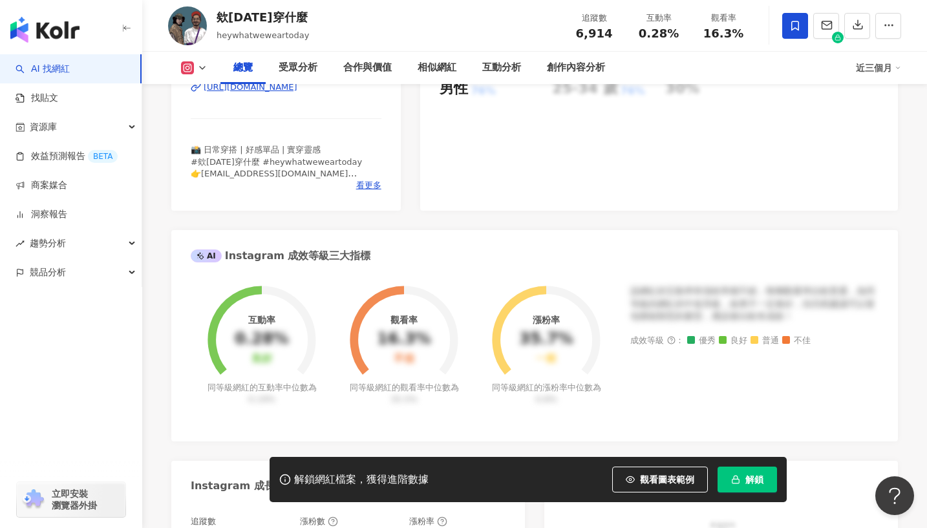
scroll to position [263, 0]
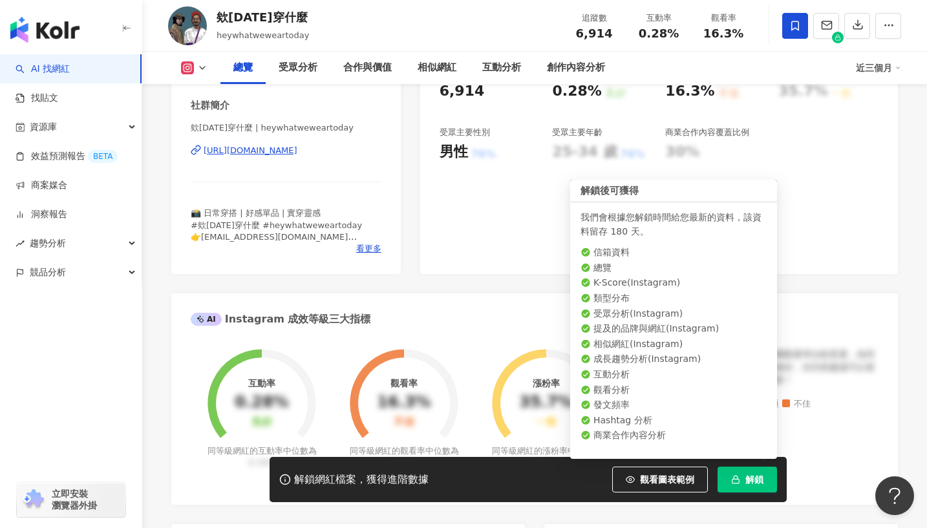
click at [738, 483] on rect "button" at bounding box center [736, 481] width 7 height 4
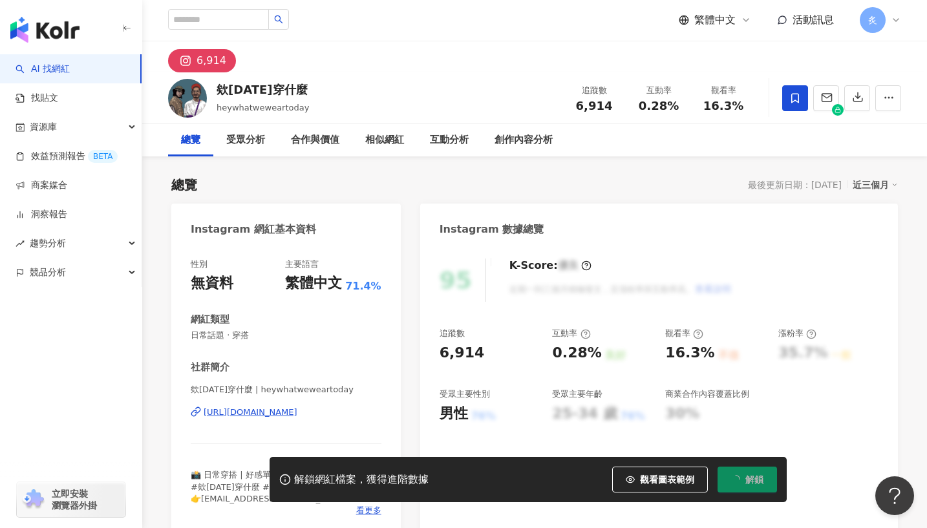
scroll to position [0, 0]
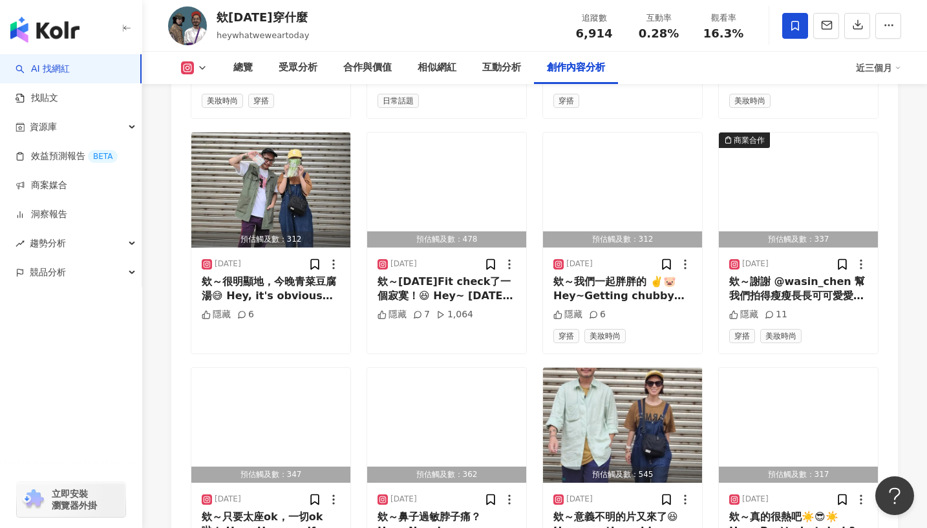
scroll to position [4519, 0]
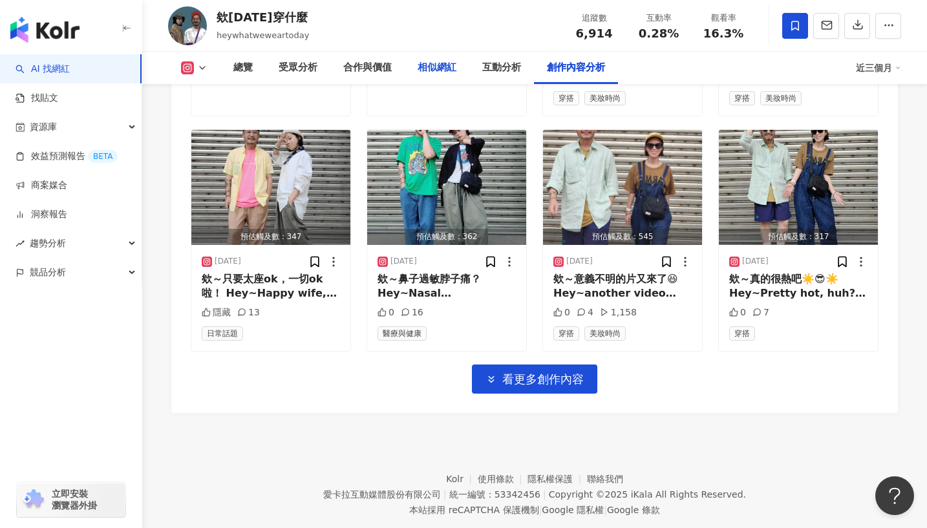
click at [434, 63] on div "相似網紅" at bounding box center [437, 68] width 39 height 16
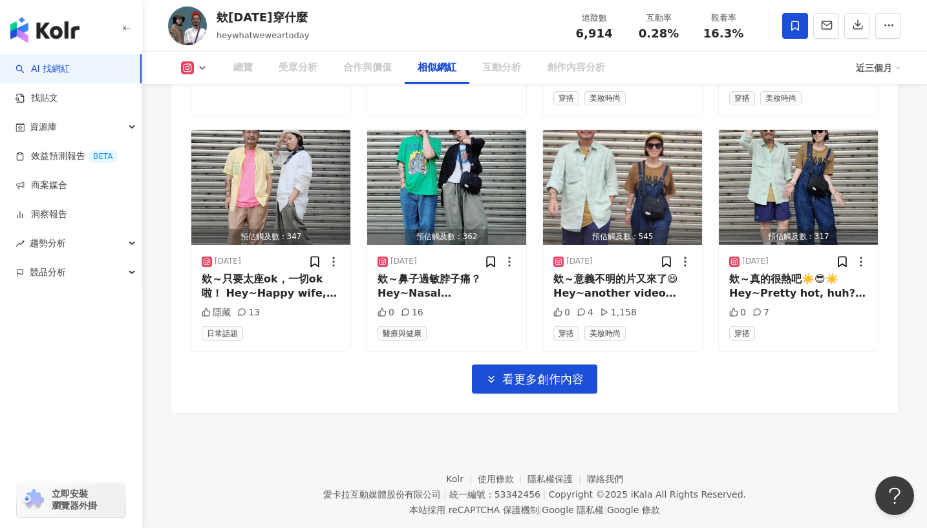
scroll to position [2105, 0]
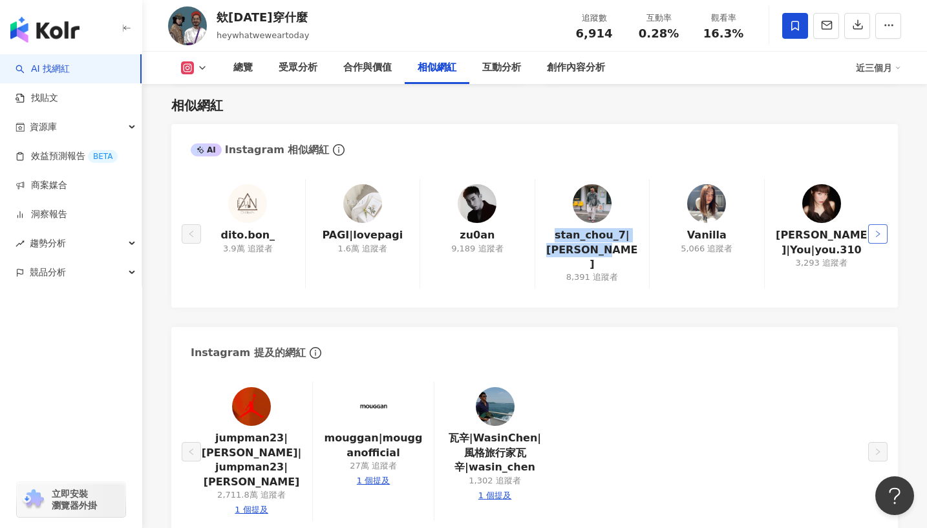
click at [877, 231] on icon "right" at bounding box center [878, 234] width 4 height 6
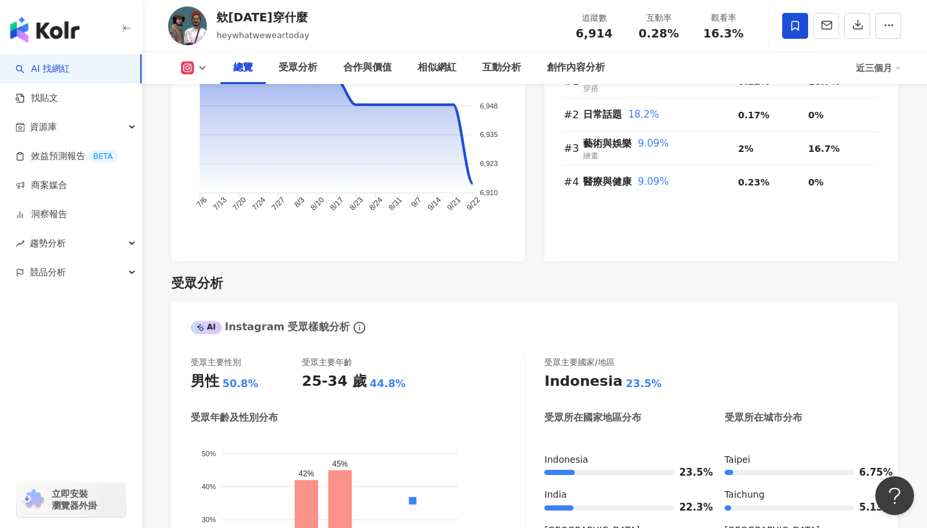
scroll to position [883, 0]
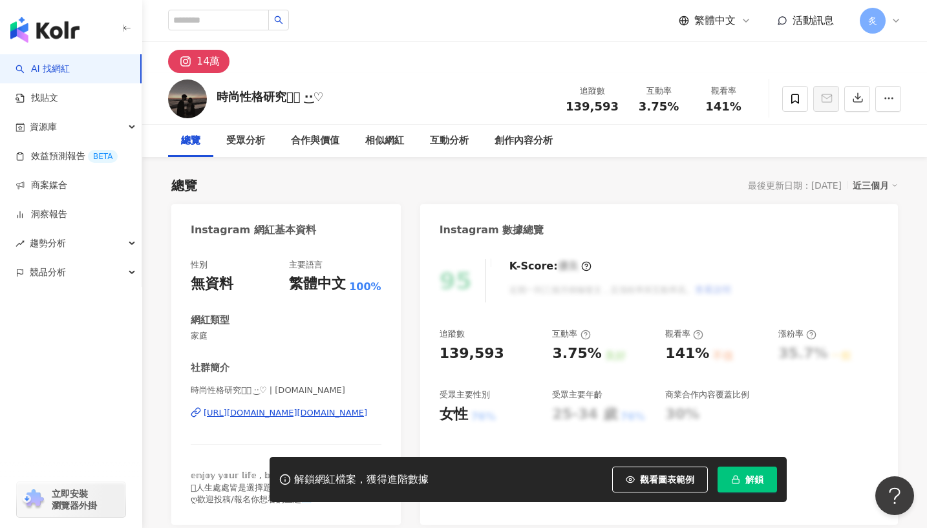
click at [227, 420] on div "時尚性格研究所ོ ·͜·♡ | [DOMAIN_NAME] [URL][DOMAIN_NAME][DOMAIN_NAME]" at bounding box center [286, 423] width 191 height 76
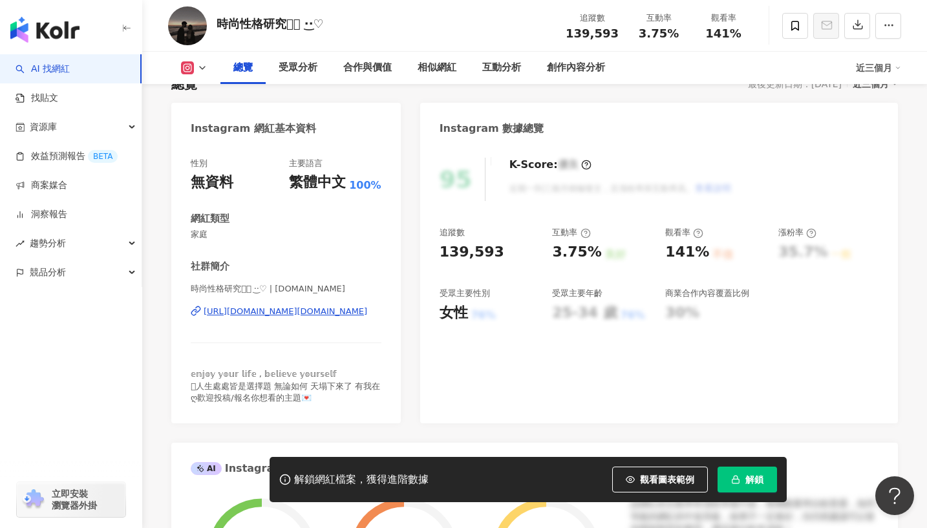
scroll to position [107, 0]
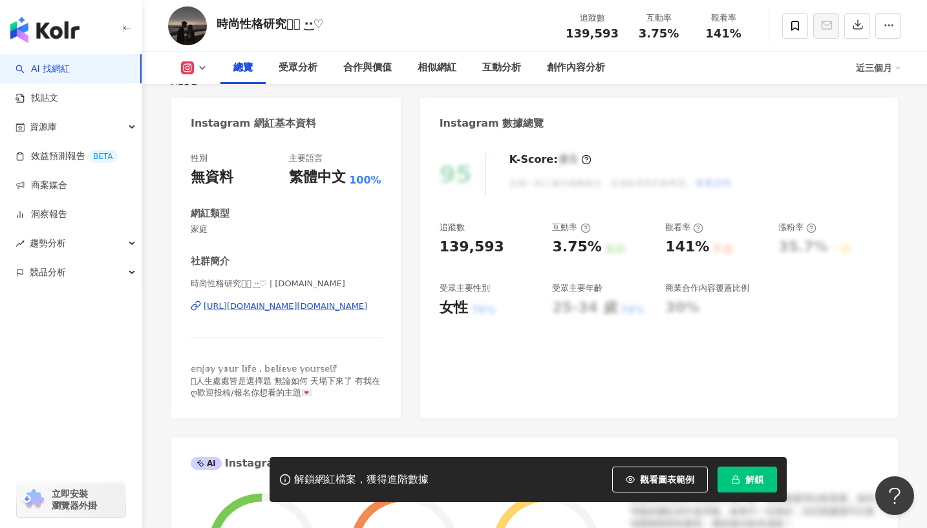
click at [257, 327] on div "時尚性格研究所ོ ·͜·♡ | [DOMAIN_NAME] [URL][DOMAIN_NAME][DOMAIN_NAME]" at bounding box center [286, 316] width 191 height 76
click at [257, 317] on div "時尚性格研究所ོ ·͜·♡ | [DOMAIN_NAME] [URL][DOMAIN_NAME][DOMAIN_NAME]" at bounding box center [286, 316] width 191 height 76
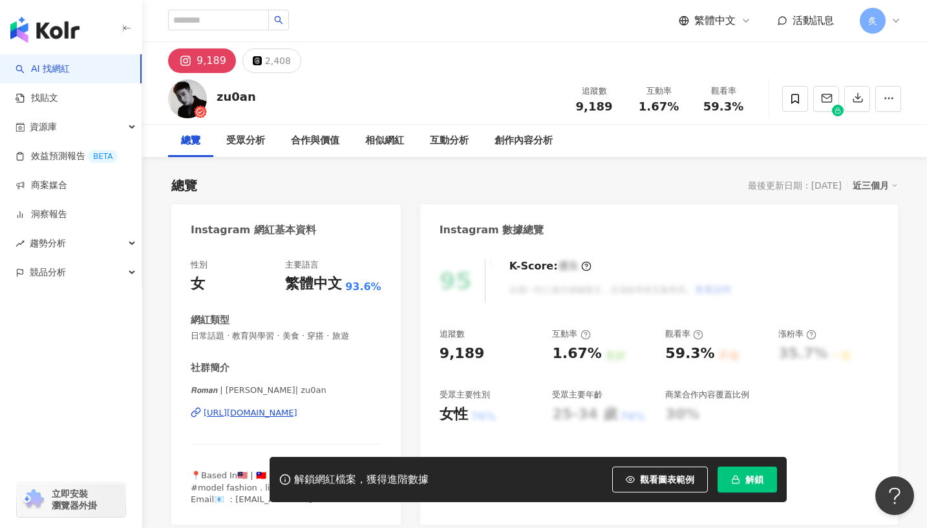
click at [279, 412] on div "[URL][DOMAIN_NAME]" at bounding box center [251, 413] width 94 height 12
click at [793, 104] on span at bounding box center [795, 99] width 26 height 26
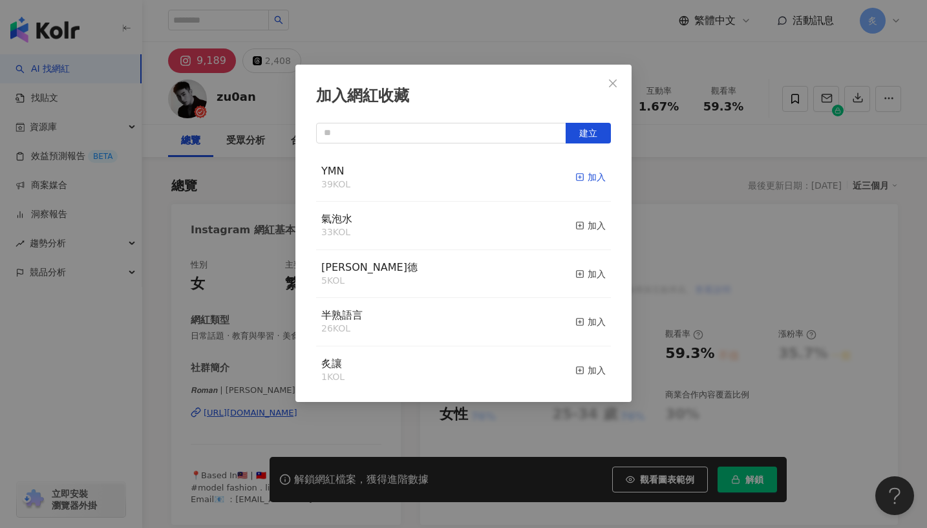
click at [596, 177] on div "加入" at bounding box center [590, 177] width 30 height 14
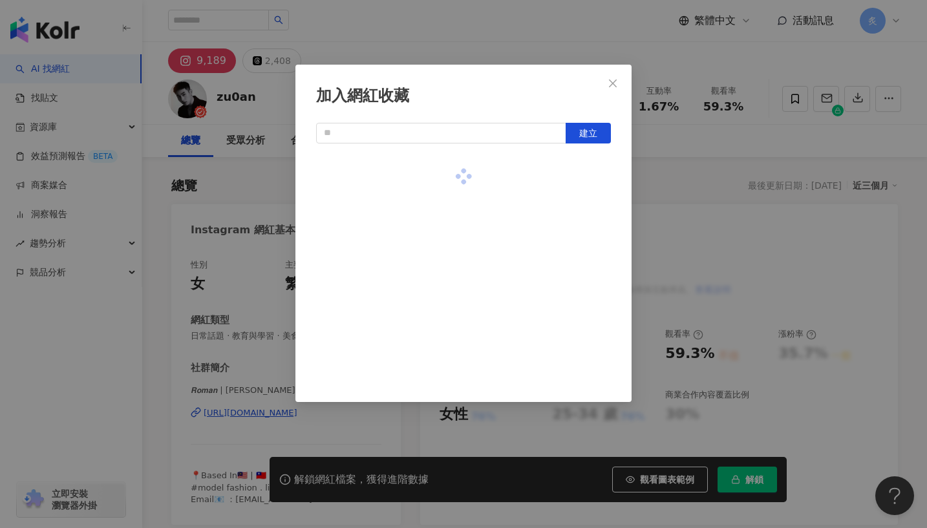
click at [748, 479] on div "加入網紅收藏 建立" at bounding box center [463, 264] width 927 height 528
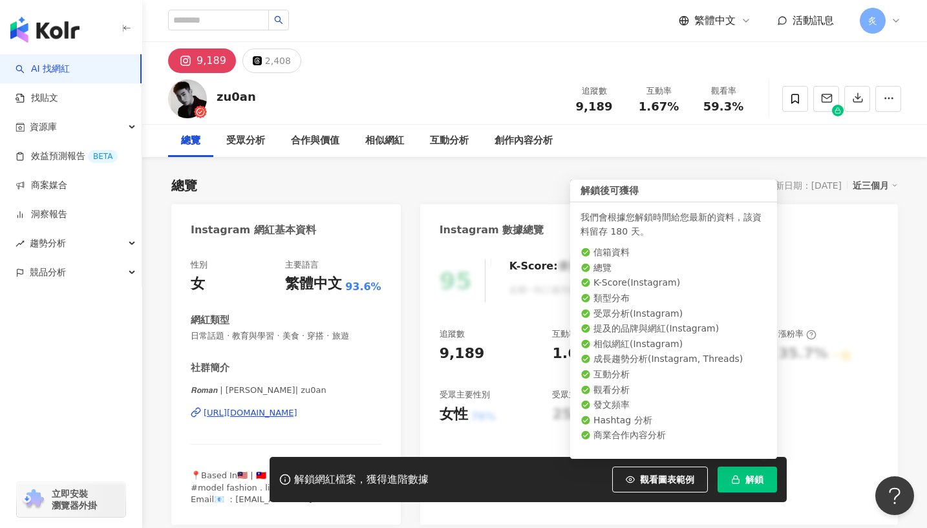
click at [748, 479] on span "解鎖" at bounding box center [755, 480] width 18 height 10
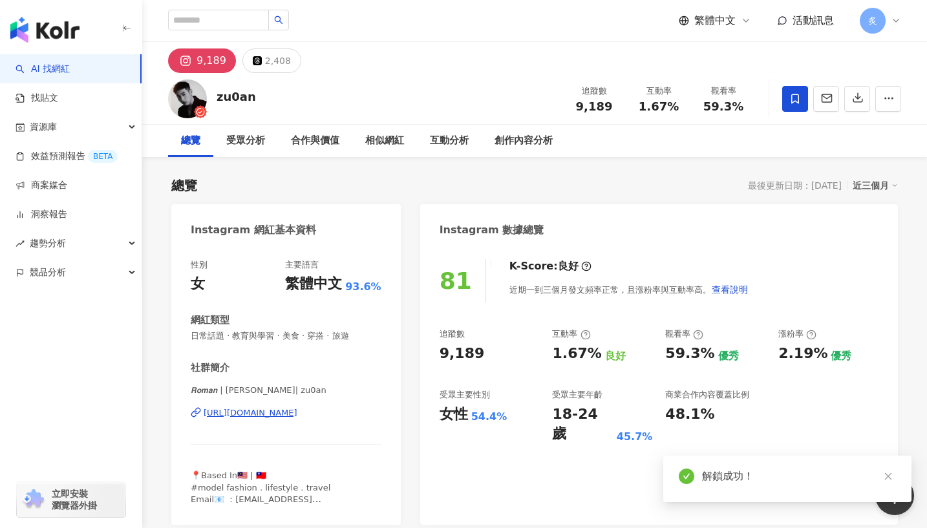
click at [297, 411] on div "https://www.instagram.com/zu0an/" at bounding box center [251, 413] width 94 height 12
click at [244, 387] on span "𝙍𝙤𝙢𝙖𝙣 | 張祖安 | zu0an" at bounding box center [286, 391] width 191 height 12
drag, startPoint x: 248, startPoint y: 390, endPoint x: 224, endPoint y: 389, distance: 24.0
click at [224, 389] on span "𝙍𝙤𝙢𝙖𝙣 | 張祖安 | zu0an" at bounding box center [286, 391] width 191 height 12
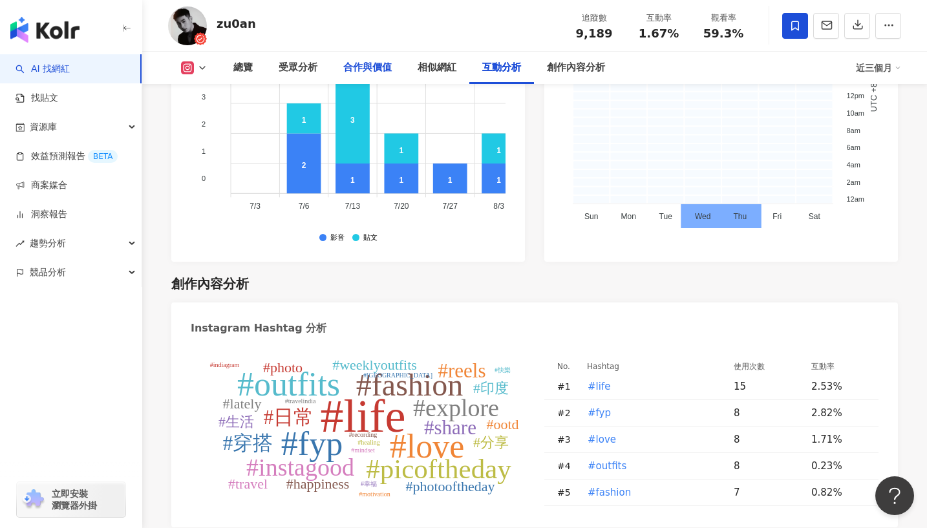
scroll to position [3566, 0]
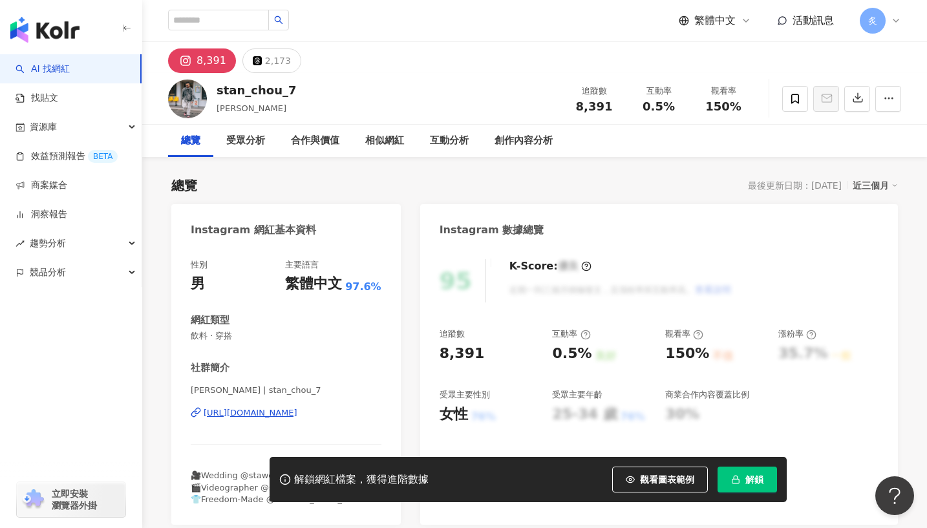
click at [297, 413] on div "[URL][DOMAIN_NAME]" at bounding box center [251, 413] width 94 height 12
click at [736, 473] on button "解鎖" at bounding box center [747, 480] width 59 height 26
click at [791, 102] on icon at bounding box center [796, 99] width 12 height 12
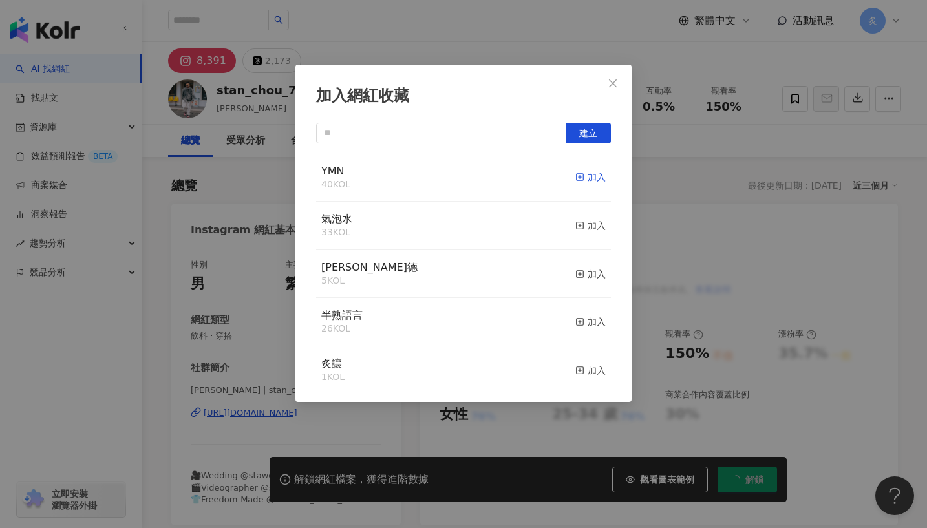
click at [594, 179] on div "加入" at bounding box center [590, 177] width 30 height 14
click at [614, 86] on icon "close" at bounding box center [613, 83] width 10 height 10
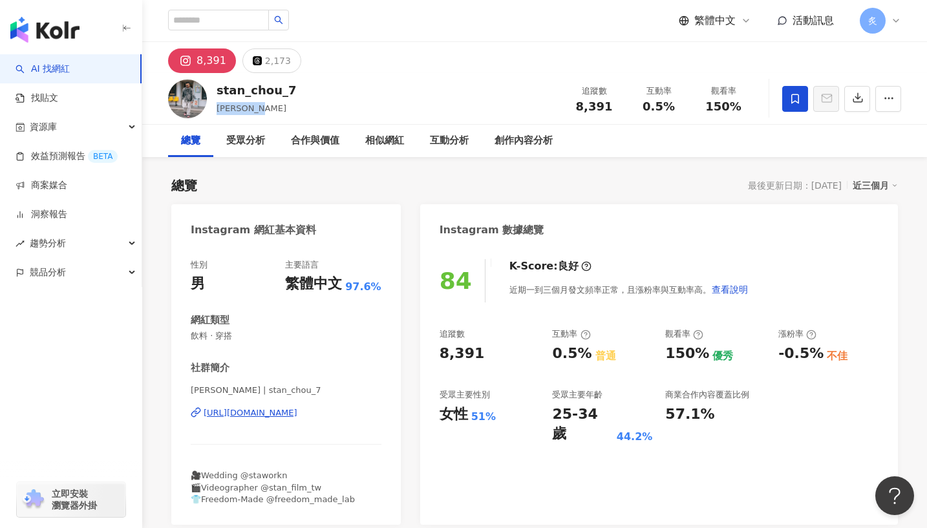
drag, startPoint x: 215, startPoint y: 106, endPoint x: 265, endPoint y: 108, distance: 49.8
click at [265, 108] on div "stan_chou_7 Stan Chou 追蹤數 8,391 互動率 0.5% 觀看率 150%" at bounding box center [534, 98] width 785 height 51
copy span "Stan Chou"
click at [245, 412] on div "https://www.instagram.com/stan_chou_7/" at bounding box center [251, 413] width 94 height 12
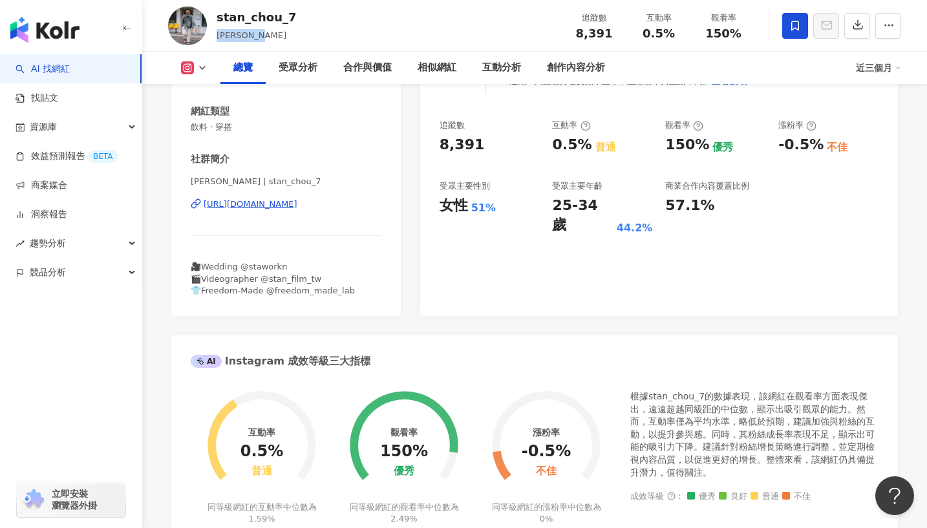
scroll to position [206, 0]
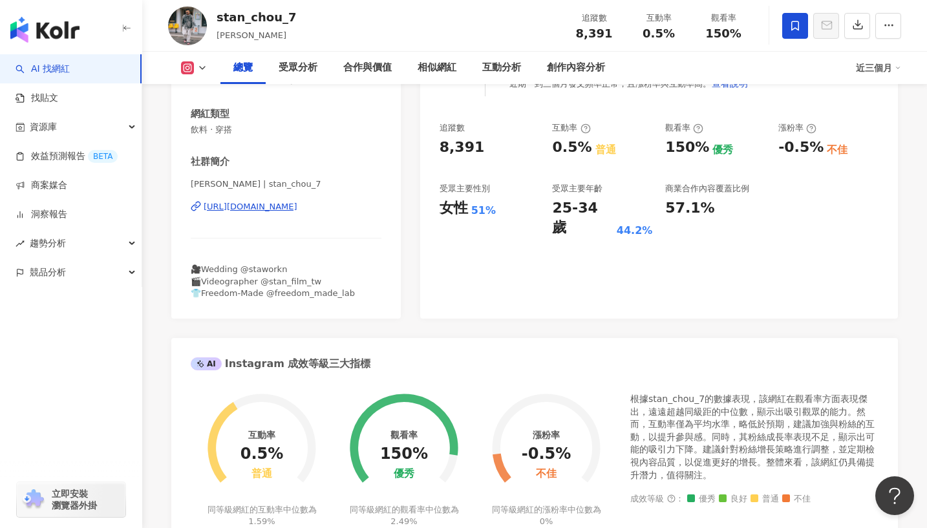
click at [255, 299] on div "🎥Wedding @staworkn 🎬Videographer @stan_film_tw 👕Freedom-Made @freedom_made_lab" at bounding box center [286, 282] width 191 height 36
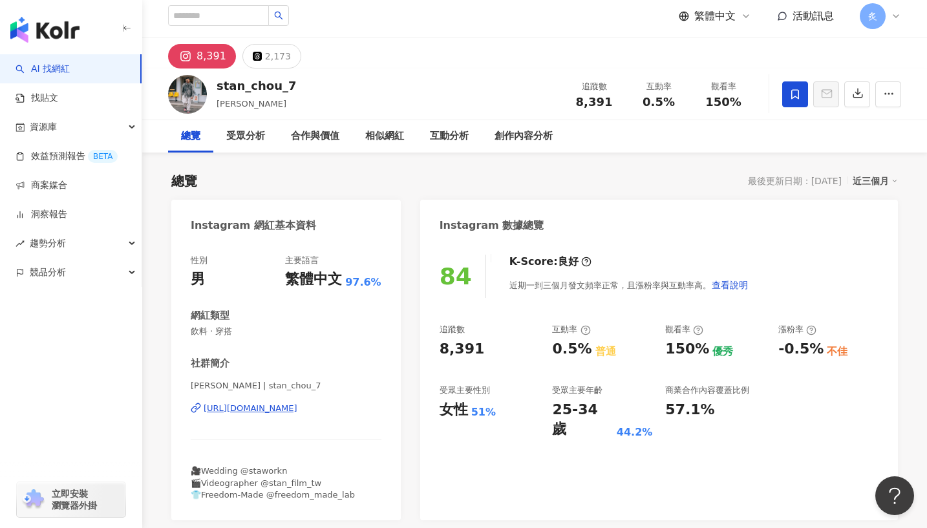
scroll to position [0, 0]
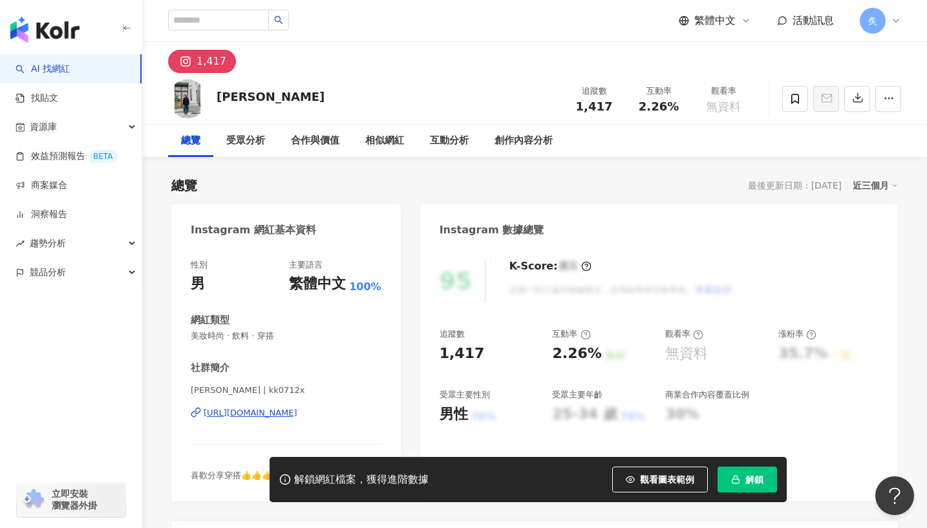
click at [297, 418] on div "[URL][DOMAIN_NAME]" at bounding box center [251, 413] width 94 height 12
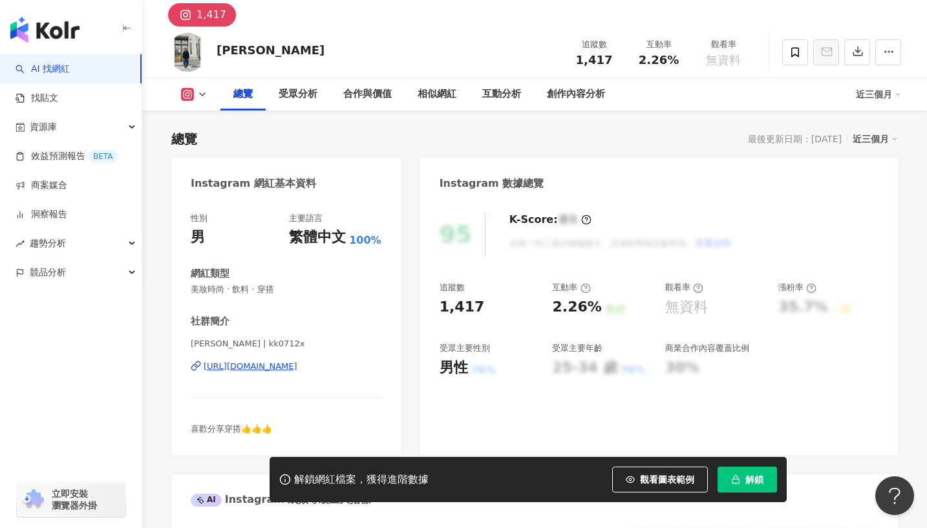
scroll to position [115, 0]
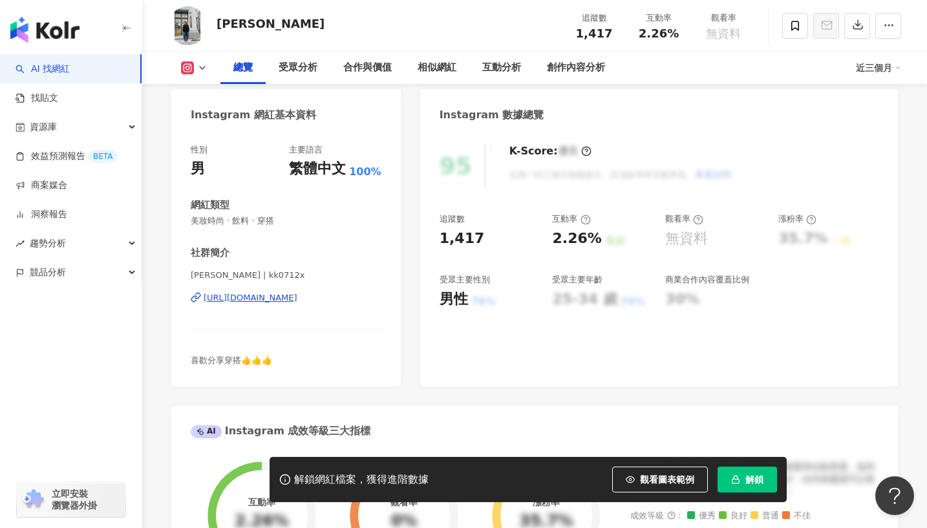
click at [297, 303] on div "[URL][DOMAIN_NAME]" at bounding box center [251, 298] width 94 height 12
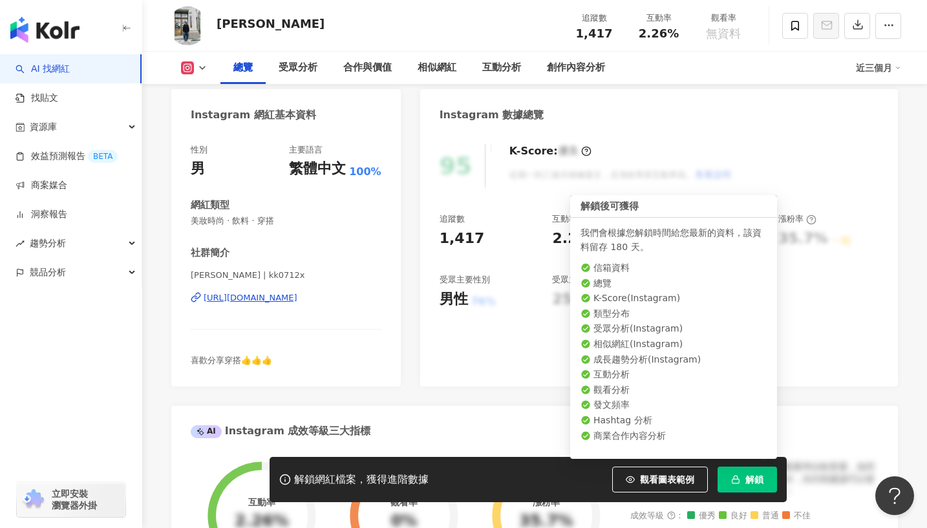
click at [726, 478] on button "解鎖" at bounding box center [747, 480] width 59 height 26
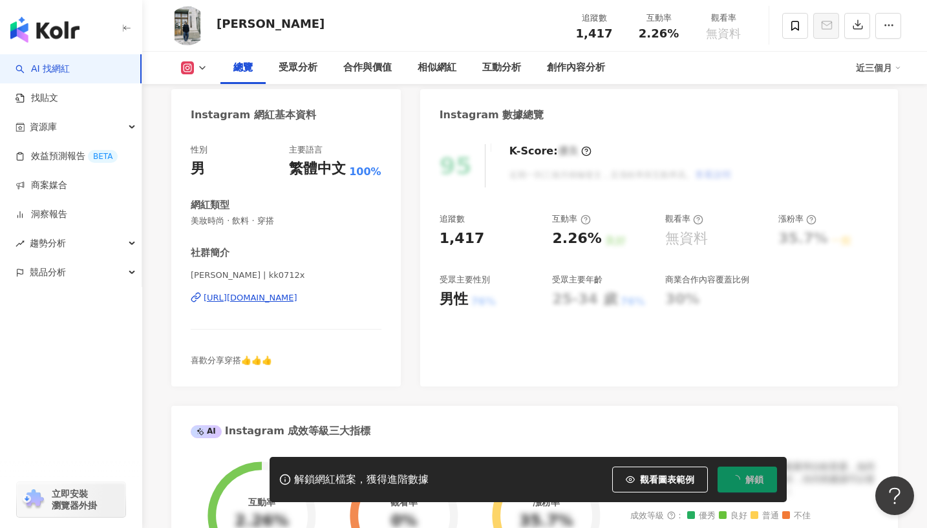
click at [329, 290] on div "Eddie Liu | kk0712x https://www.instagram.com/kk0712x/" at bounding box center [286, 308] width 191 height 76
click at [297, 299] on div "https://www.instagram.com/kk0712x/" at bounding box center [251, 298] width 94 height 12
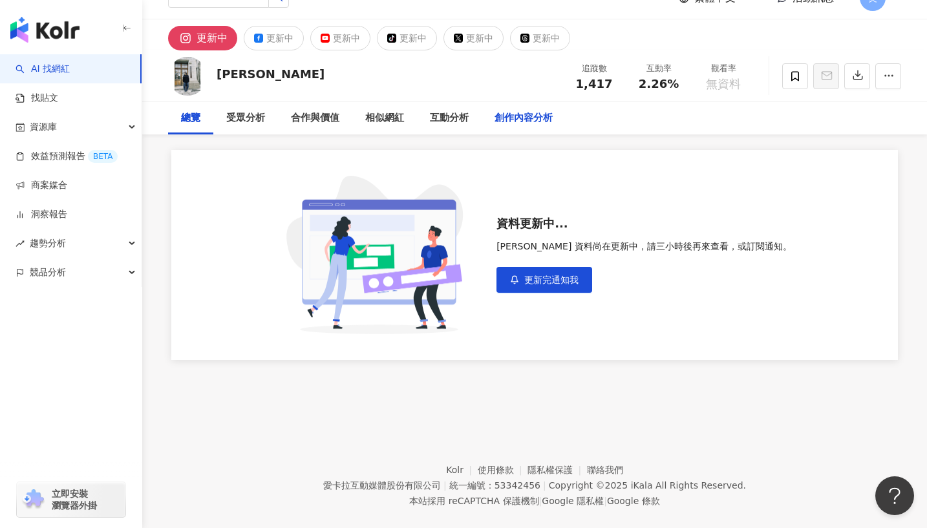
scroll to position [0, 0]
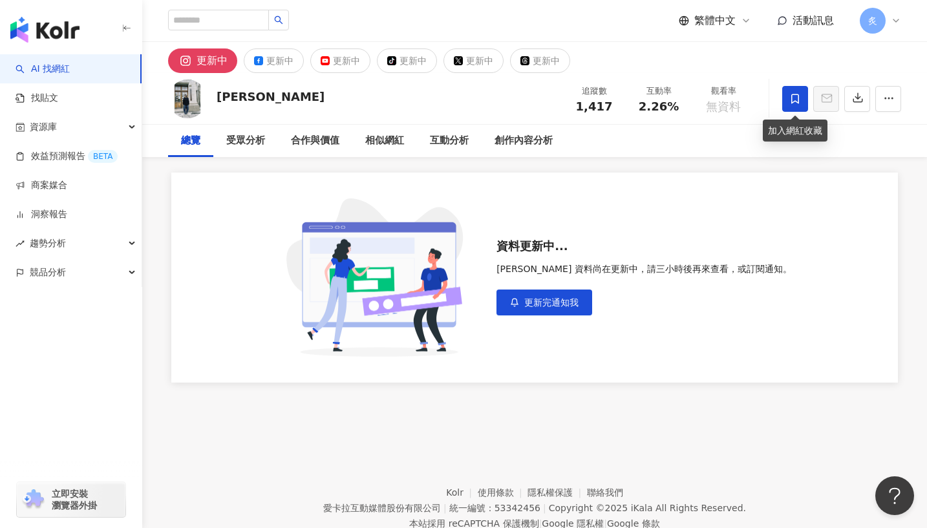
click at [790, 99] on icon at bounding box center [796, 99] width 12 height 12
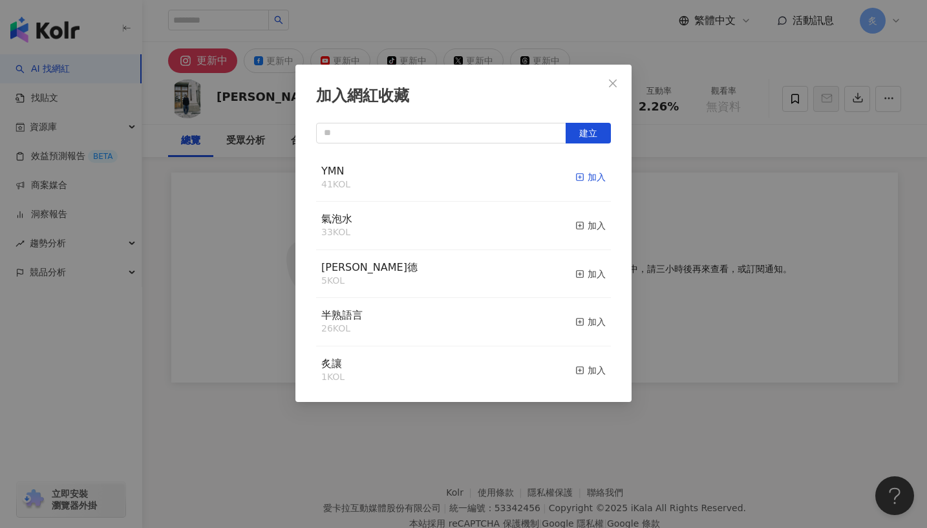
click at [594, 178] on div "加入" at bounding box center [590, 177] width 30 height 14
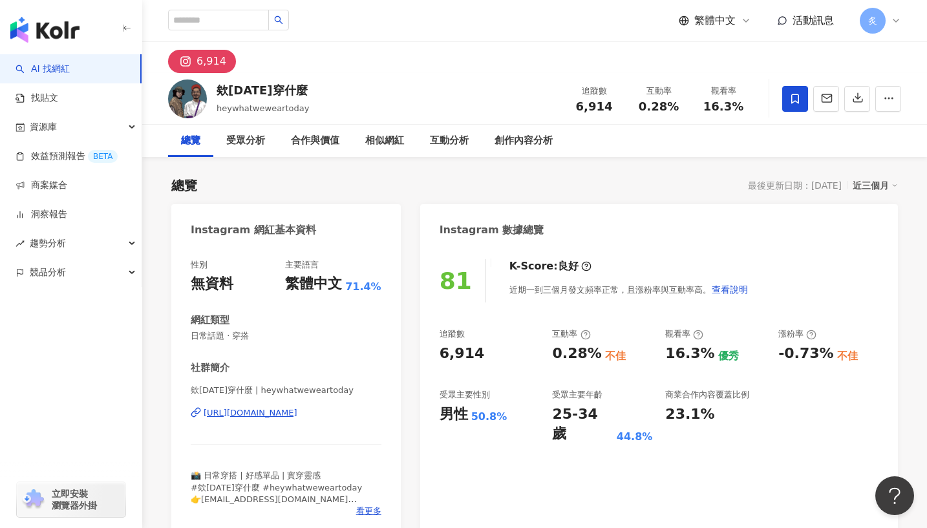
click at [211, 413] on div "[URL][DOMAIN_NAME]" at bounding box center [251, 413] width 94 height 12
drag, startPoint x: 290, startPoint y: 94, endPoint x: 217, endPoint y: 98, distance: 72.5
click at [217, 97] on div "欸[DATE]穿什麼" at bounding box center [263, 90] width 92 height 16
copy div "欸[DATE]穿什麼"
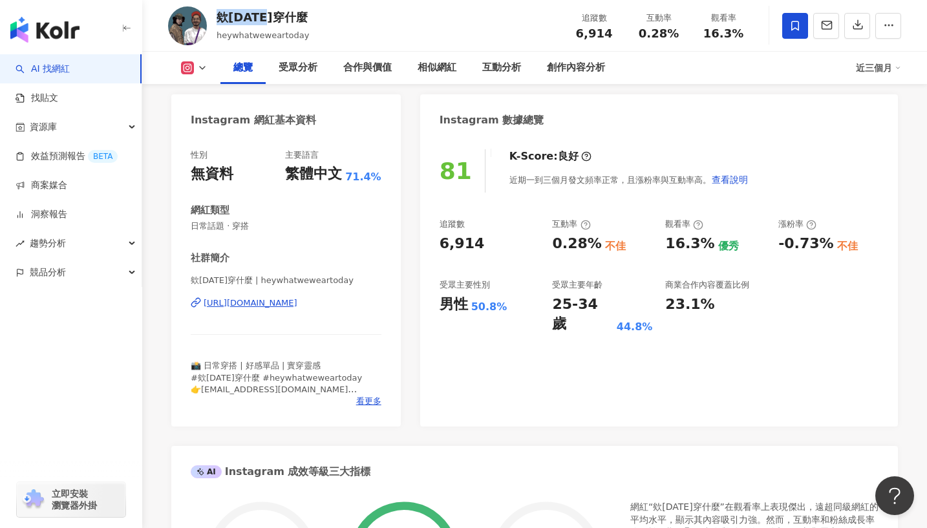
scroll to position [118, 0]
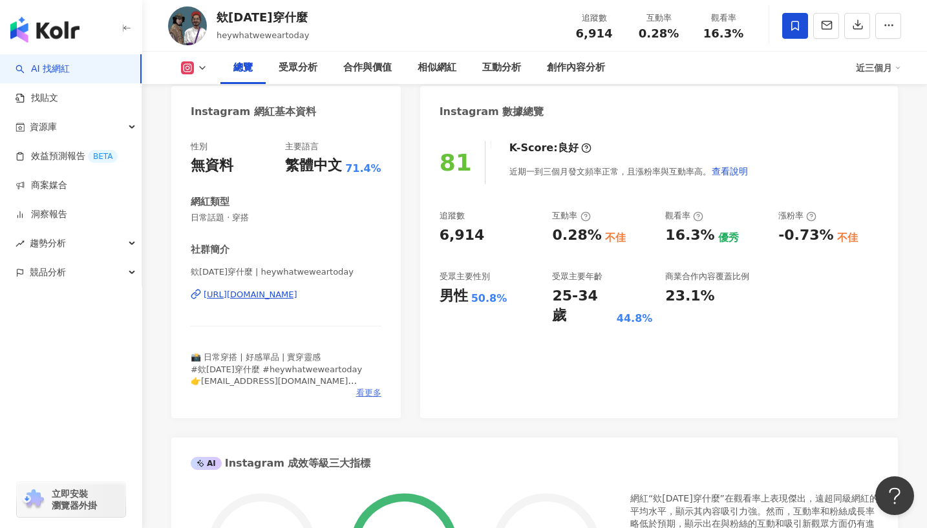
click at [369, 389] on span "看更多" at bounding box center [368, 393] width 25 height 12
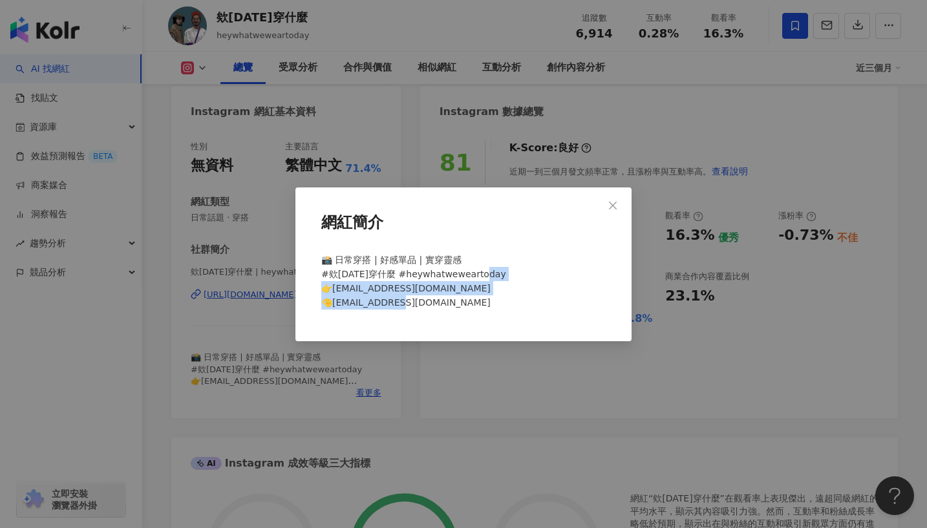
drag, startPoint x: 446, startPoint y: 306, endPoint x: 315, endPoint y: 286, distance: 132.0
click at [315, 286] on div "網紅簡介 📸 日常穿搭 | 好感單品 | 實穿靈感 #欸[DATE]穿什麼 #heywhatweweartoday 👉[EMAIL_ADDRESS][DOMA…" at bounding box center [463, 265] width 336 height 154
copy span "[EMAIL_ADDRESS][DOMAIN_NAME] 🤏[EMAIL_ADDRESS][DOMAIN_NAME]"
click at [613, 204] on icon "close" at bounding box center [613, 205] width 10 height 10
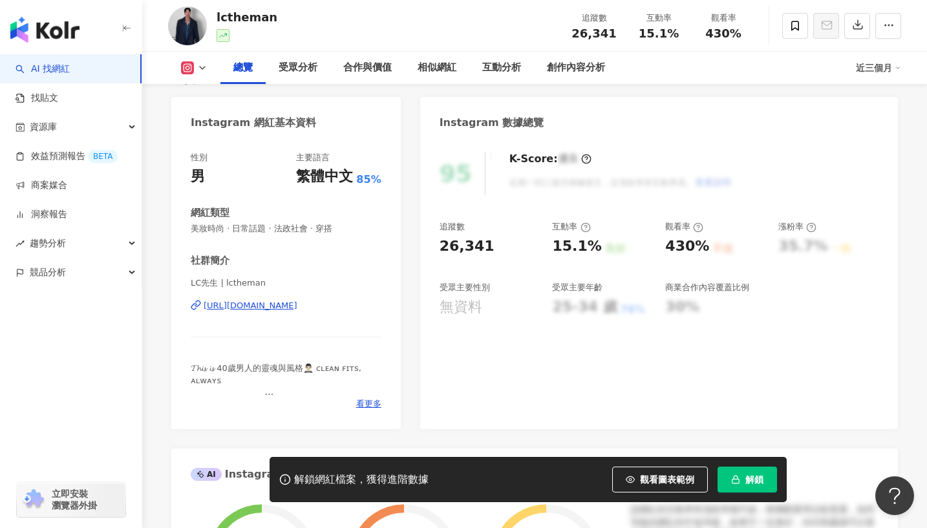
click at [297, 305] on div "https://www.instagram.com/lctheman/" at bounding box center [251, 306] width 94 height 12
click at [791, 23] on icon at bounding box center [796, 26] width 12 height 12
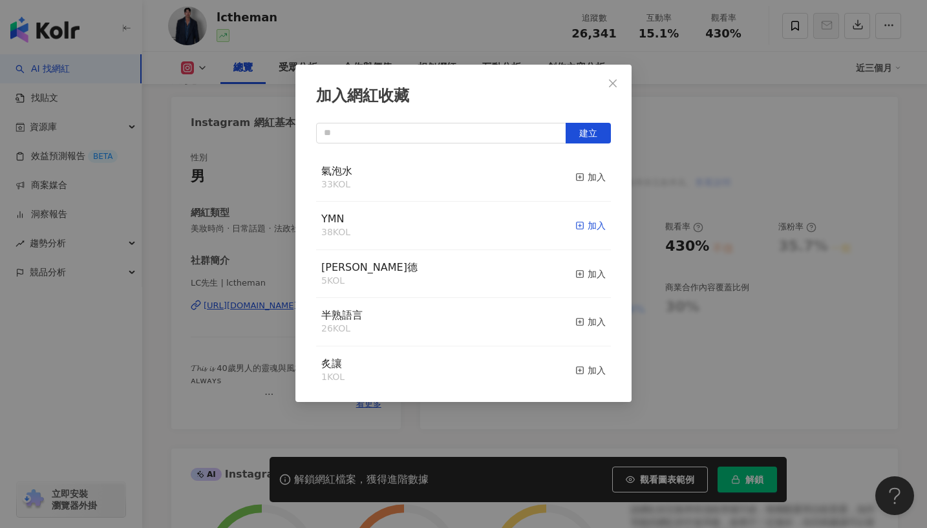
click at [589, 224] on div "加入" at bounding box center [590, 226] width 30 height 14
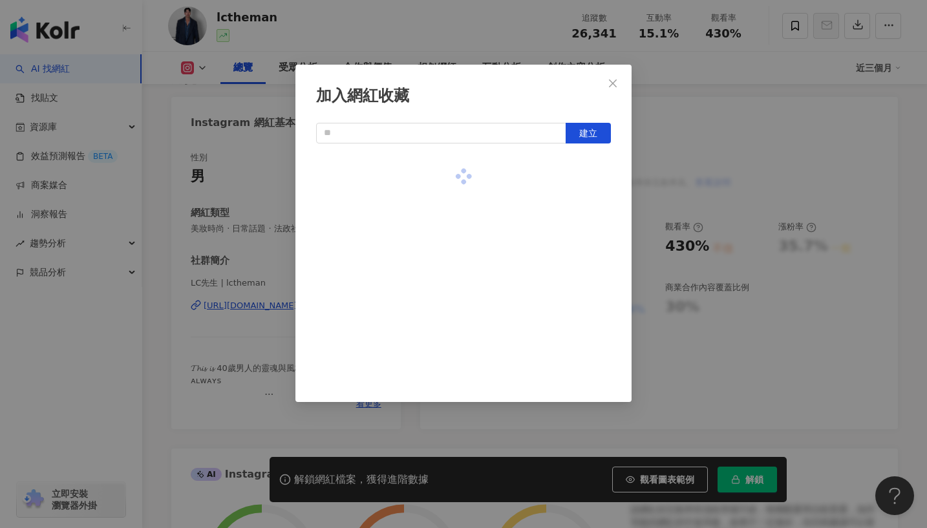
click at [752, 484] on div "加入網紅收藏 建立" at bounding box center [463, 264] width 927 height 528
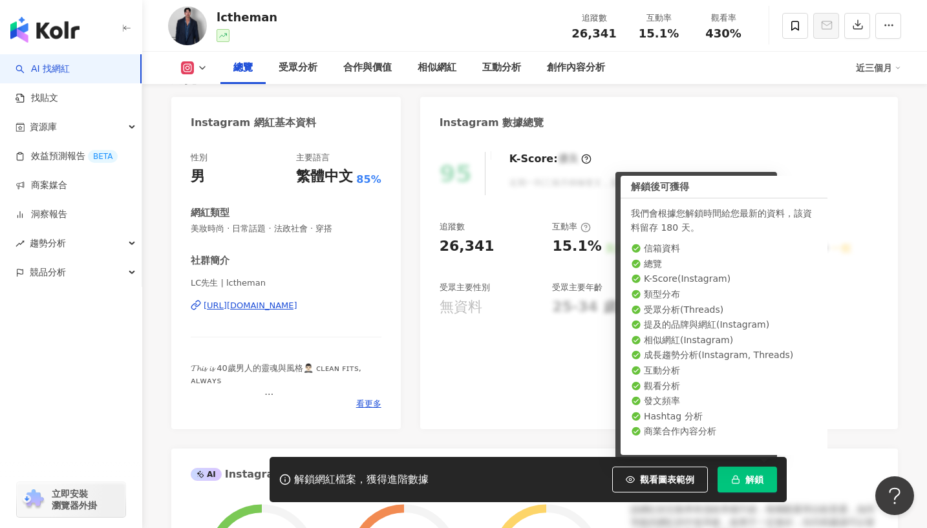
click at [754, 475] on span "解鎖" at bounding box center [755, 480] width 18 height 10
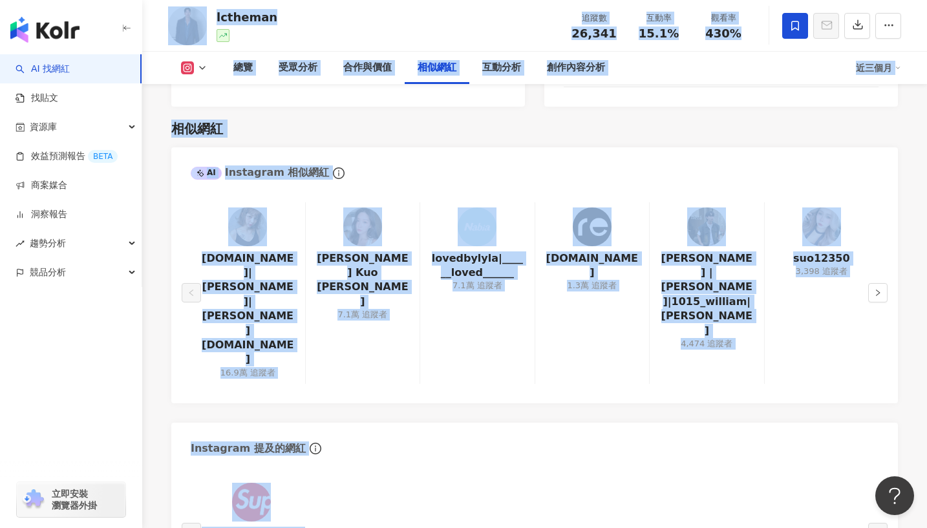
scroll to position [1926, 0]
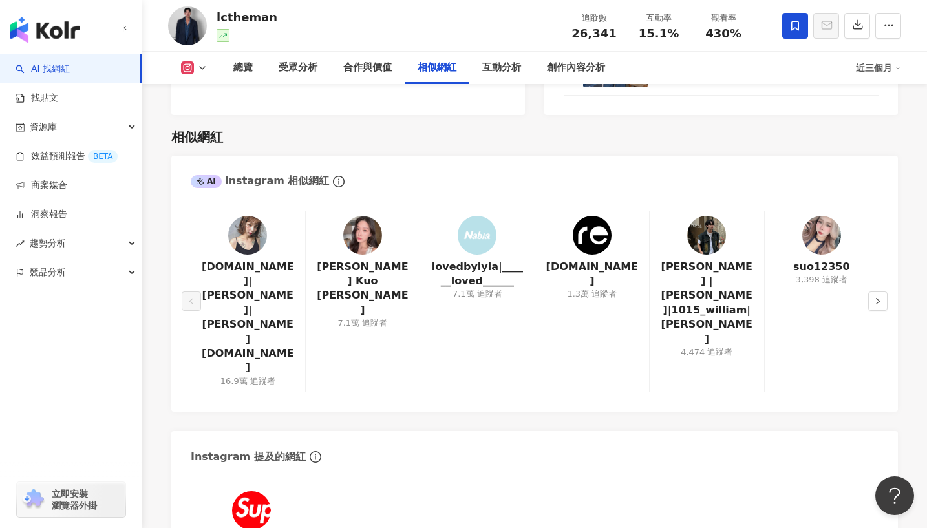
click at [866, 263] on div "suo12350 3,398 追蹤者" at bounding box center [821, 302] width 114 height 182
click at [868, 292] on button "button" at bounding box center [877, 301] width 19 height 19
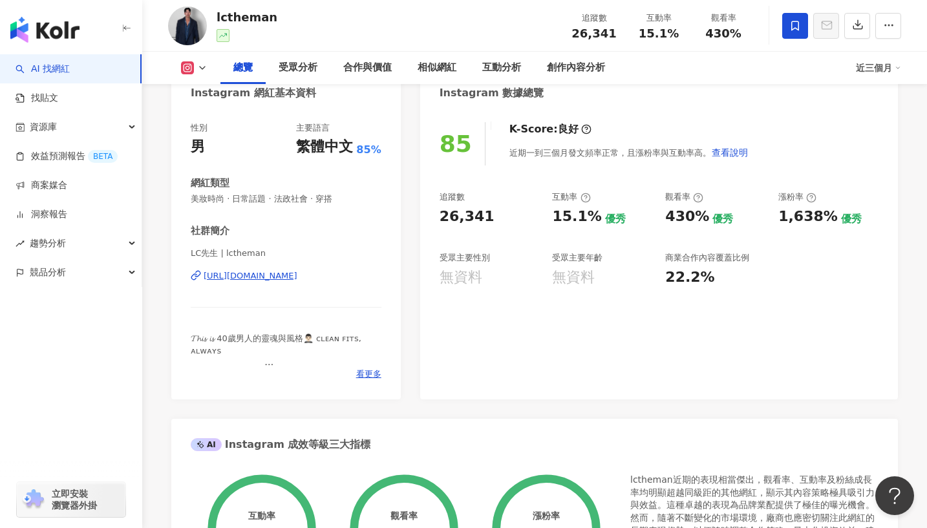
scroll to position [0, 0]
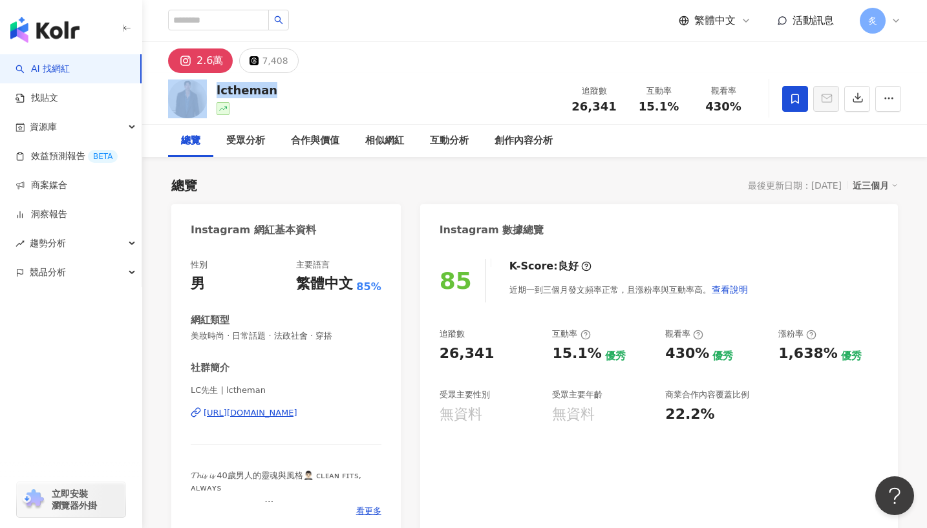
drag, startPoint x: 211, startPoint y: 91, endPoint x: 276, endPoint y: 92, distance: 65.3
click at [276, 92] on div "lctheman 追蹤數 26,341 互動率 15.1% 觀看率 430%" at bounding box center [534, 98] width 785 height 51
copy div "lctheman"
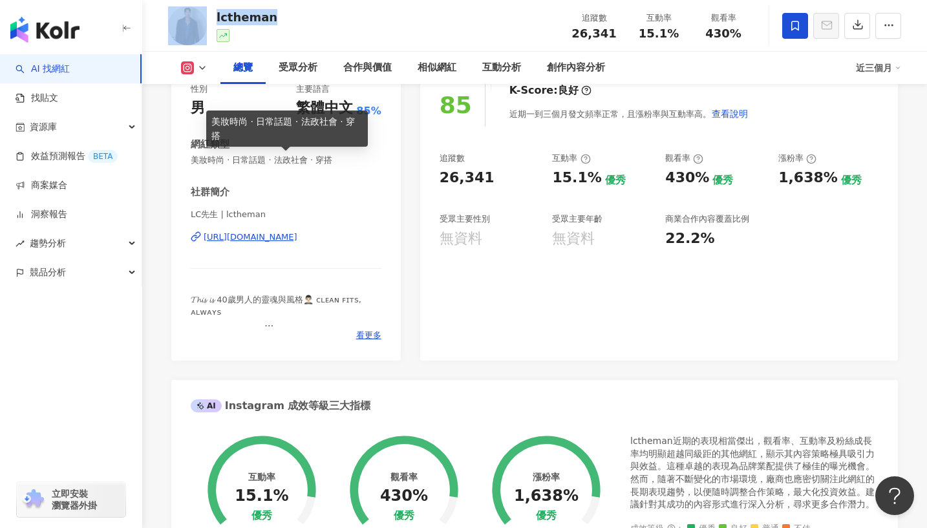
scroll to position [188, 0]
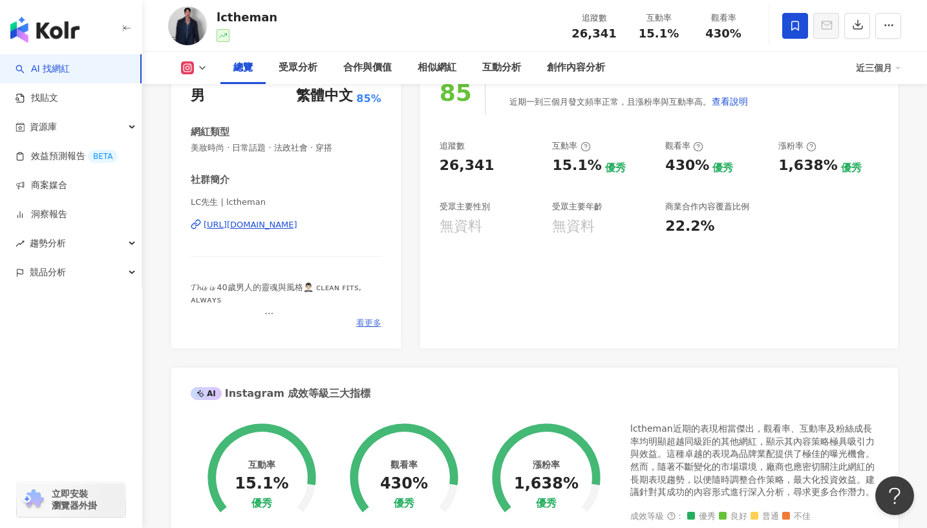
click at [361, 323] on span "看更多" at bounding box center [368, 323] width 25 height 12
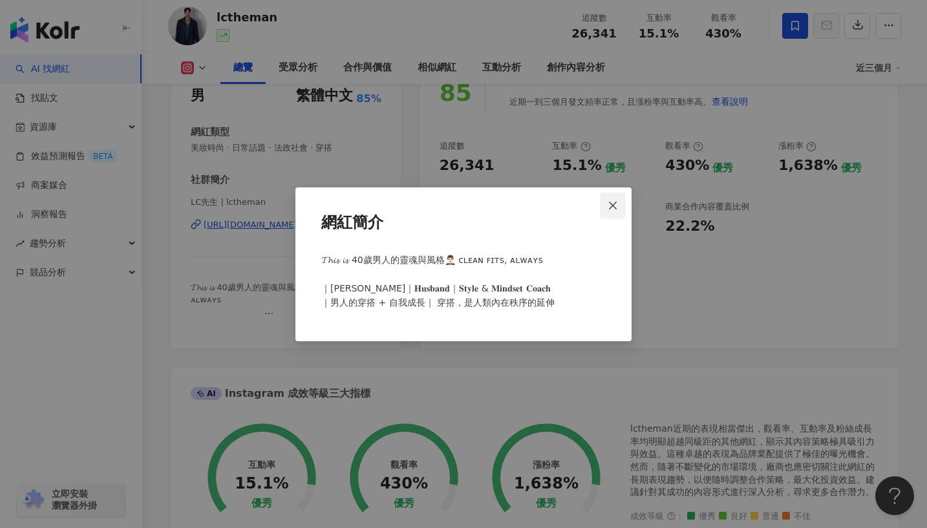
click at [612, 206] on icon "close" at bounding box center [613, 206] width 8 height 8
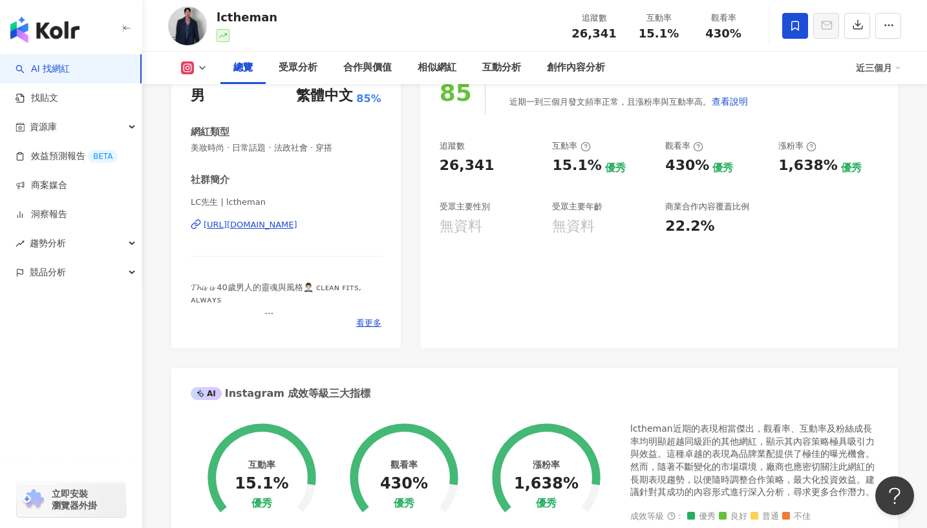
click at [297, 224] on div "[URL][DOMAIN_NAME]" at bounding box center [251, 225] width 94 height 12
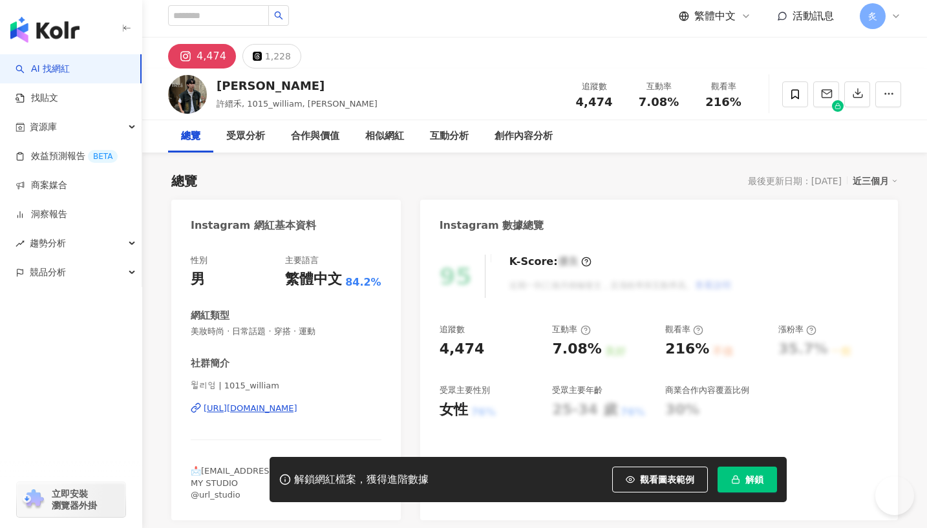
scroll to position [8, 0]
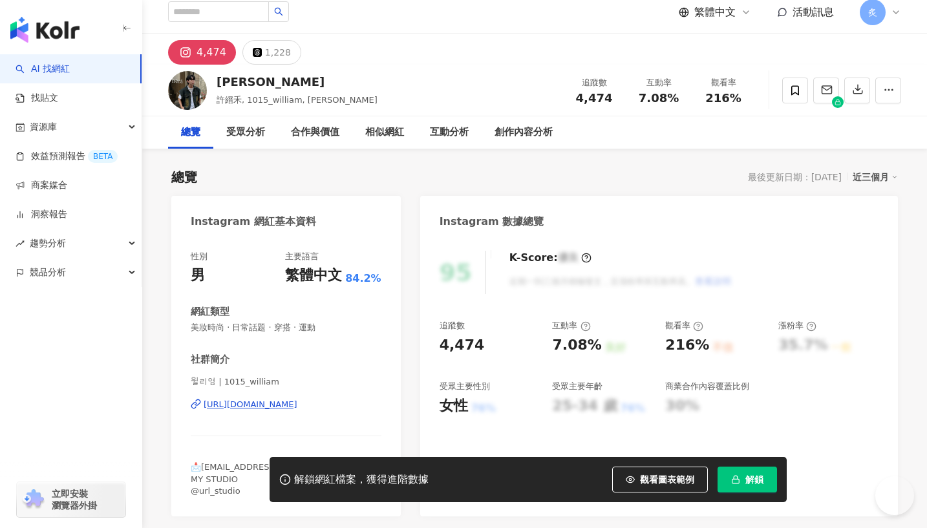
click at [297, 405] on div "[URL][DOMAIN_NAME]" at bounding box center [251, 405] width 94 height 12
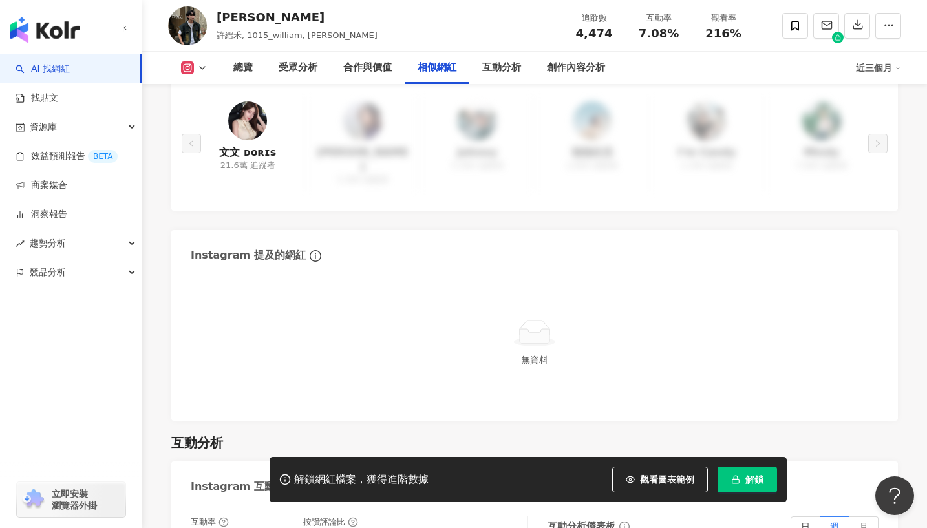
scroll to position [2200, 0]
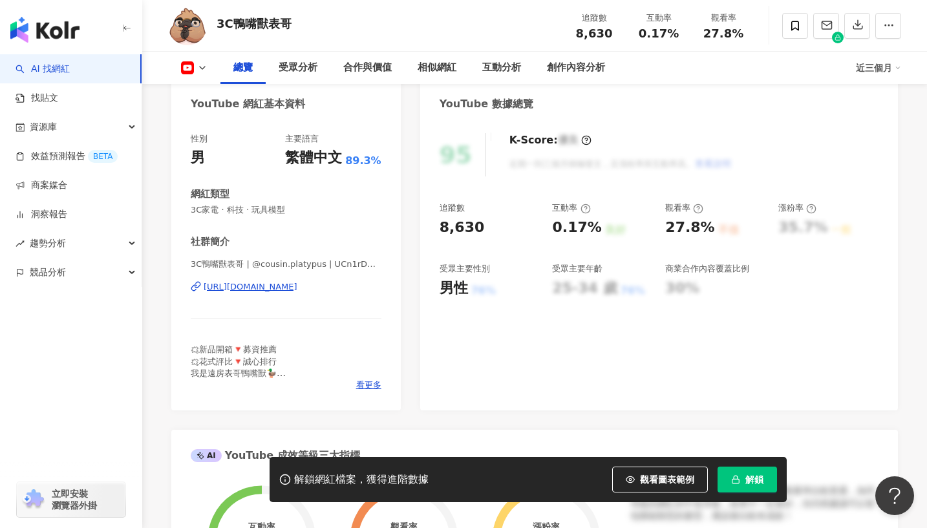
scroll to position [130, 0]
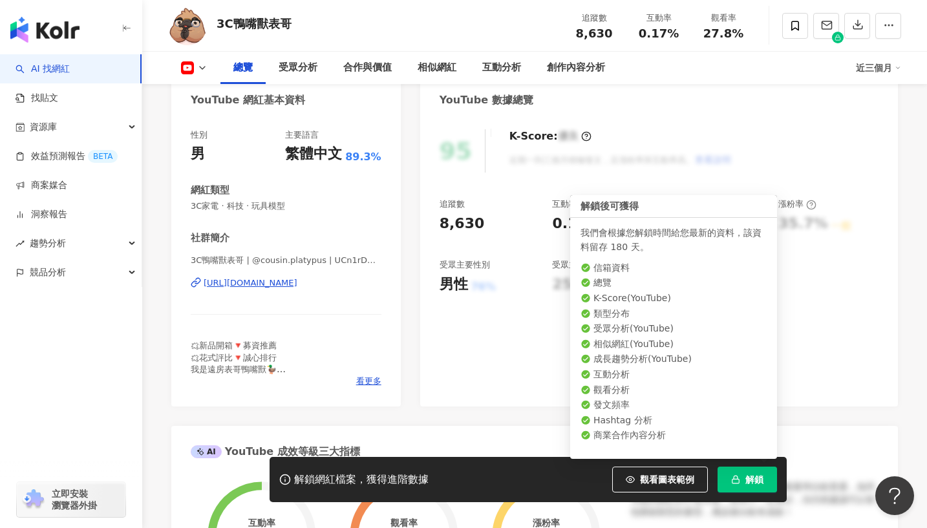
click at [748, 476] on span "解鎖" at bounding box center [755, 480] width 18 height 10
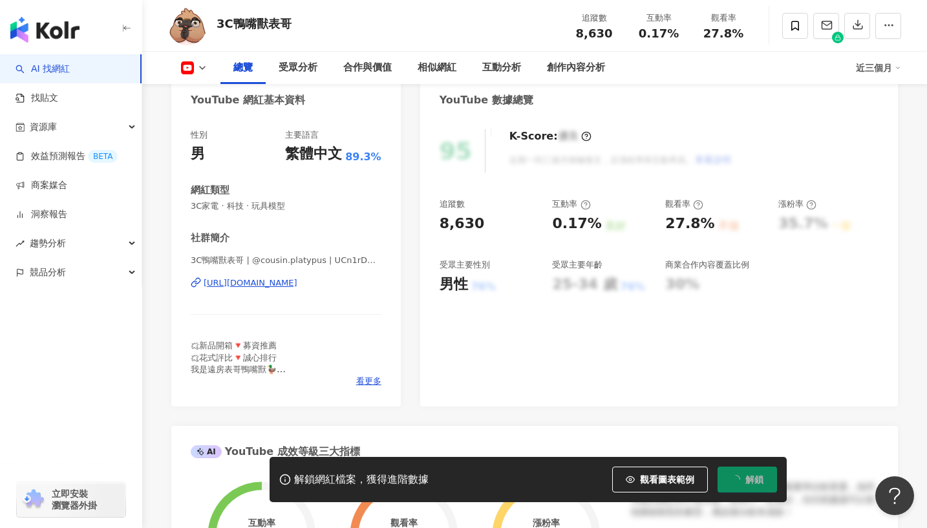
scroll to position [0, 0]
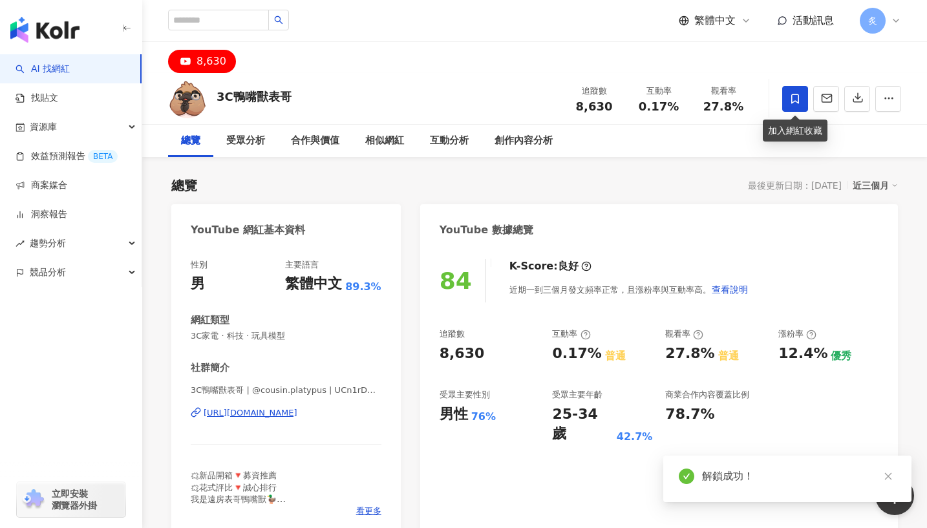
click at [794, 101] on icon at bounding box center [795, 99] width 8 height 10
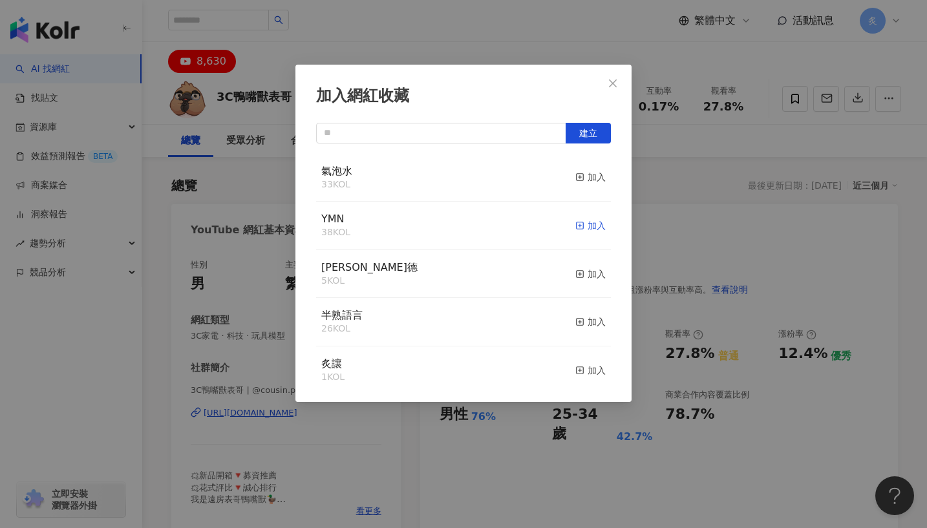
click at [587, 228] on div "加入" at bounding box center [590, 226] width 30 height 14
click at [616, 83] on icon "close" at bounding box center [613, 83] width 10 height 10
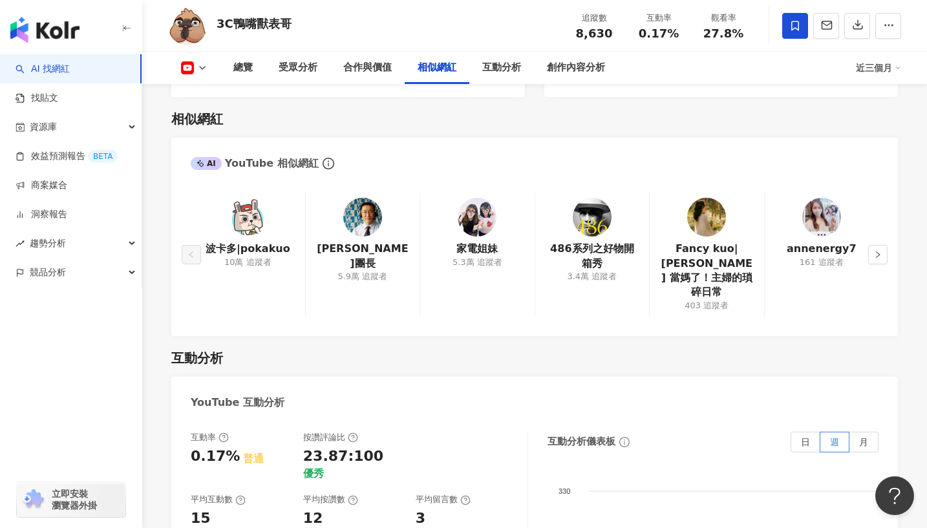
scroll to position [1853, 0]
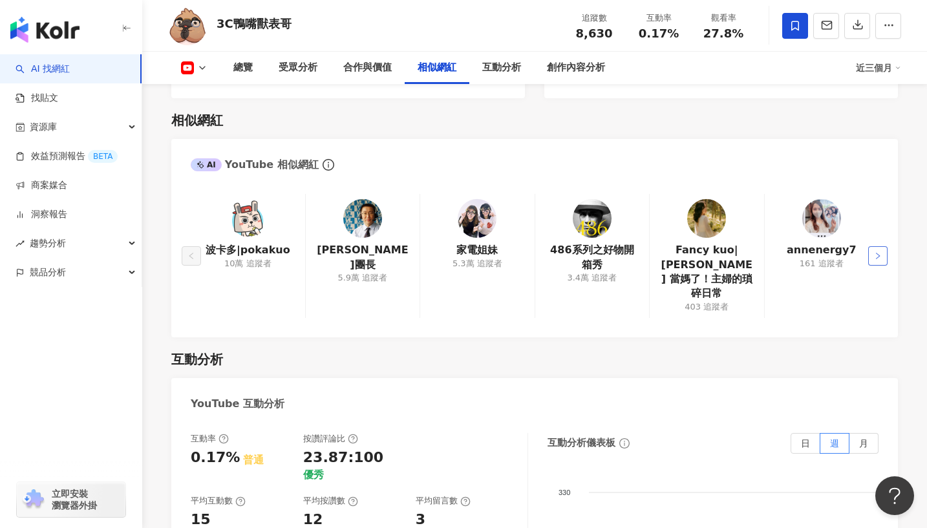
click at [873, 246] on button "button" at bounding box center [877, 255] width 19 height 19
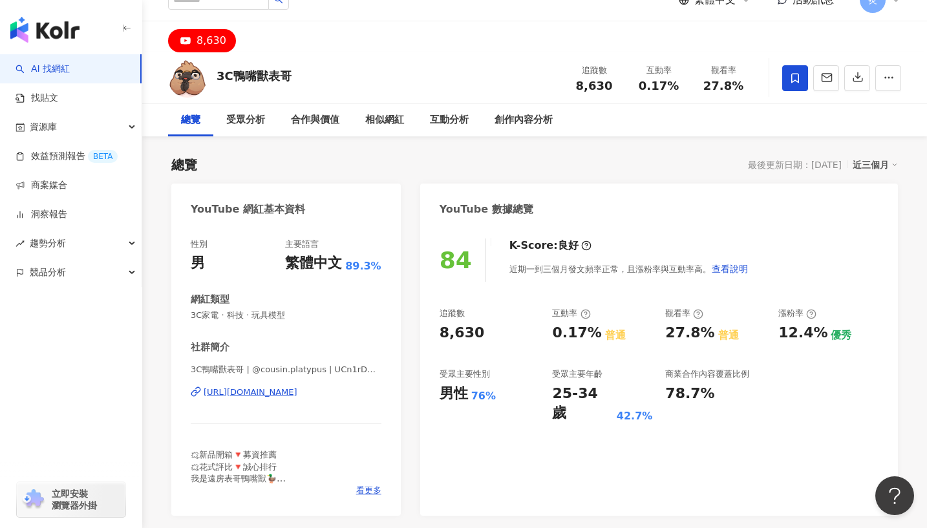
scroll to position [0, 0]
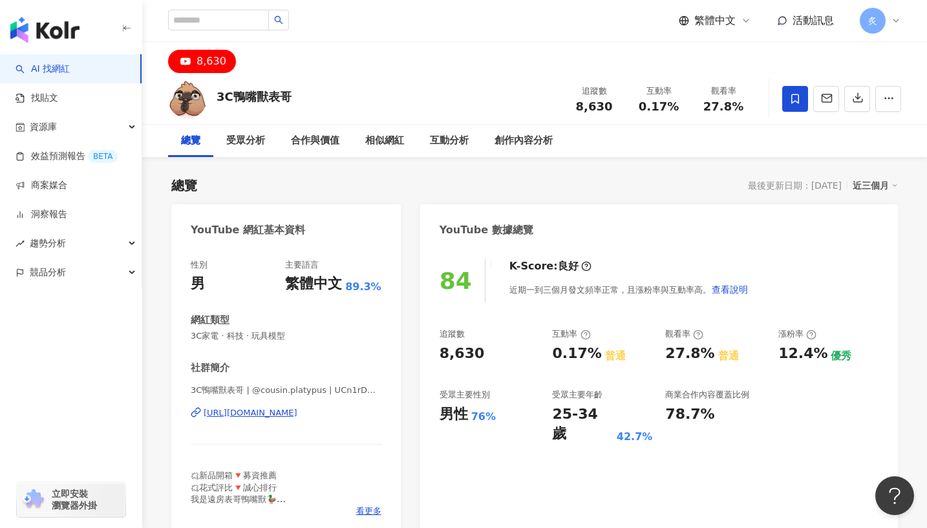
drag, startPoint x: 228, startPoint y: 98, endPoint x: 295, endPoint y: 99, distance: 67.3
click at [295, 99] on div "3C鴨嘴獸表哥 追蹤數 8,630 互動率 0.17% 觀看率 27.8%" at bounding box center [534, 98] width 785 height 51
copy div "3C鴨嘴獸表哥"
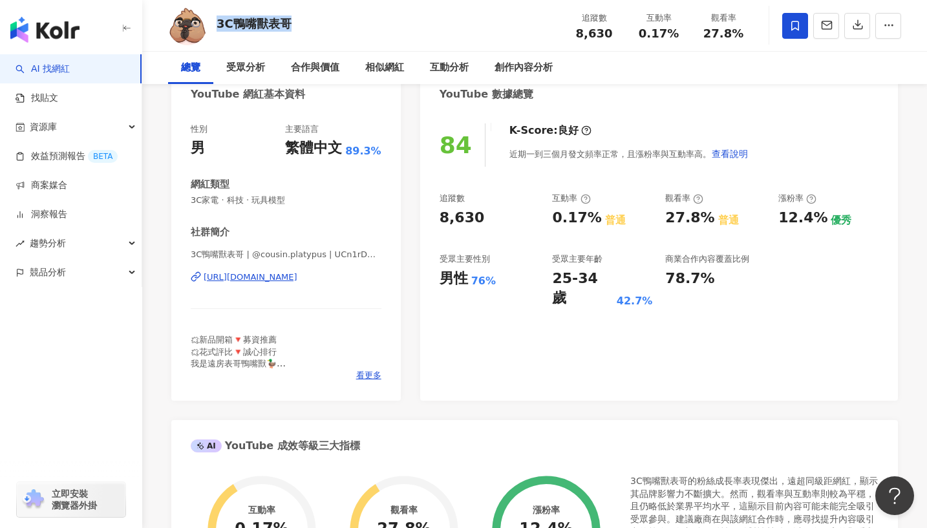
scroll to position [153, 0]
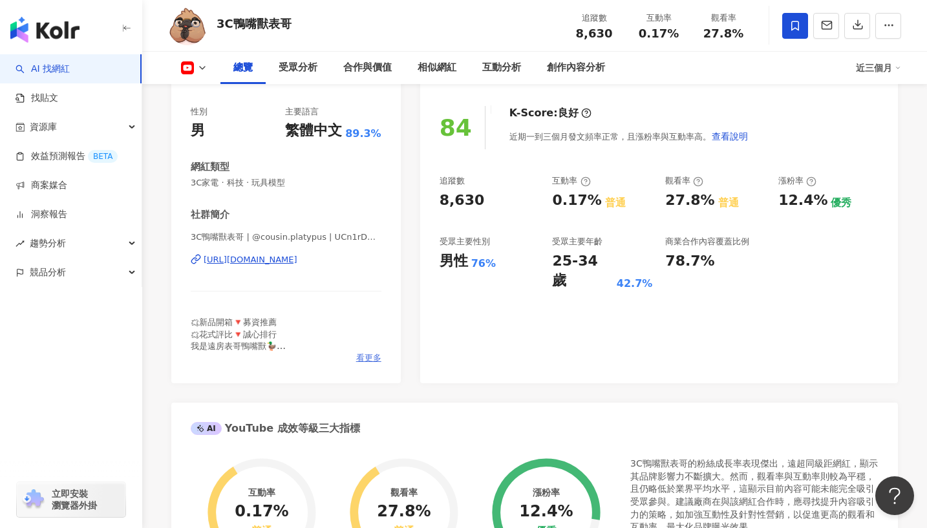
click at [373, 363] on span "看更多" at bounding box center [368, 358] width 25 height 12
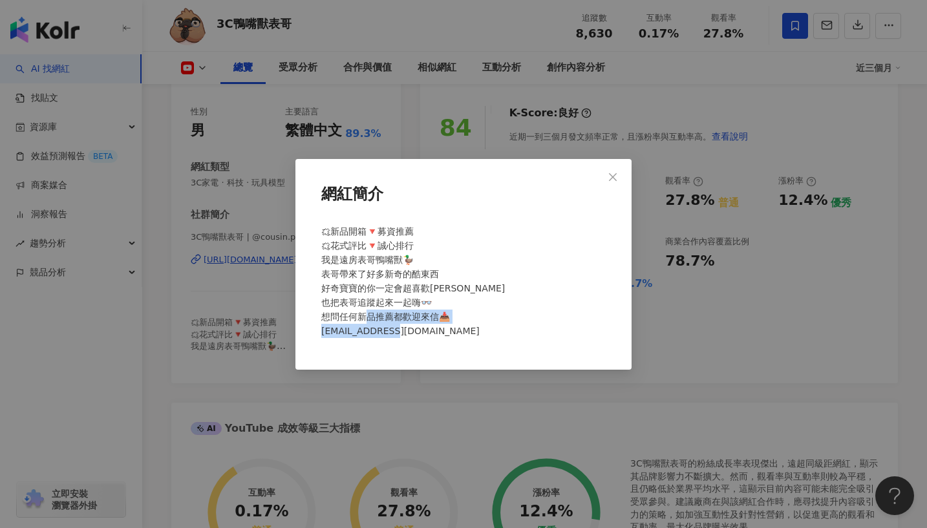
drag, startPoint x: 440, startPoint y: 332, endPoint x: 319, endPoint y: 334, distance: 120.3
click at [319, 334] on div "🗯新品開箱🔻募資推薦 🗯花式評比🔻誠心排行 我是遠房表哥鴨嘴獸🦆 表哥帶來了好多新奇的酷東西 好奇寶寶的你一定會超喜歡🤎 也把表哥追蹤起來一起嗨👓 想問任何新…" at bounding box center [463, 286] width 295 height 135
copy span ".cousin@gmail.com"
click at [608, 180] on icon "close" at bounding box center [613, 177] width 10 height 10
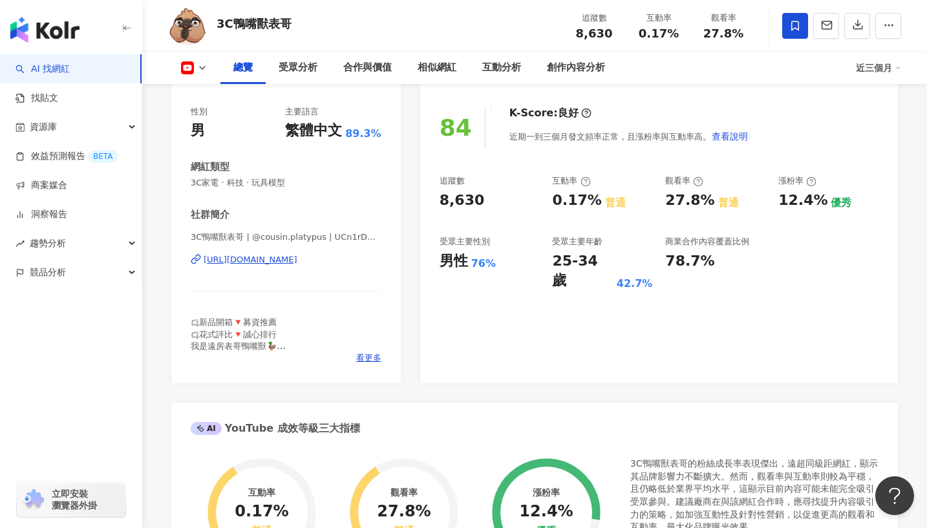
click at [297, 259] on div "https://www.youtube.com/channel/UCn1rDBykGBBTeL9OK83lI3A" at bounding box center [251, 260] width 94 height 12
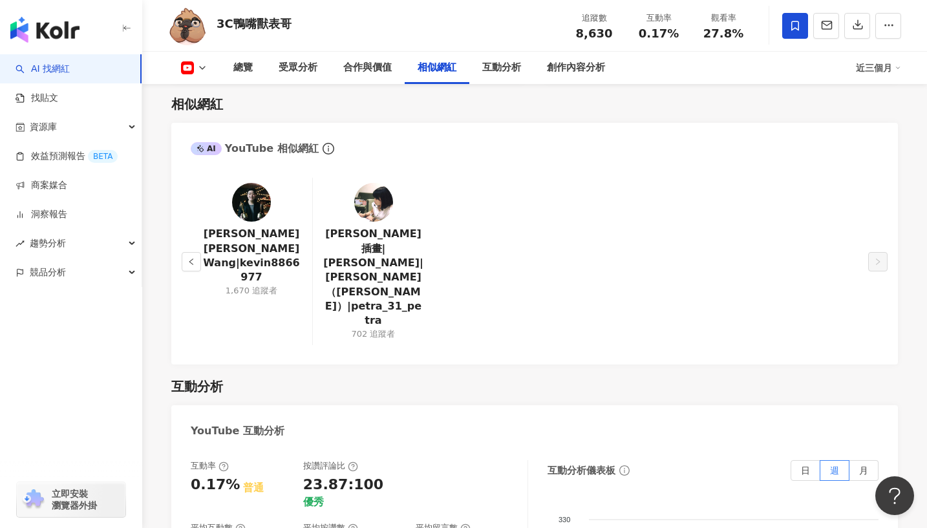
scroll to position [1866, 0]
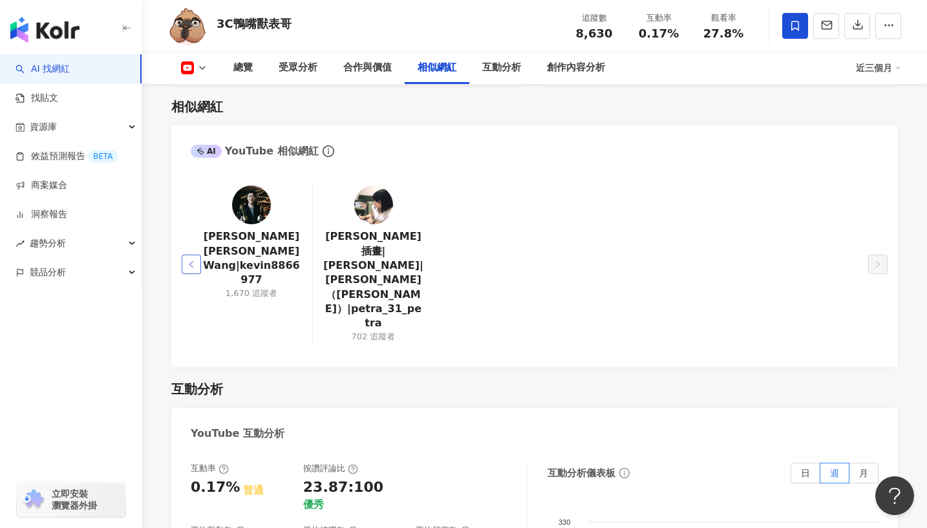
click at [194, 261] on icon "left" at bounding box center [192, 265] width 8 height 8
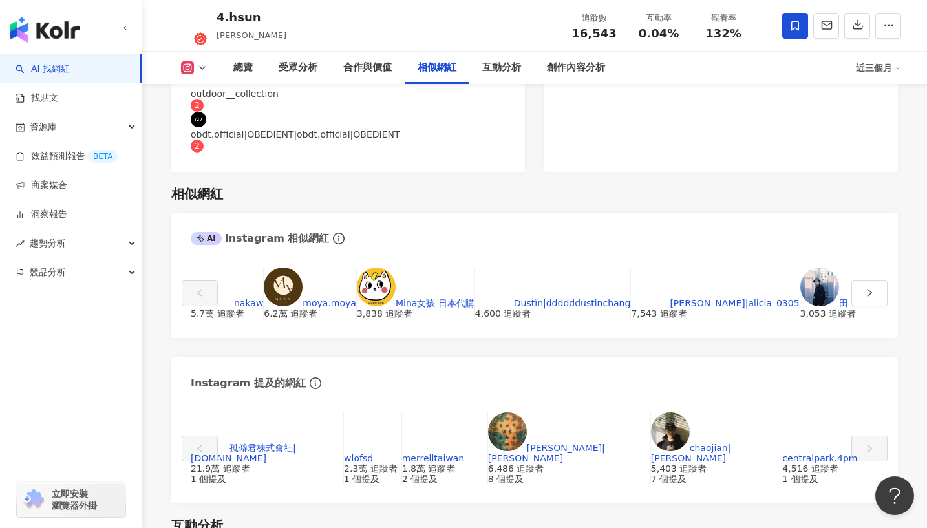
scroll to position [2253, 0]
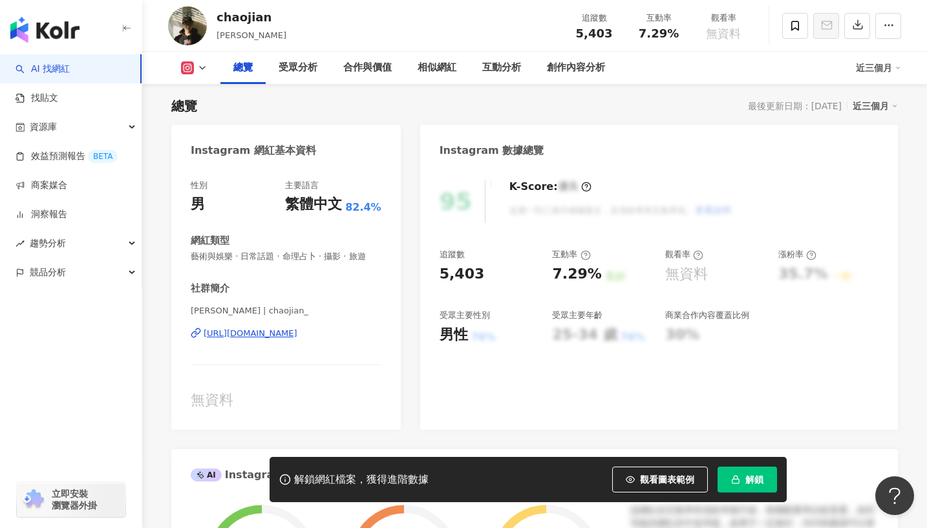
scroll to position [6, 0]
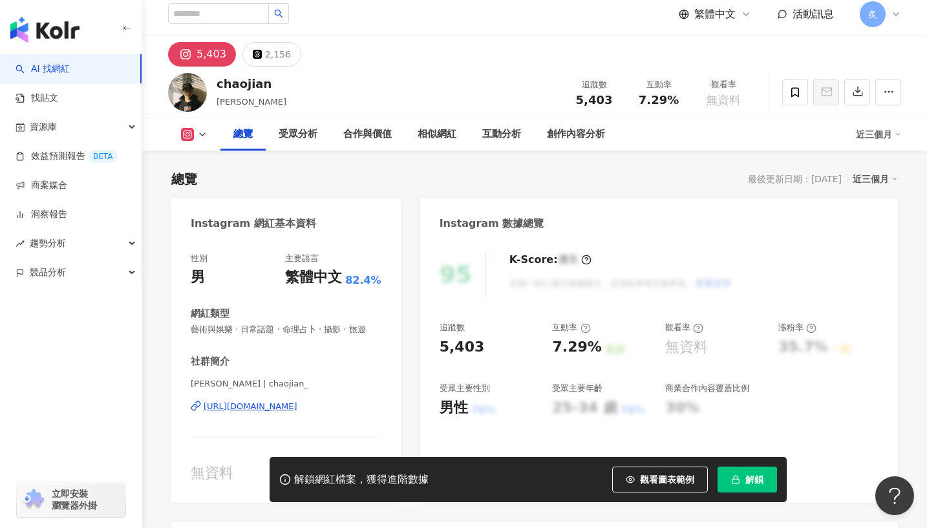
click at [213, 413] on div "[PERSON_NAME] | chaojian_ [URL][DOMAIN_NAME]" at bounding box center [286, 416] width 191 height 76
click at [213, 410] on div "[URL][DOMAIN_NAME]" at bounding box center [251, 407] width 94 height 12
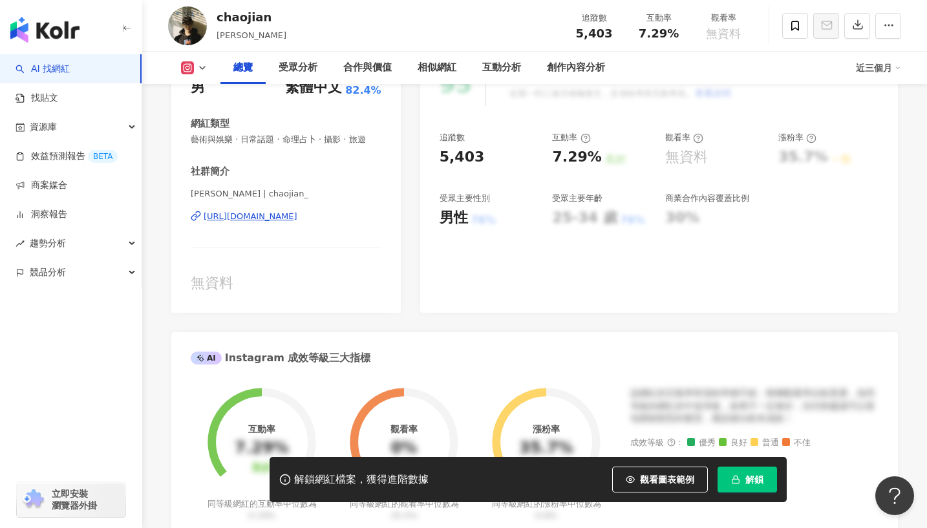
scroll to position [10, 0]
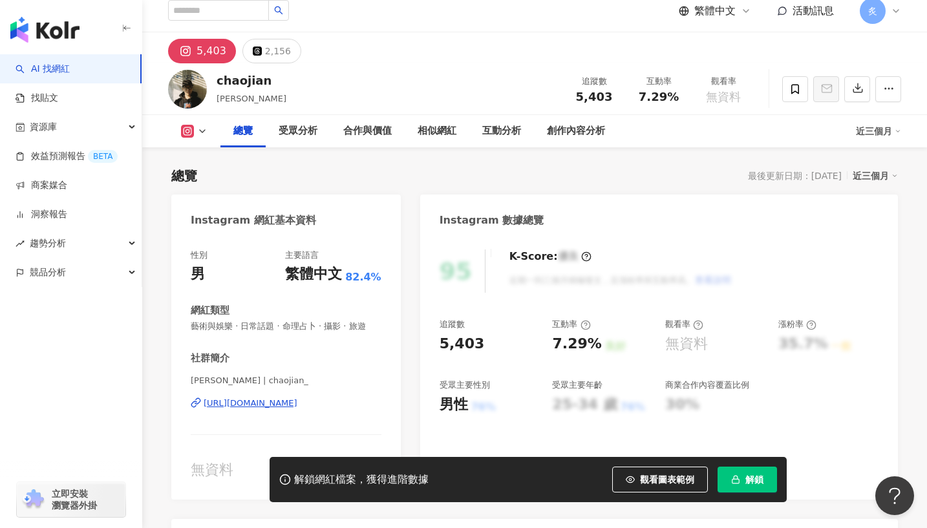
click at [235, 400] on div "[URL][DOMAIN_NAME]" at bounding box center [251, 404] width 94 height 12
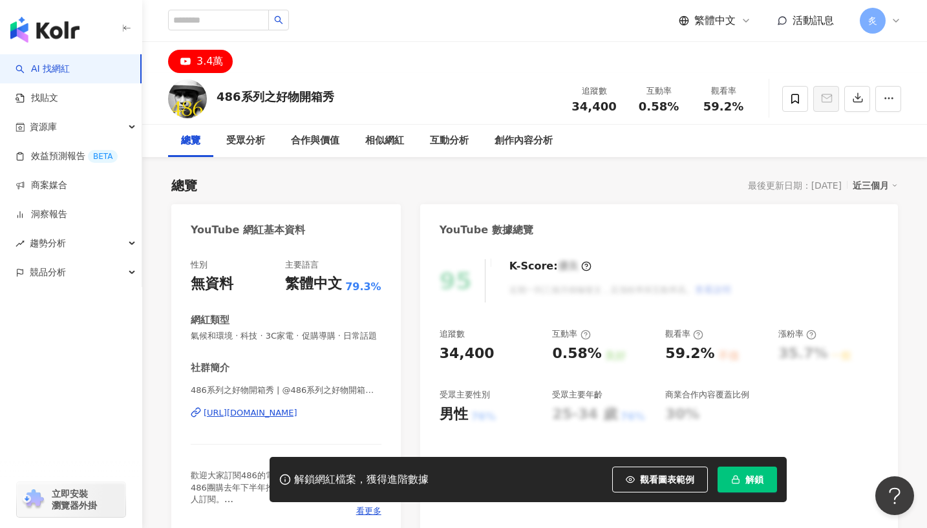
click at [286, 416] on div "https://www.youtube.com/channel/UCp7g2NZtzjqNpTIy40gU2xQ" at bounding box center [251, 413] width 94 height 12
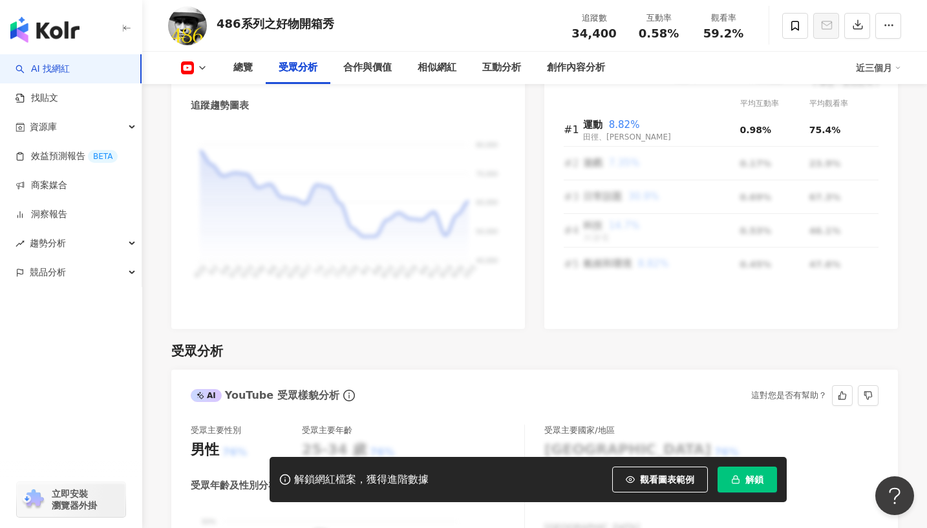
scroll to position [697, 0]
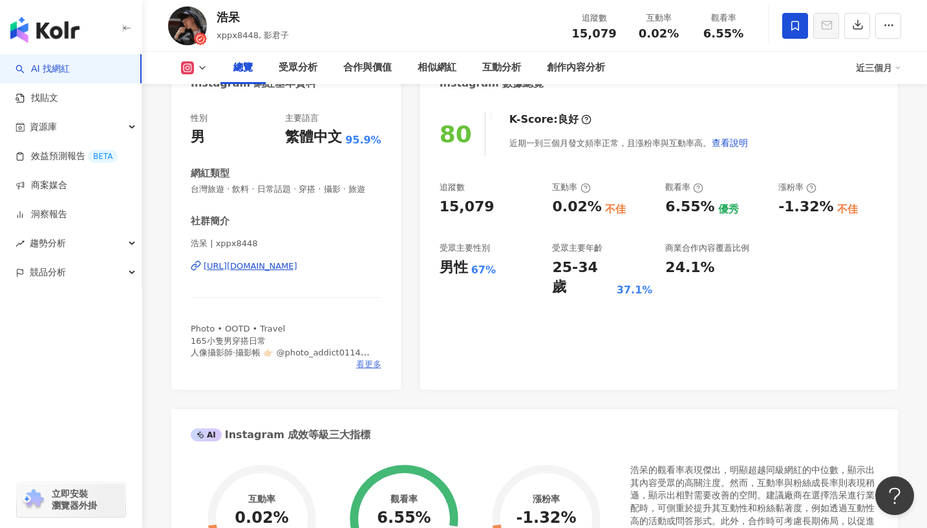
click at [362, 366] on span "看更多" at bounding box center [368, 365] width 25 height 12
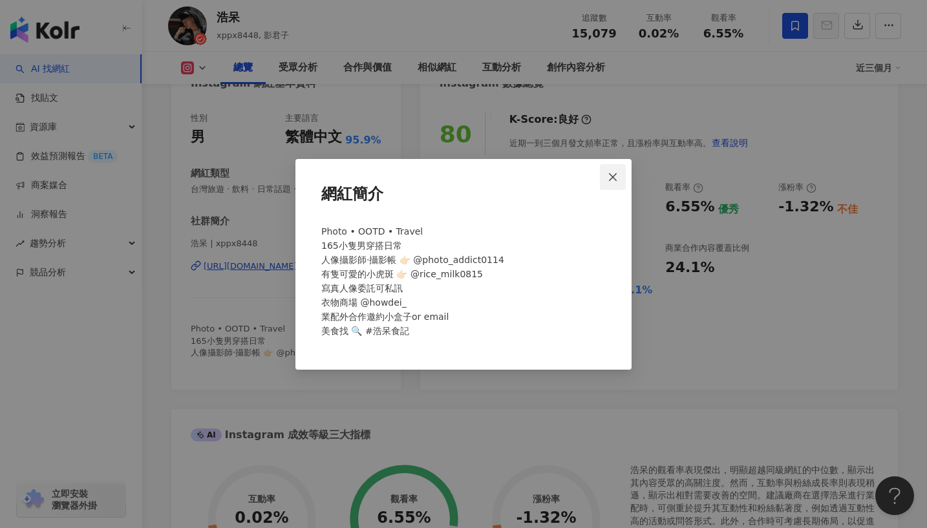
click at [623, 175] on span "Close" at bounding box center [613, 177] width 26 height 10
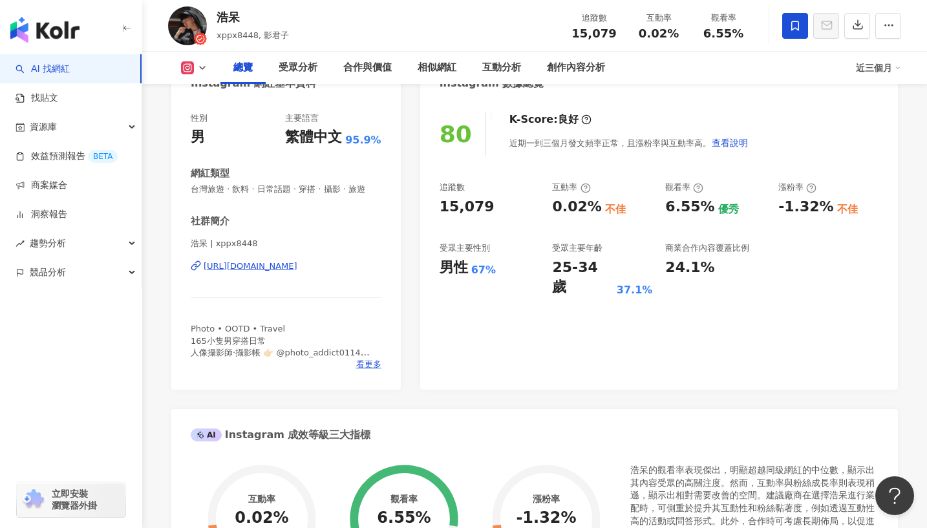
click at [261, 264] on div "[URL][DOMAIN_NAME]" at bounding box center [251, 267] width 94 height 12
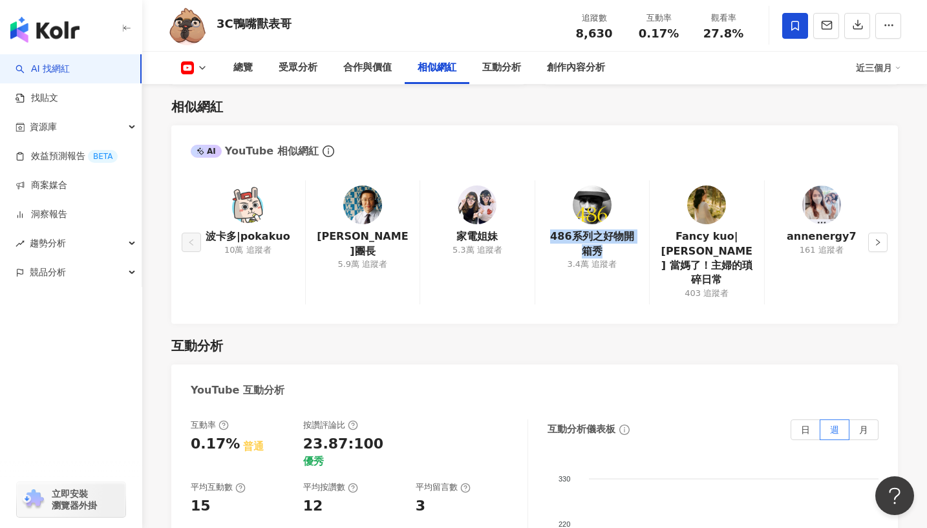
scroll to position [1866, 0]
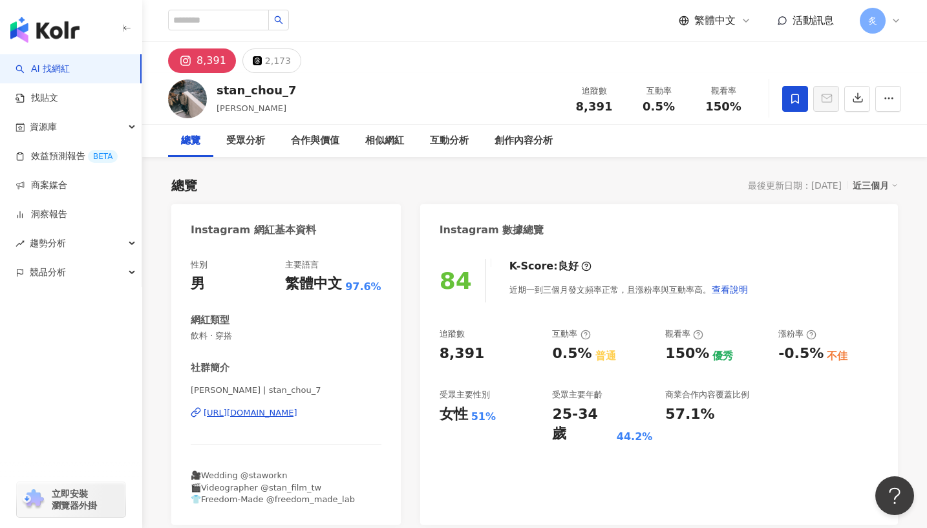
scroll to position [2, 0]
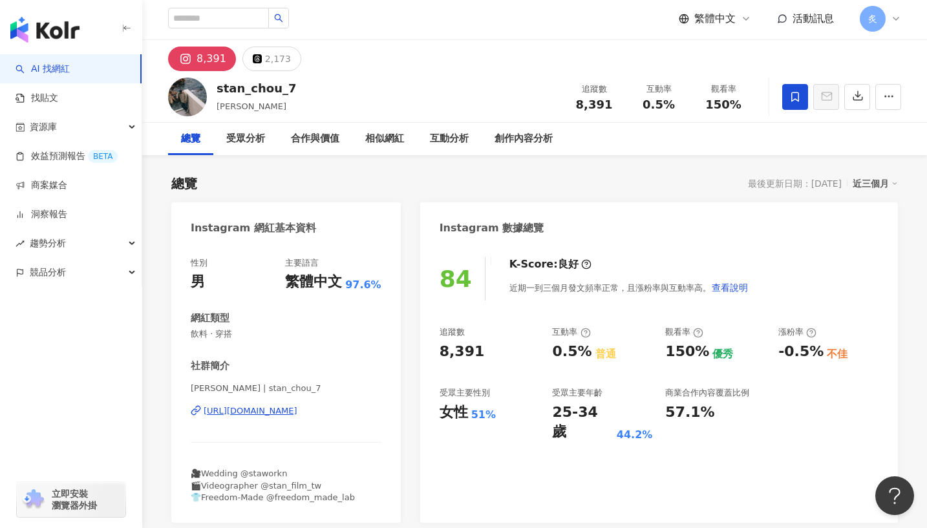
click at [247, 409] on div "[URL][DOMAIN_NAME]" at bounding box center [251, 411] width 94 height 12
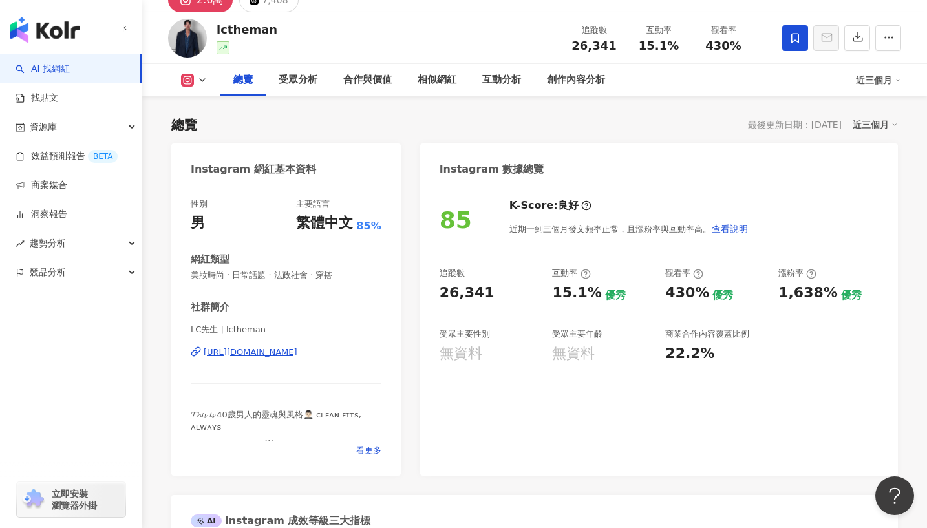
scroll to position [52, 0]
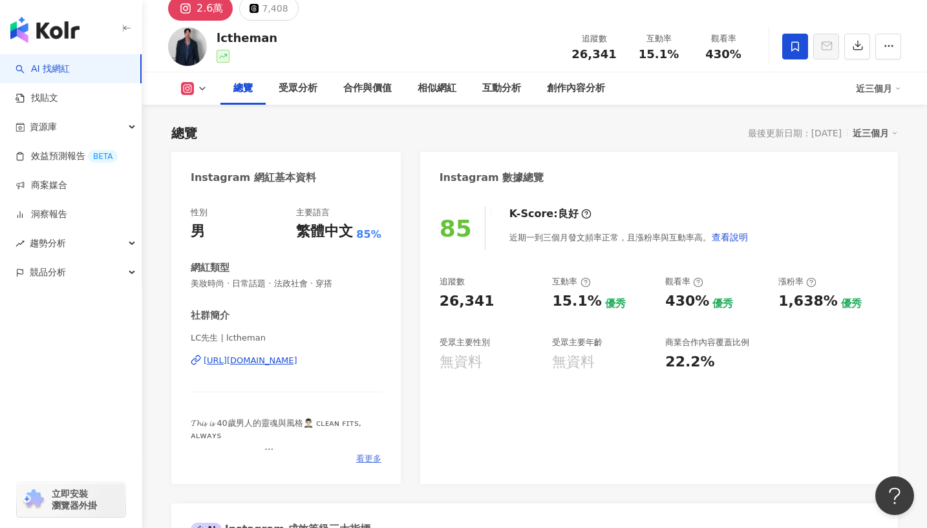
click at [361, 457] on span "看更多" at bounding box center [368, 459] width 25 height 12
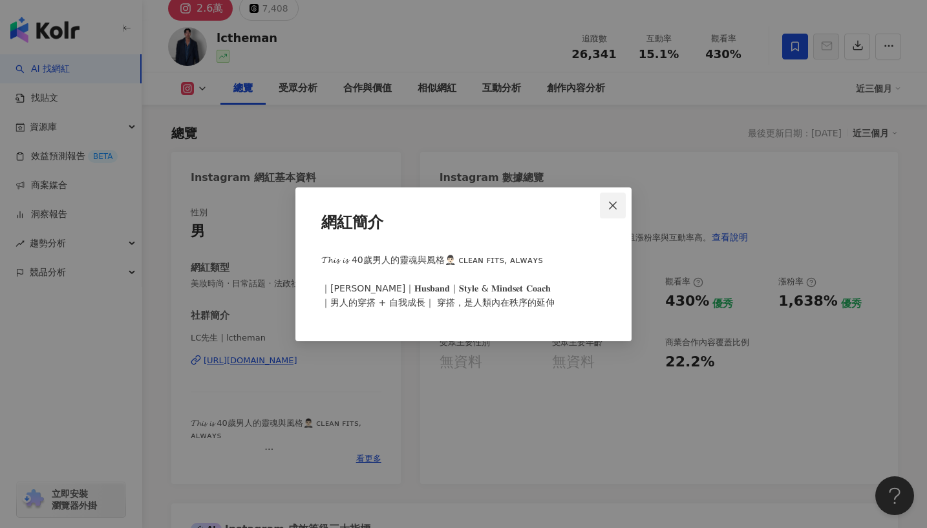
click at [612, 197] on button "Close" at bounding box center [613, 206] width 26 height 26
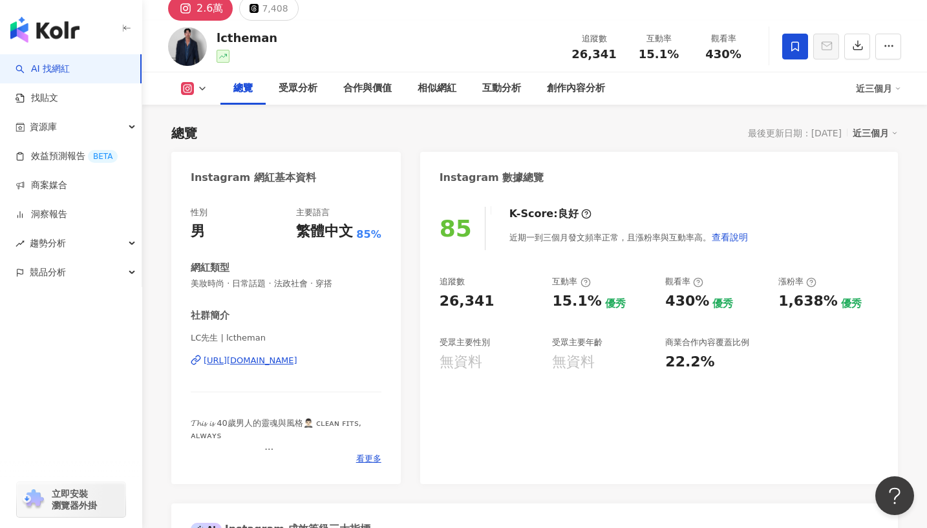
click at [297, 362] on div "[URL][DOMAIN_NAME]" at bounding box center [251, 361] width 94 height 12
